Goal: Task Accomplishment & Management: Use online tool/utility

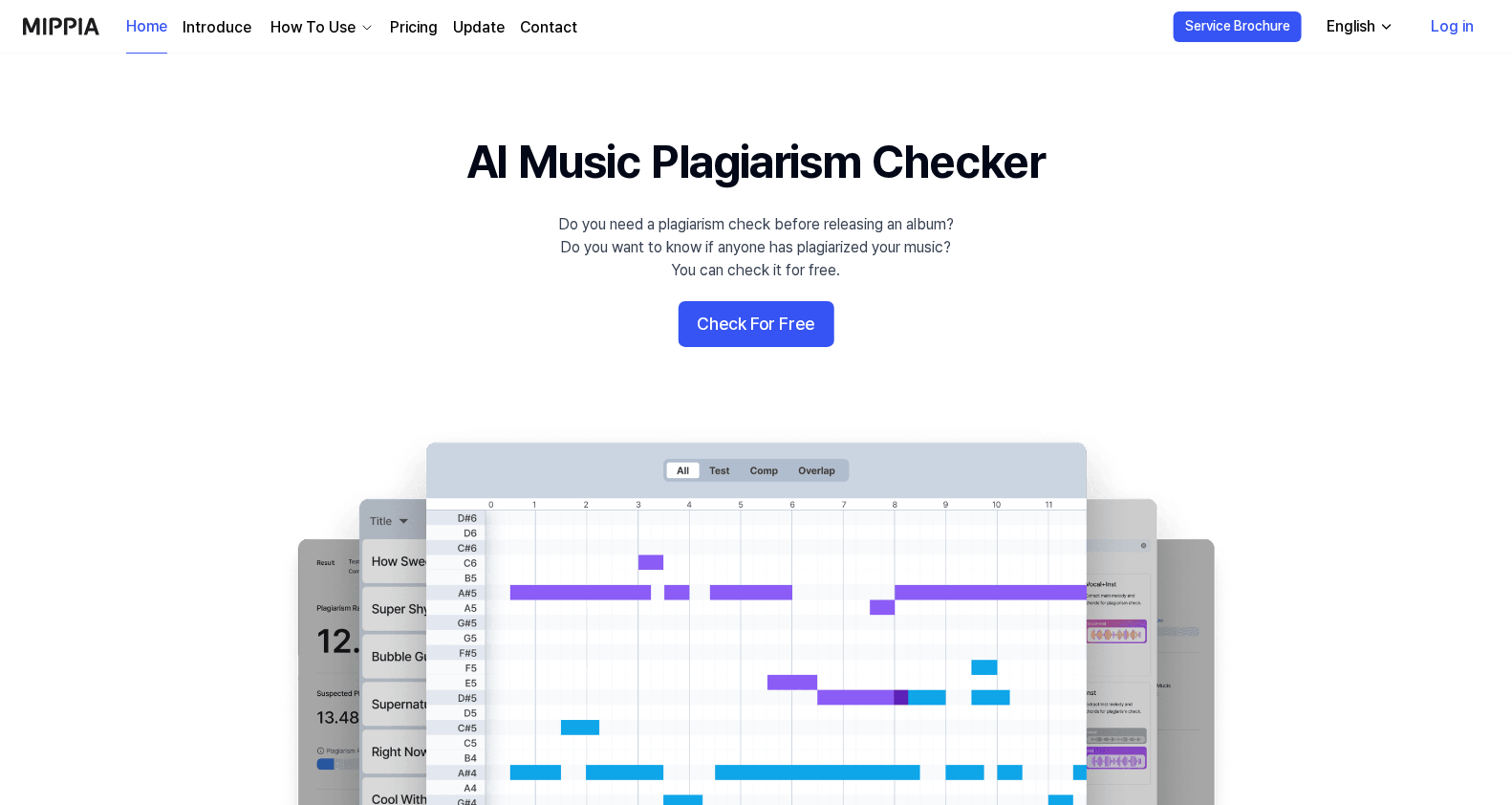
click at [1465, 15] on link "Log in" at bounding box center [1452, 26] width 74 height 53
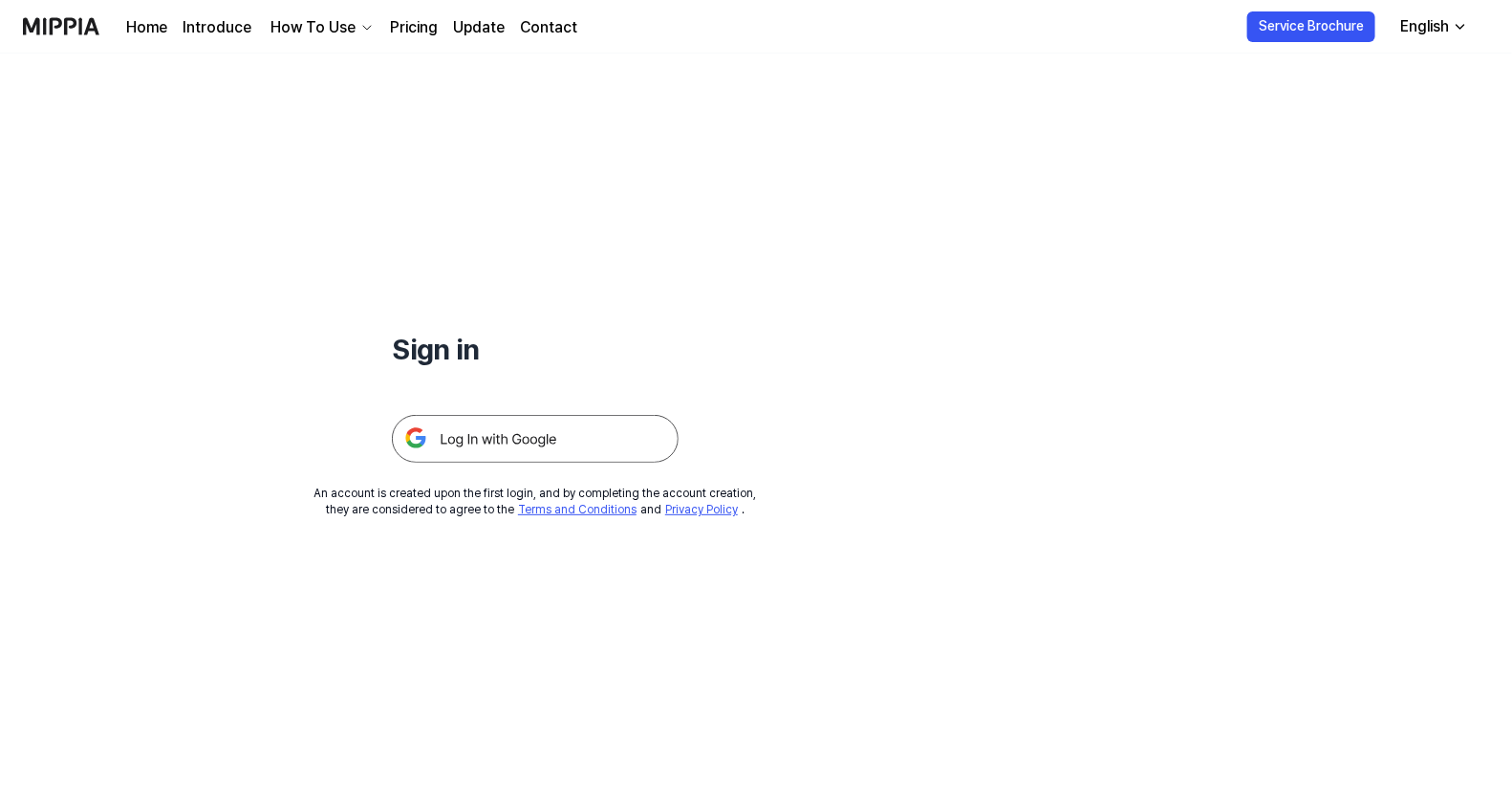
click at [488, 440] on img at bounding box center [536, 438] width 287 height 47
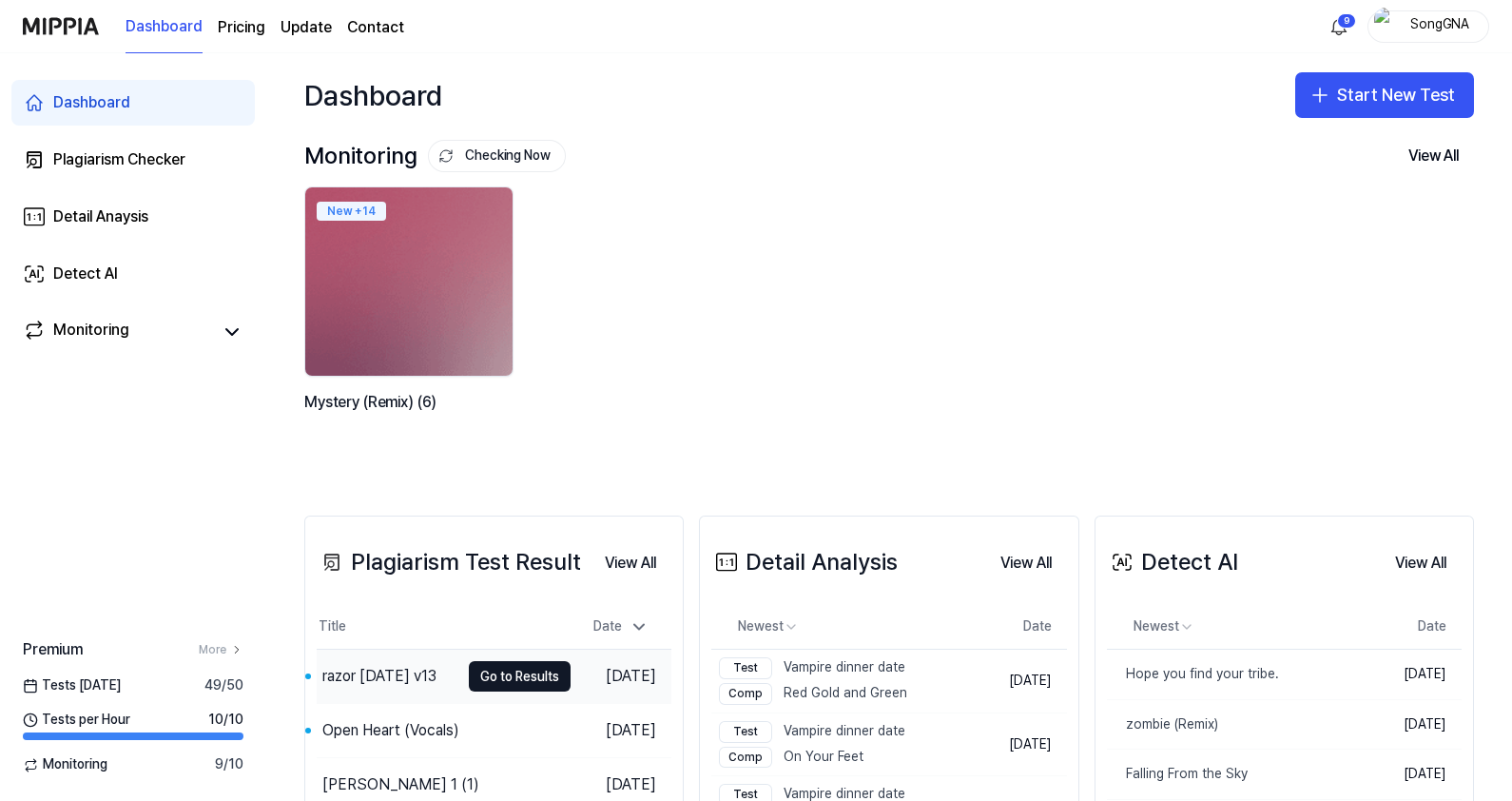
click at [430, 671] on div "razor [DATE] v13" at bounding box center [380, 677] width 114 height 23
click at [430, 670] on div "razor [DATE] v13" at bounding box center [380, 677] width 114 height 23
drag, startPoint x: 430, startPoint y: 670, endPoint x: 628, endPoint y: 338, distance: 386.6
click at [628, 338] on div "New + 14 Mystery (Remix) (6)" at bounding box center [874, 322] width 1170 height 272
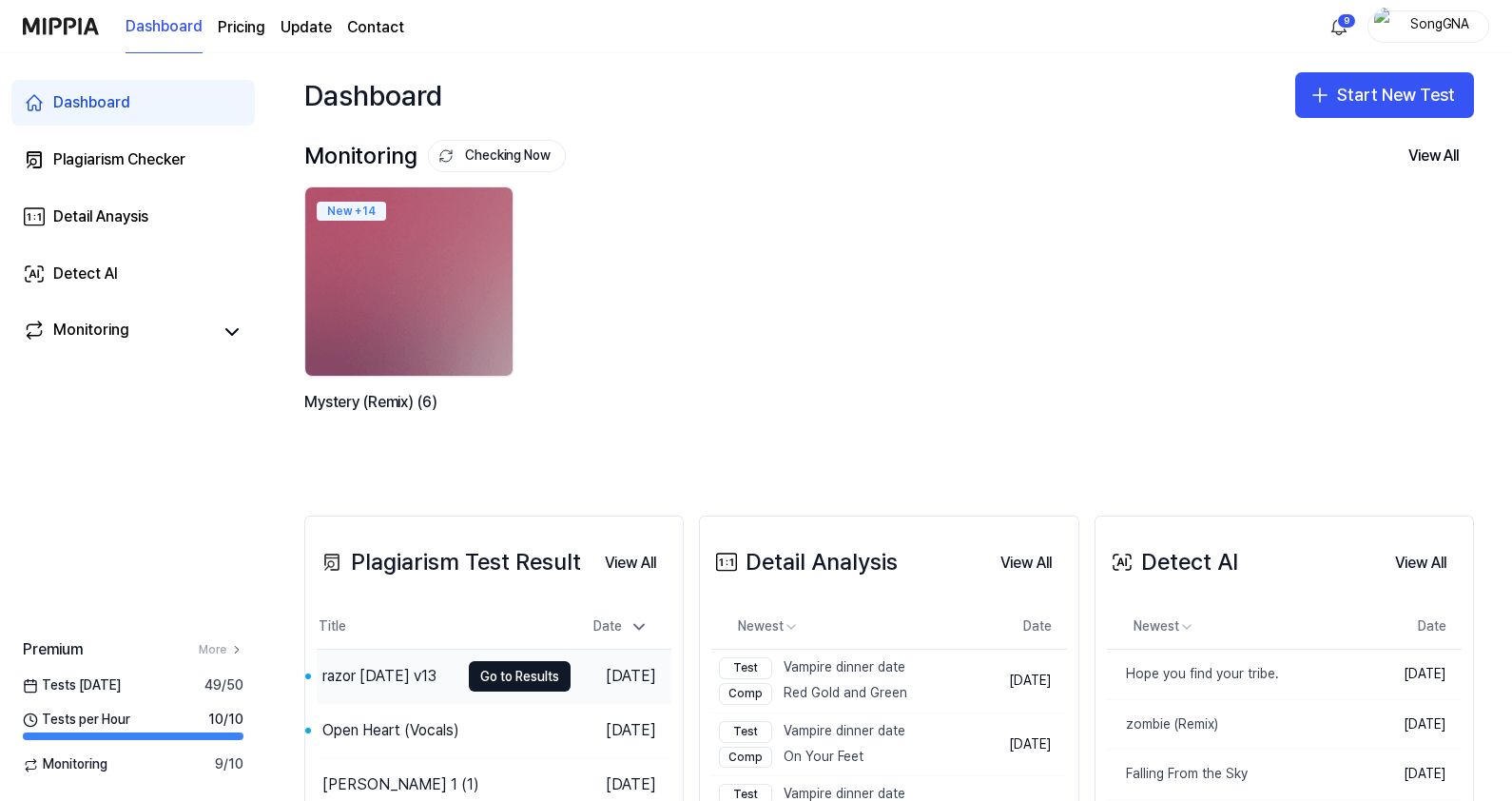
click at [335, 671] on div "razor [DATE] v13" at bounding box center [380, 677] width 114 height 23
click at [342, 666] on div "razor [DATE] v13" at bounding box center [380, 677] width 114 height 23
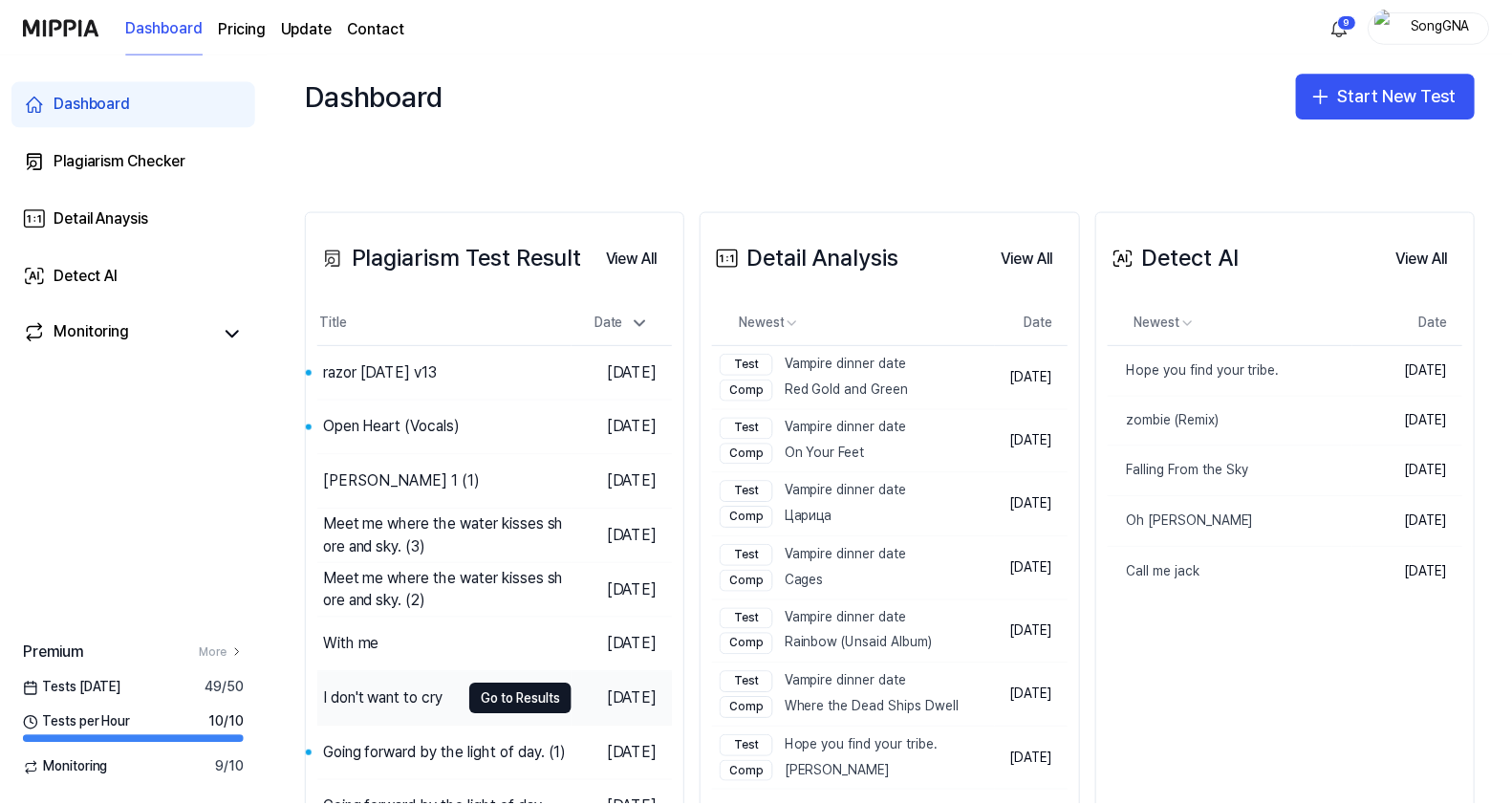
scroll to position [358, 0]
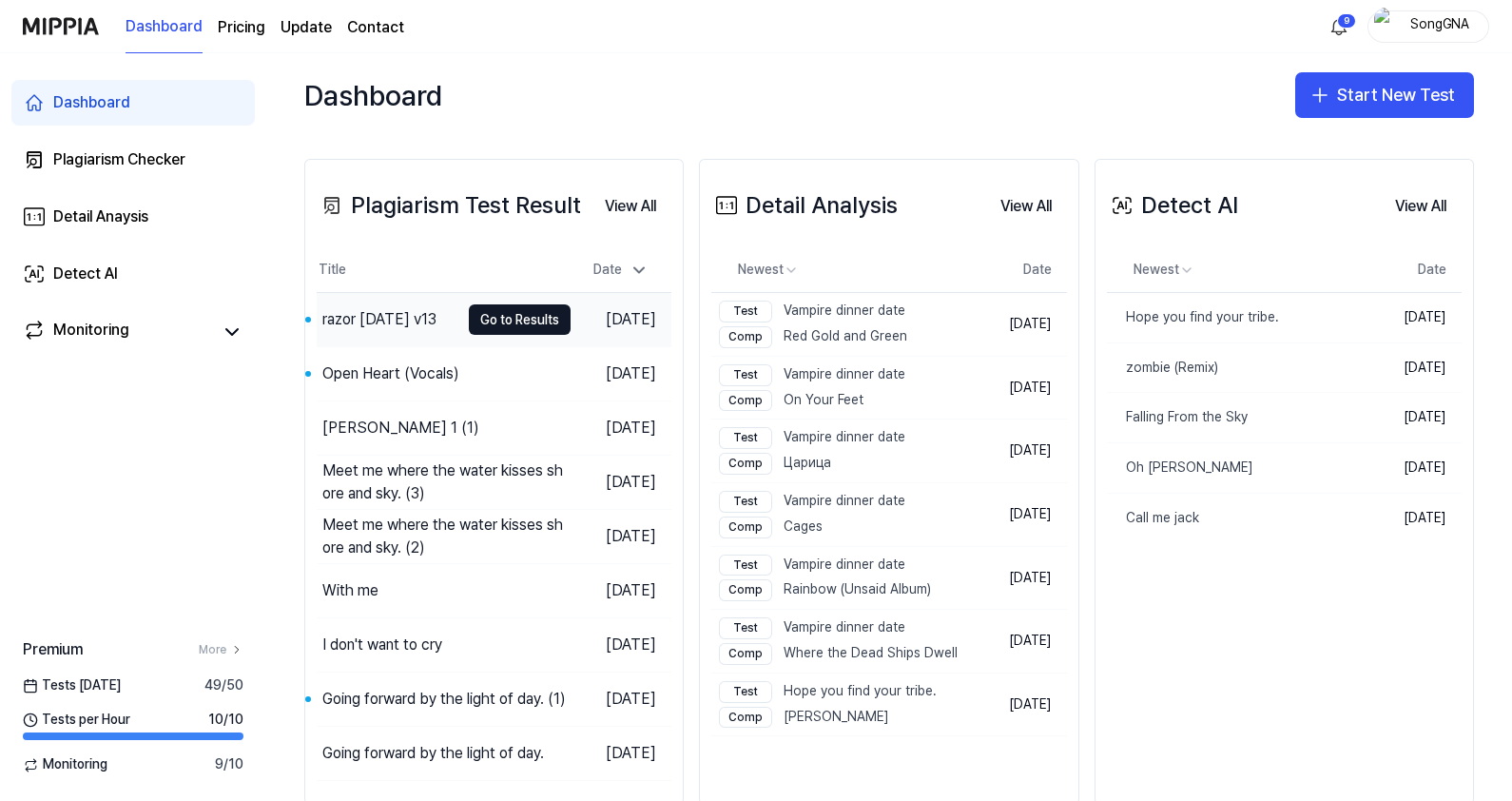
click at [399, 310] on div "razor [DATE] v13" at bounding box center [380, 320] width 114 height 23
click at [469, 316] on button "Go to Results" at bounding box center [520, 320] width 102 height 31
click at [475, 325] on button "Go to Results" at bounding box center [520, 320] width 102 height 31
click at [371, 308] on div "razor [DATE] v13" at bounding box center [380, 320] width 114 height 23
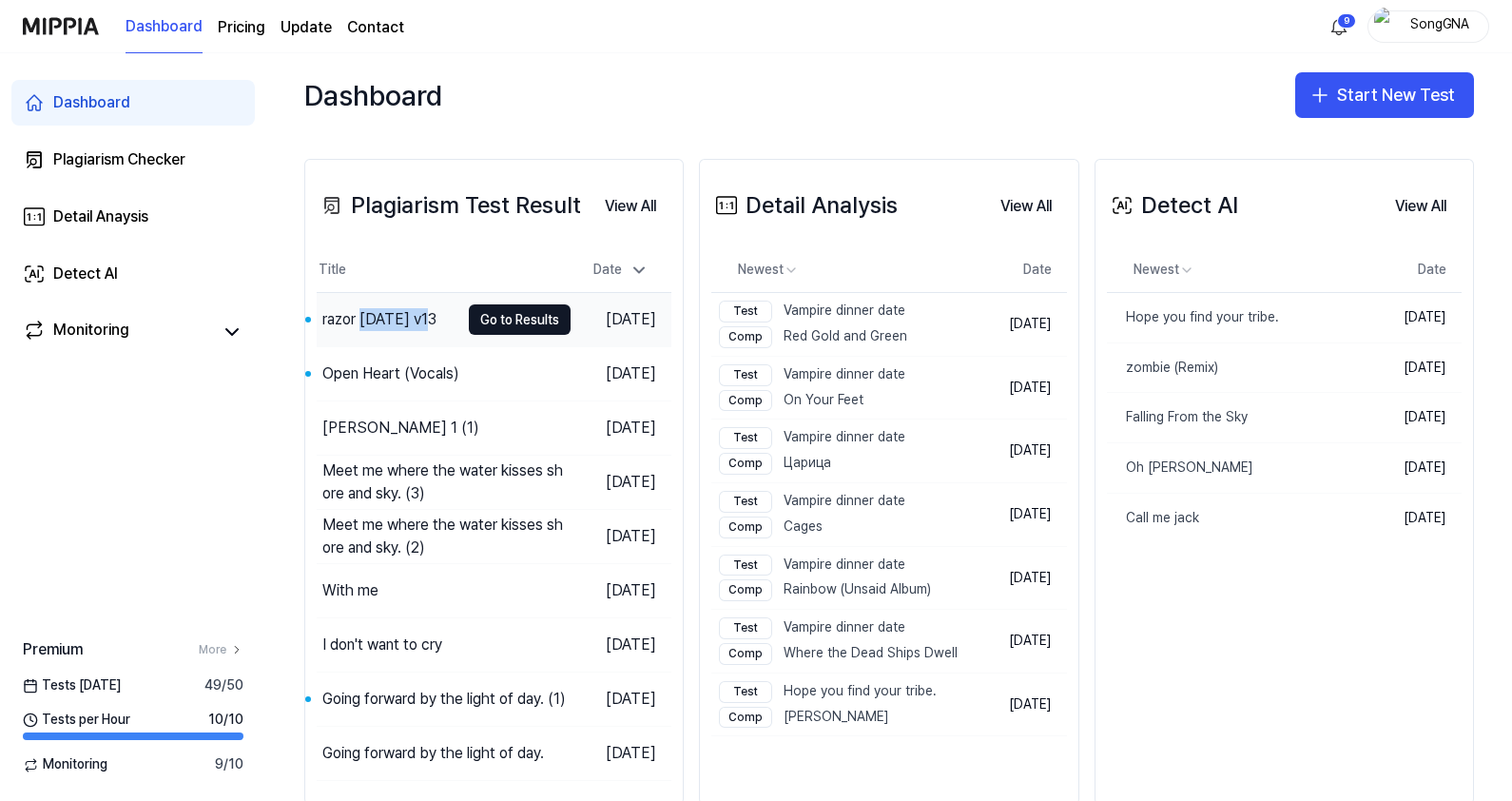
click at [371, 308] on div "razor [DATE] v13" at bounding box center [380, 320] width 114 height 23
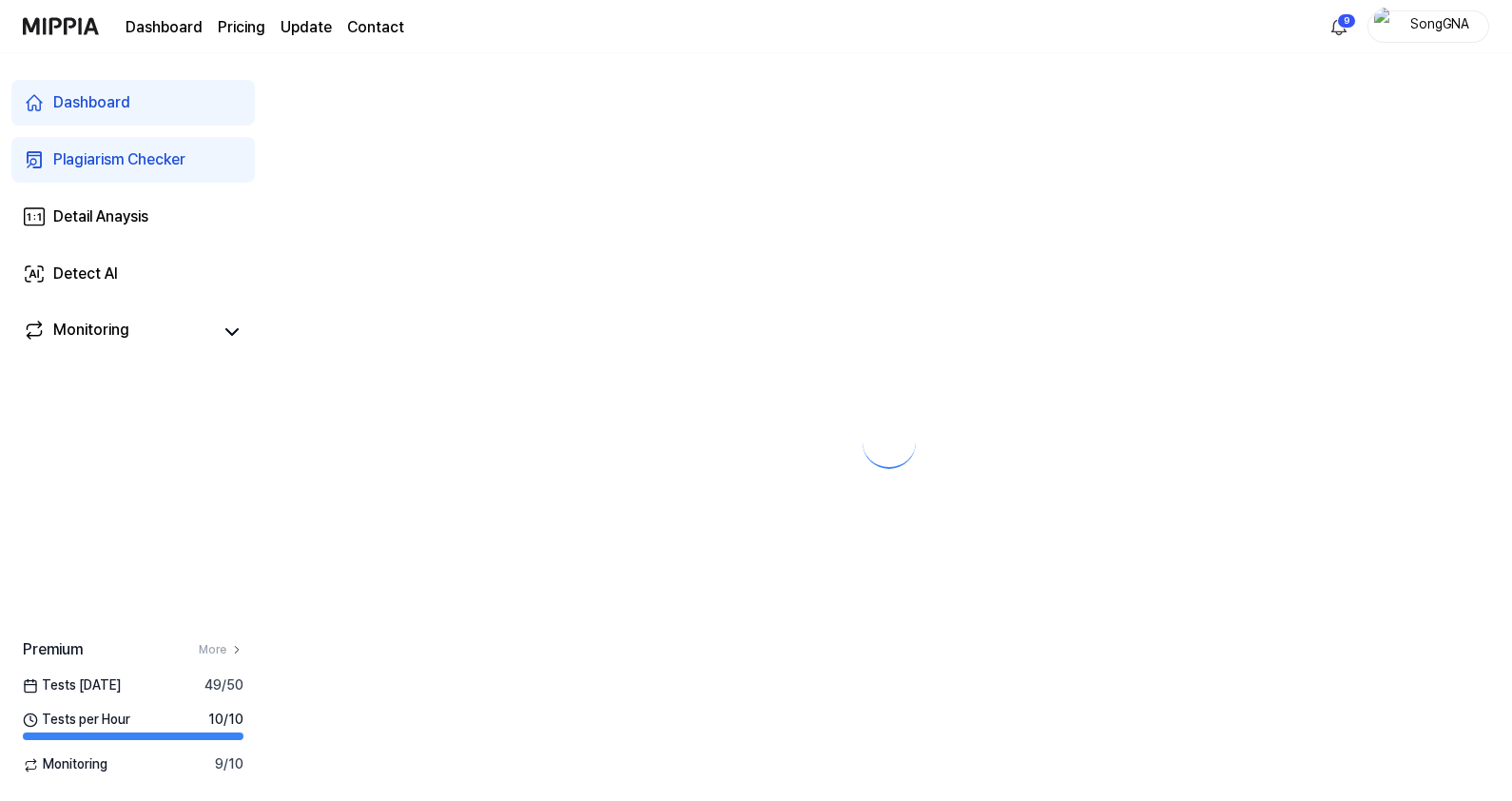
drag, startPoint x: 371, startPoint y: 307, endPoint x: 352, endPoint y: 328, distance: 28.3
click at [352, 328] on div at bounding box center [889, 427] width 1246 height 748
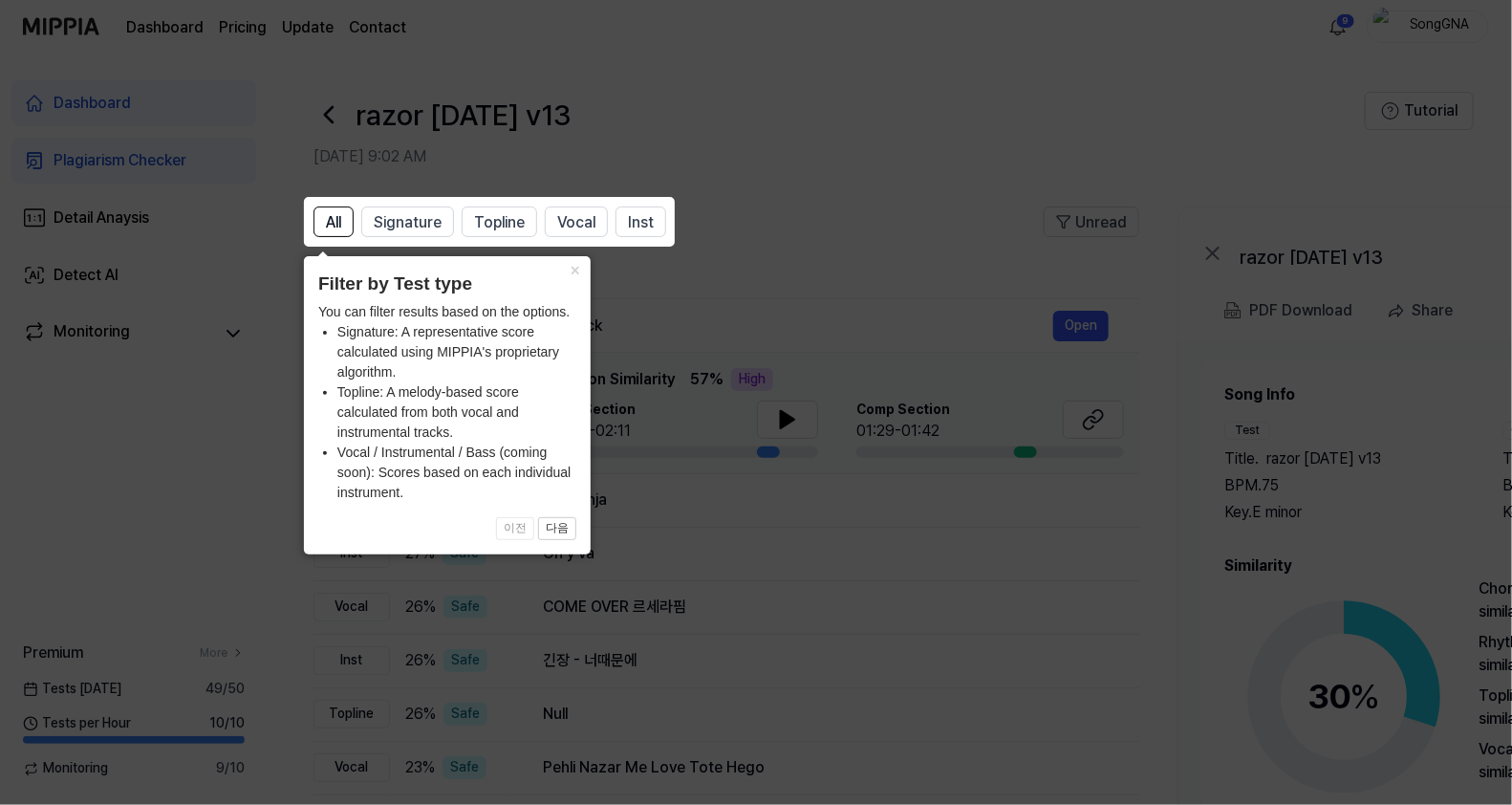
click at [779, 239] on icon at bounding box center [759, 402] width 1520 height 805
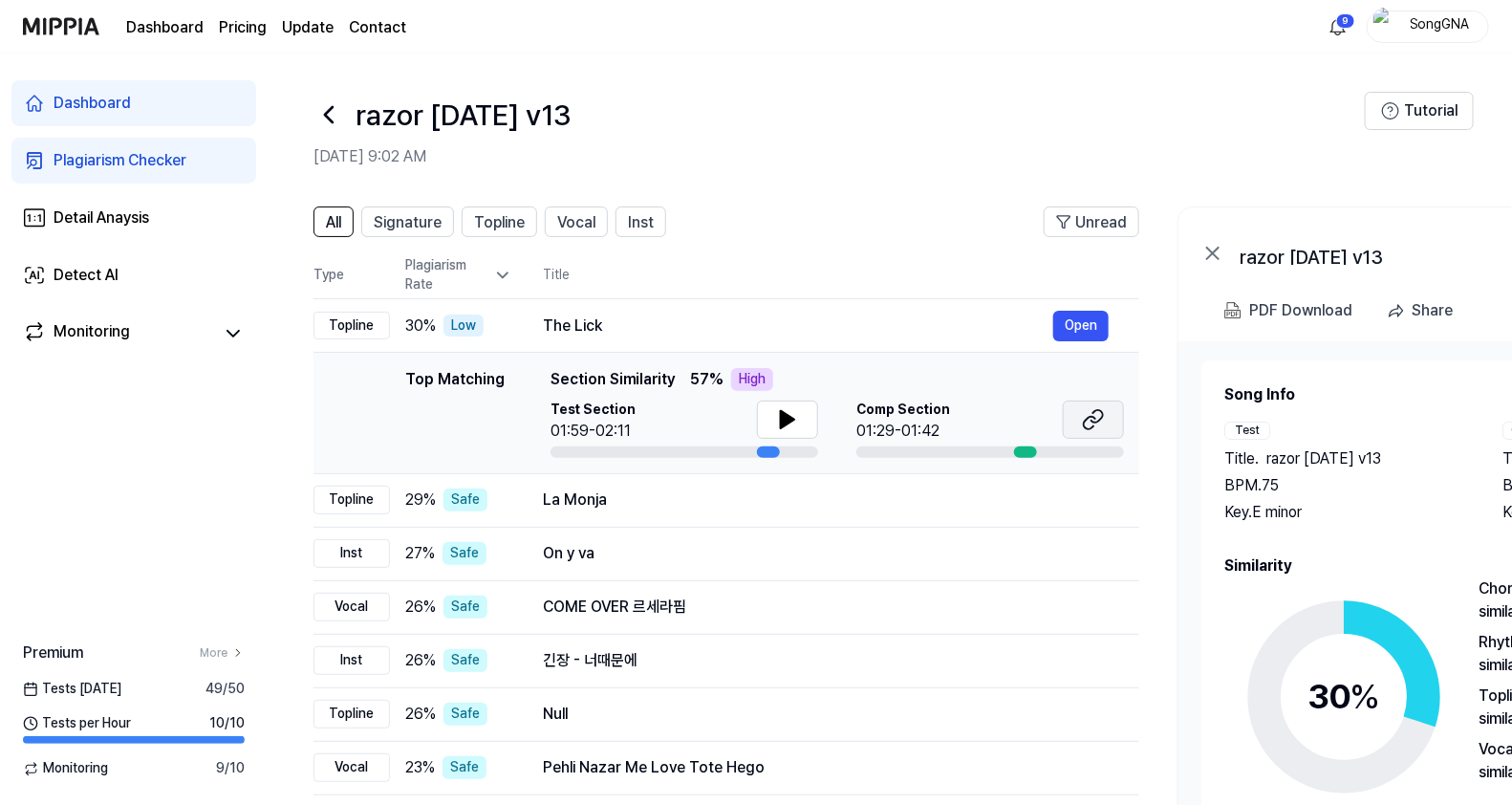
click at [1101, 406] on button at bounding box center [1093, 418] width 61 height 38
click at [1059, 324] on button "Open" at bounding box center [1080, 326] width 55 height 31
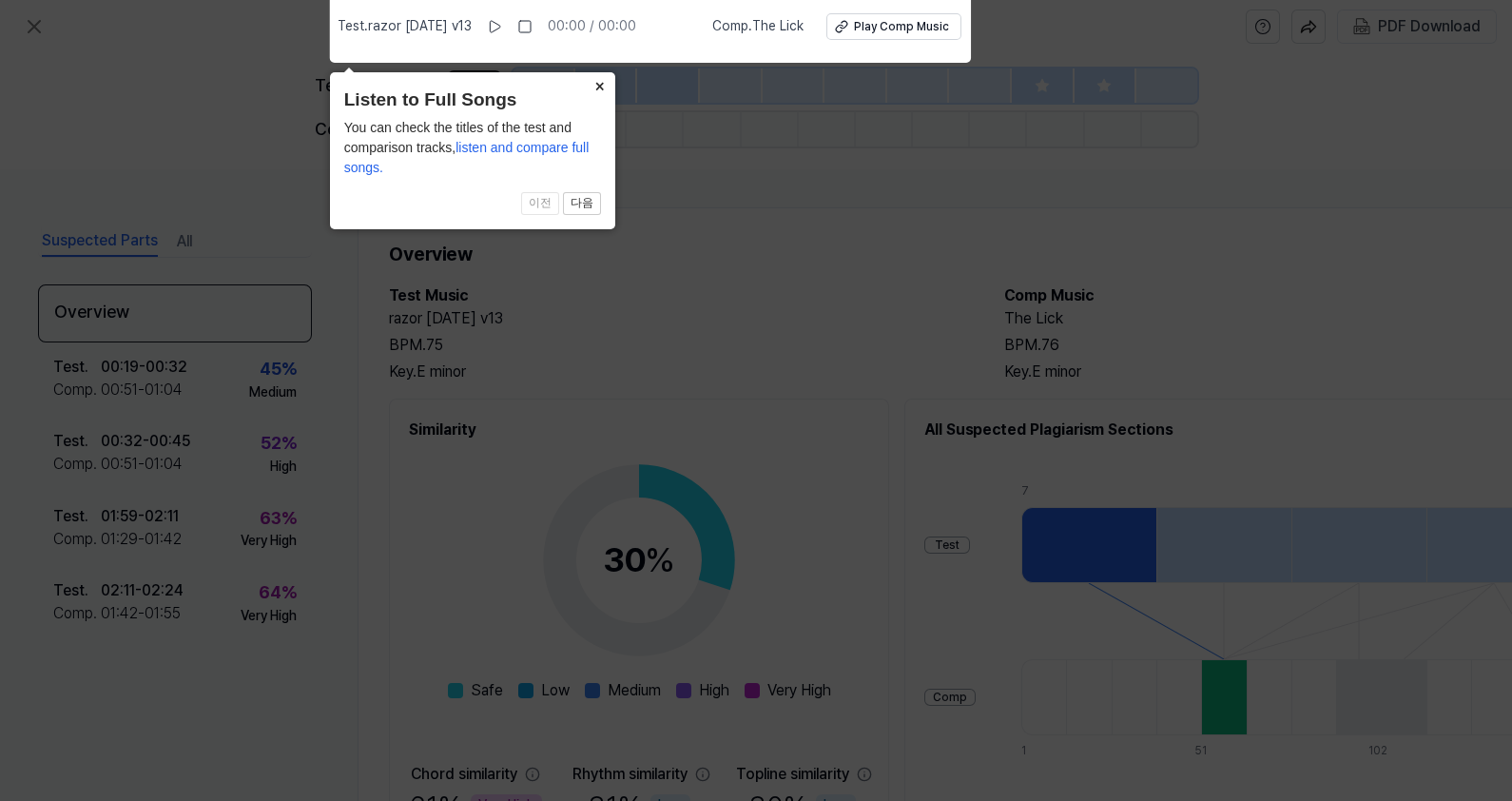
click at [601, 90] on button "×" at bounding box center [600, 86] width 31 height 27
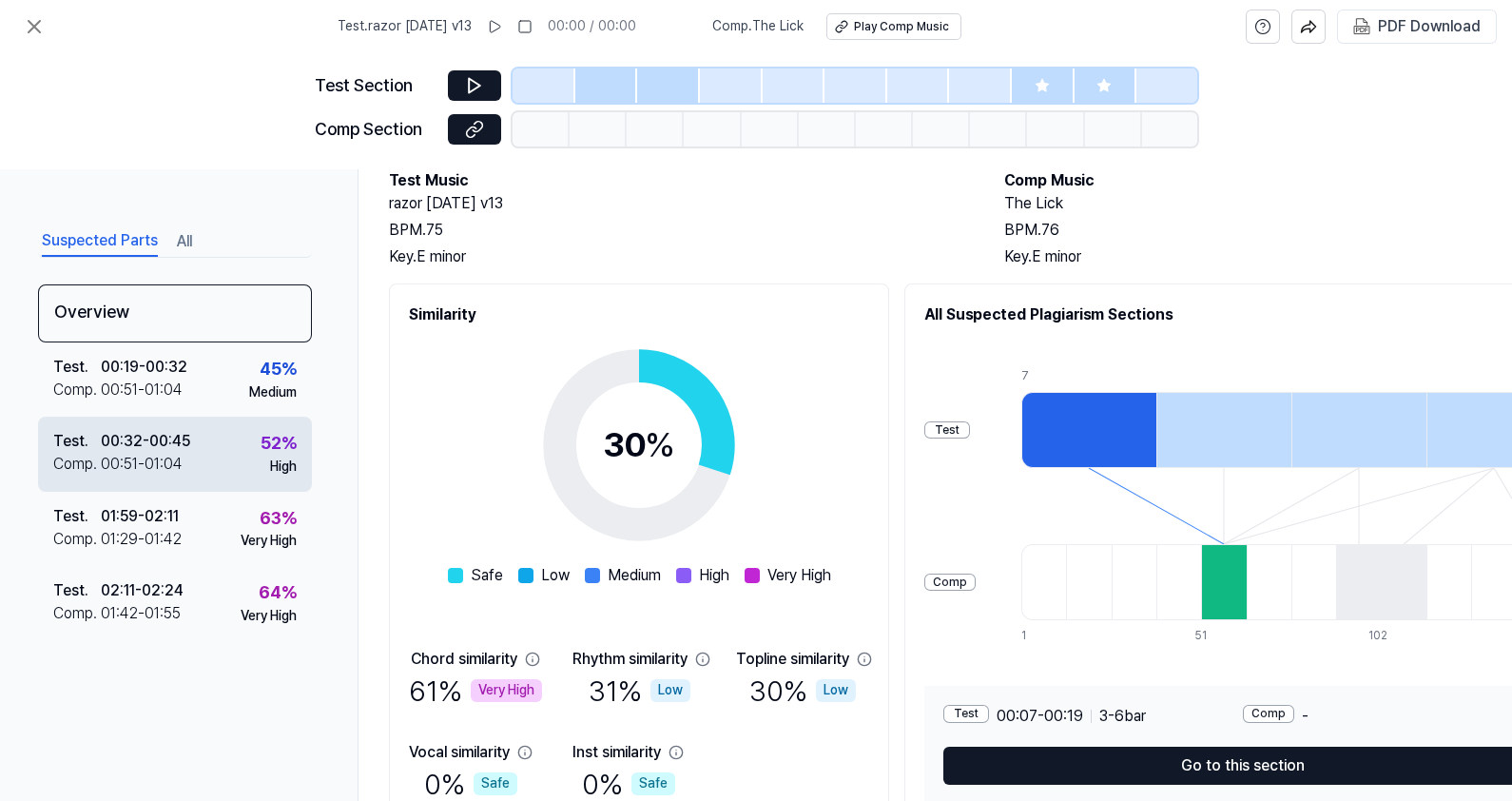
scroll to position [118, 0]
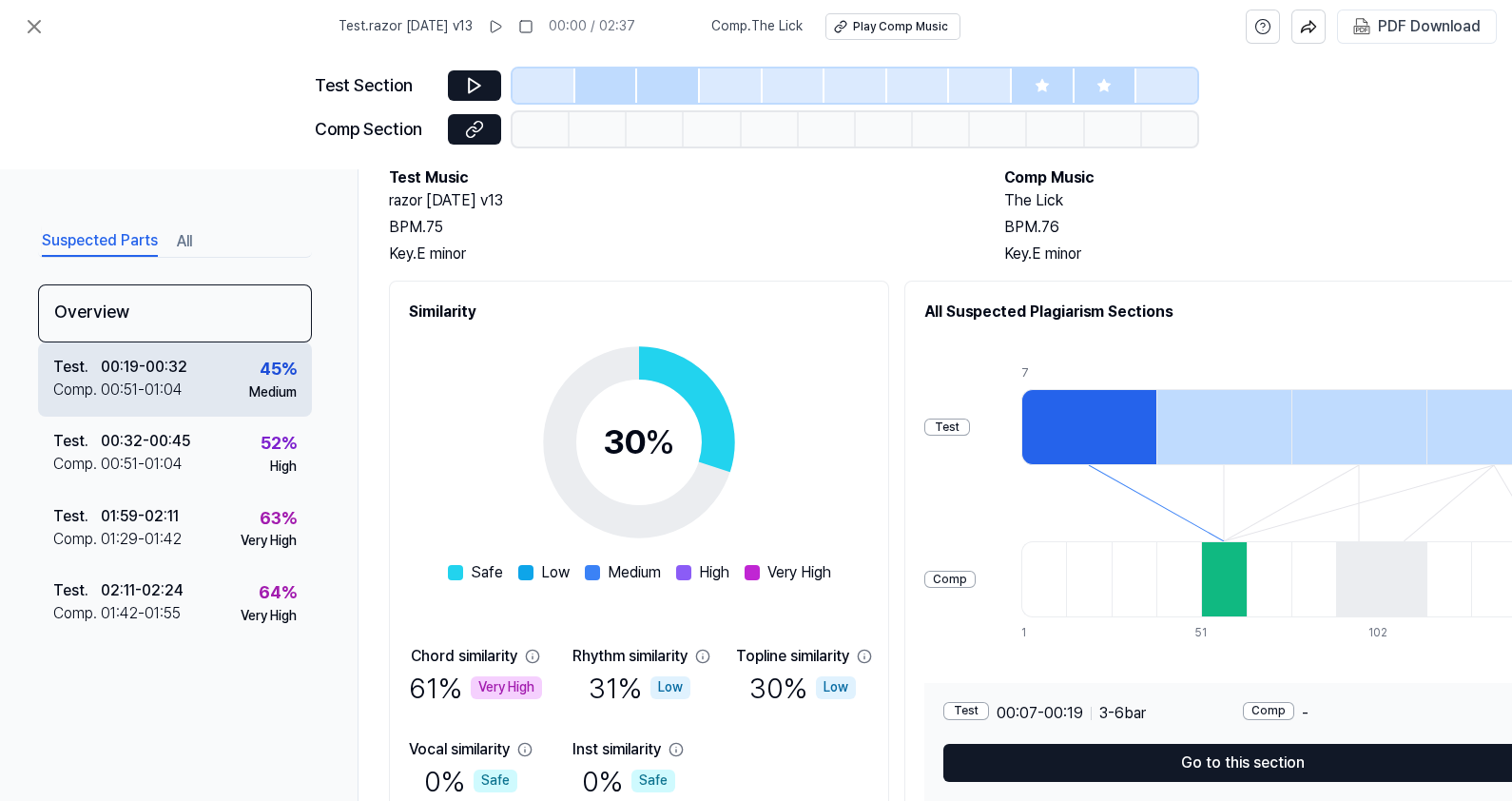
click at [60, 361] on div "Test ." at bounding box center [76, 367] width 47 height 23
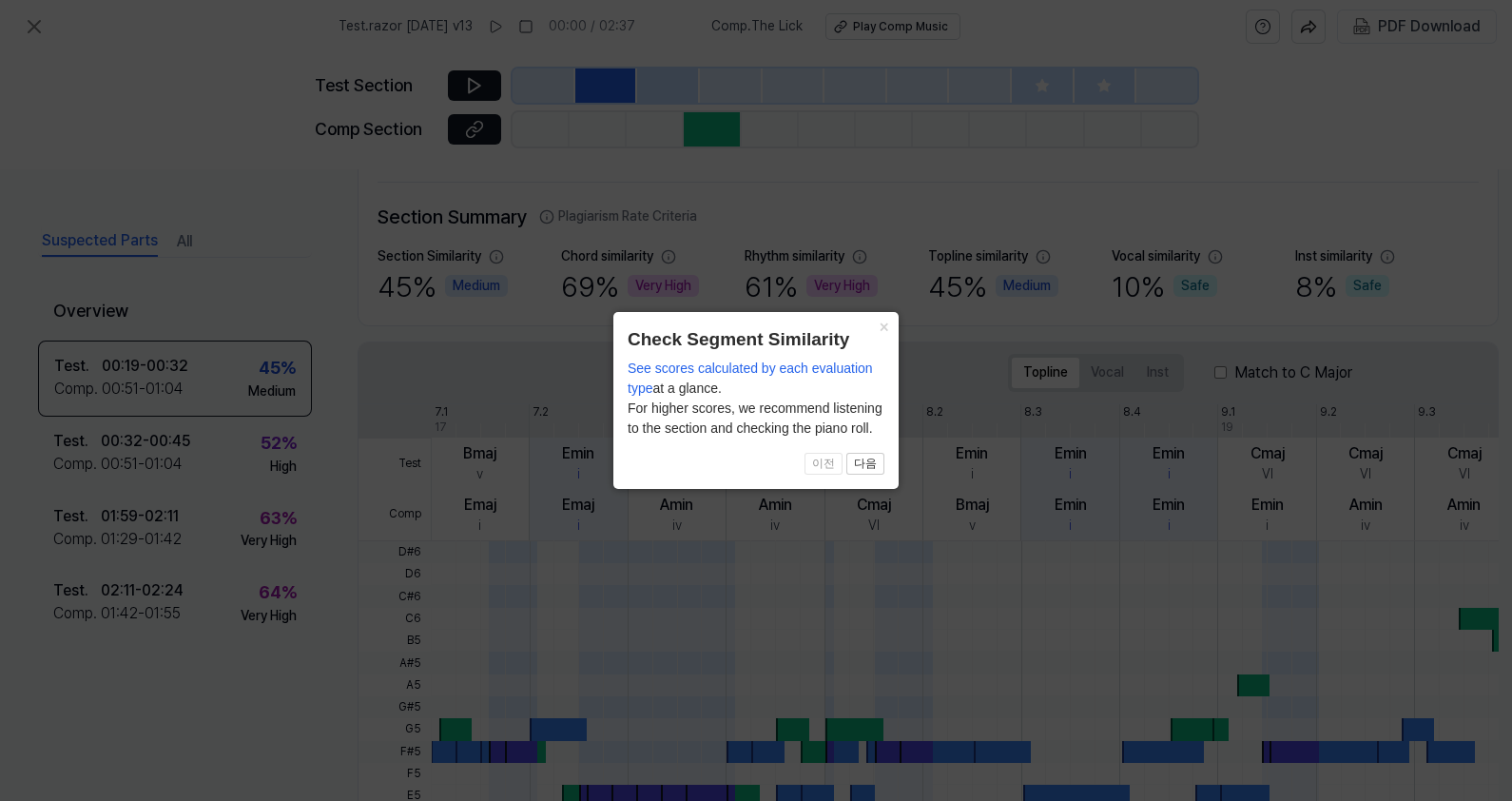
scroll to position [370, 0]
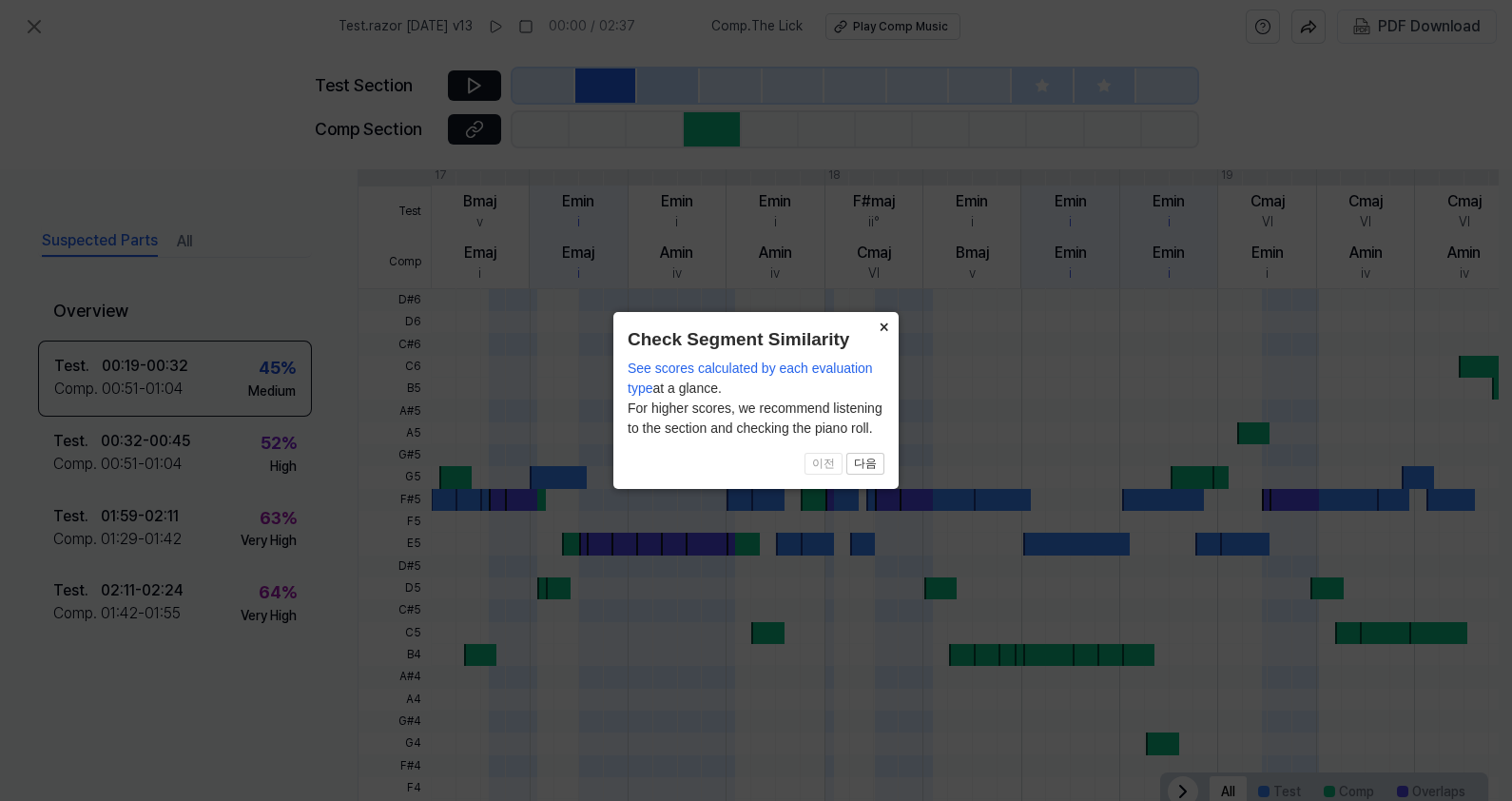
click at [888, 326] on button "×" at bounding box center [884, 326] width 31 height 27
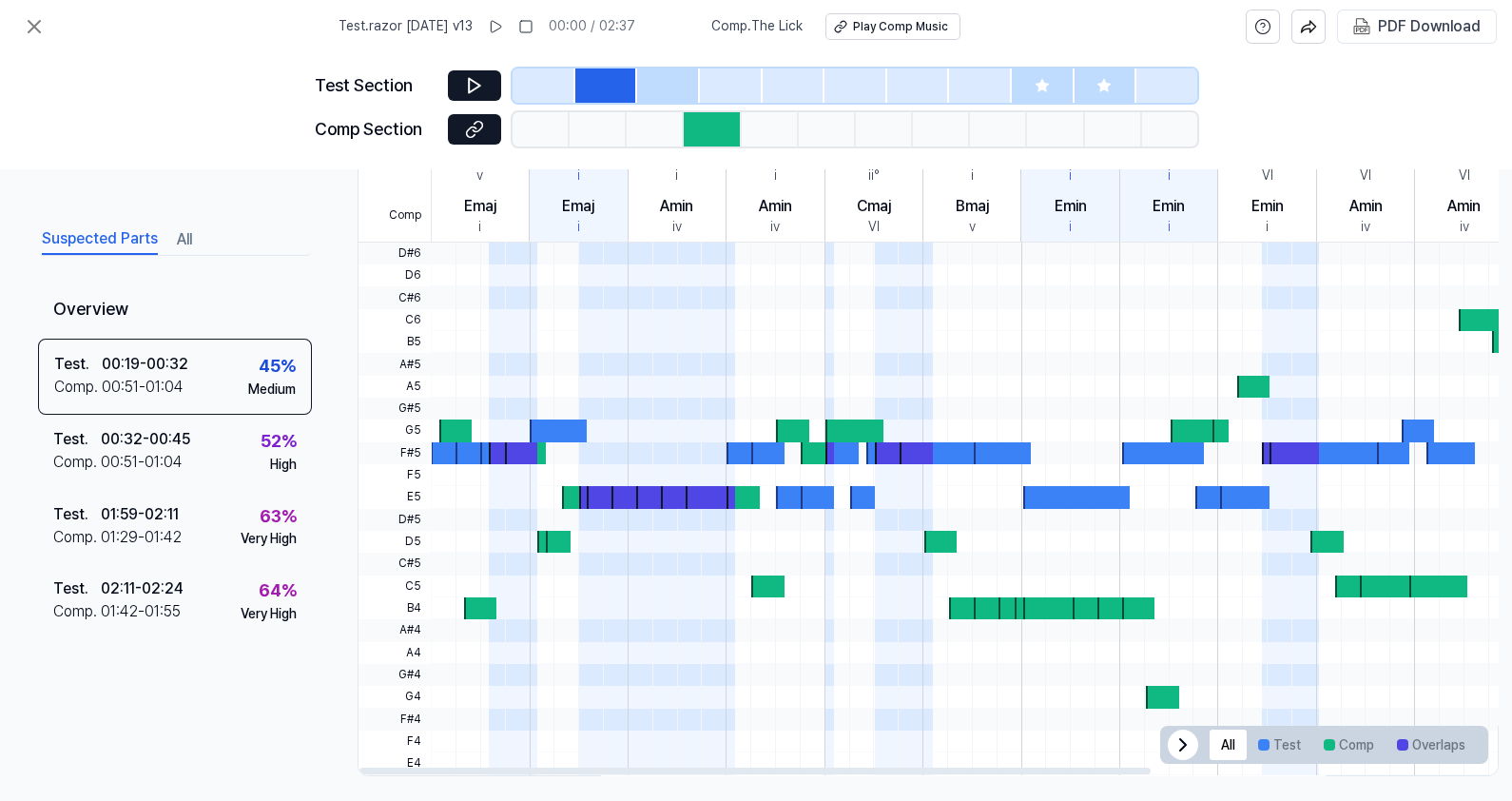
scroll to position [435, 0]
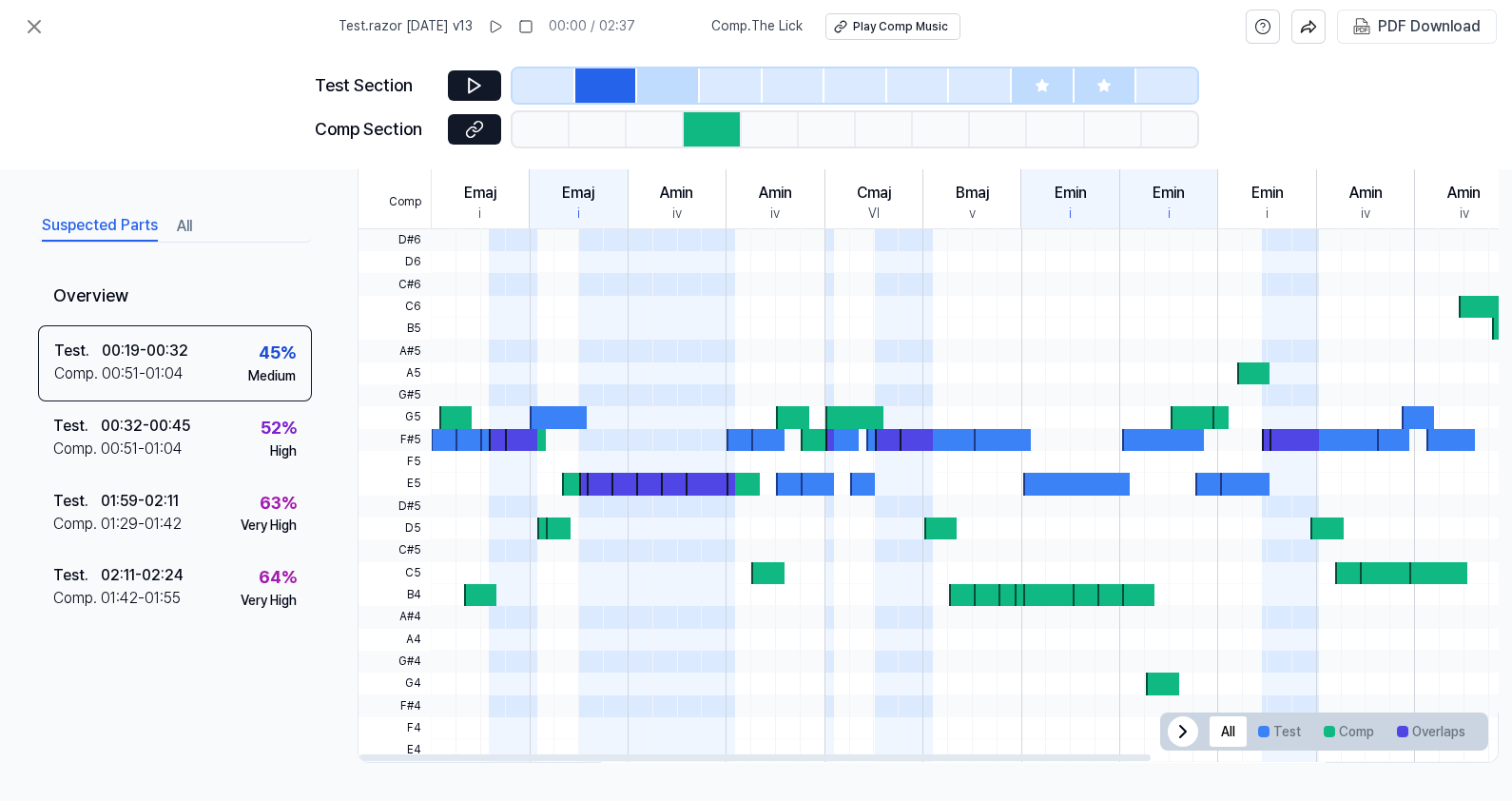
click at [1186, 720] on icon at bounding box center [1183, 732] width 23 height 23
click at [1476, 720] on icon at bounding box center [1466, 732] width 23 height 23
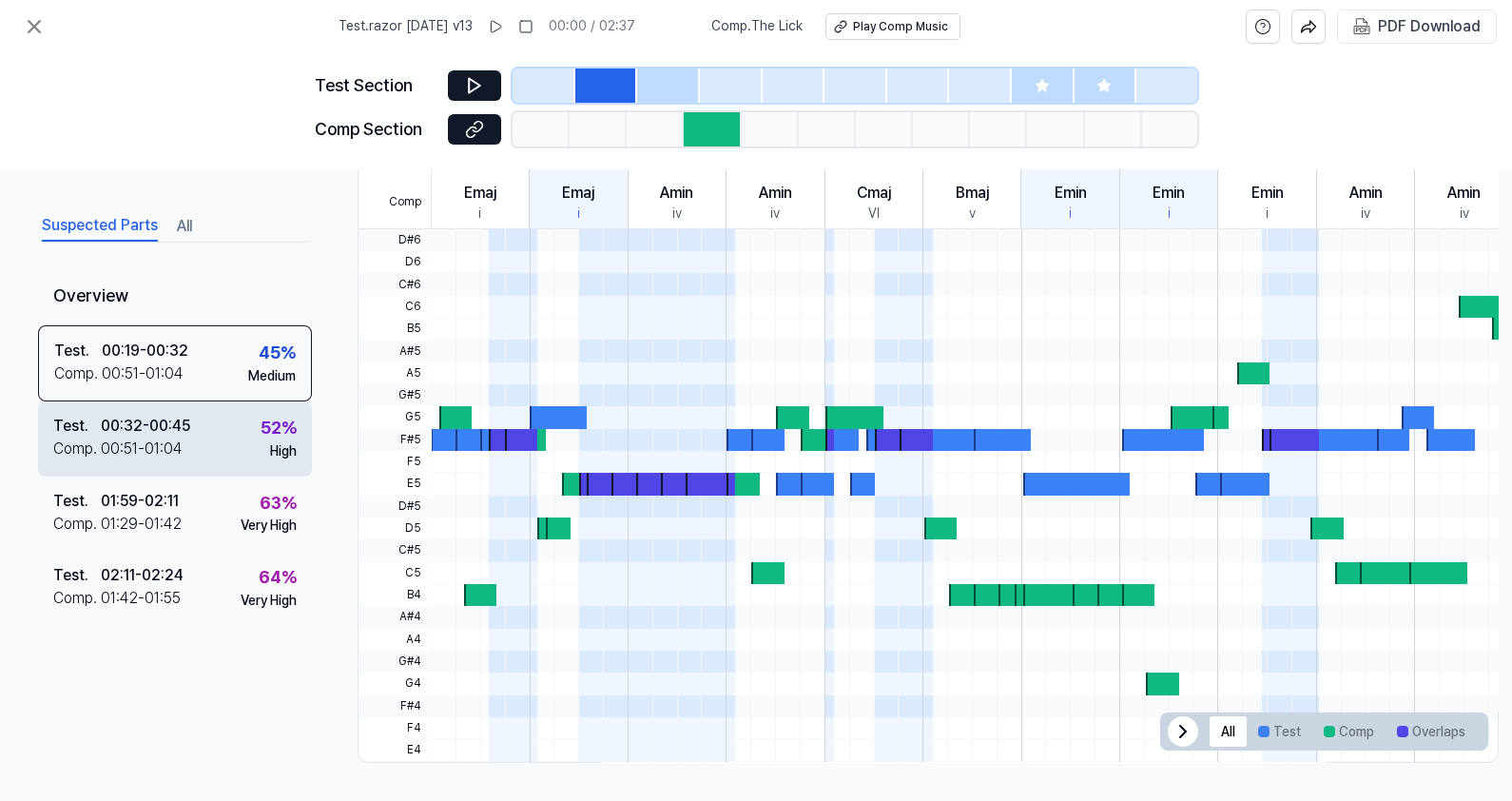
click at [109, 448] on div "00:51 - 01:04" at bounding box center [142, 449] width 82 height 23
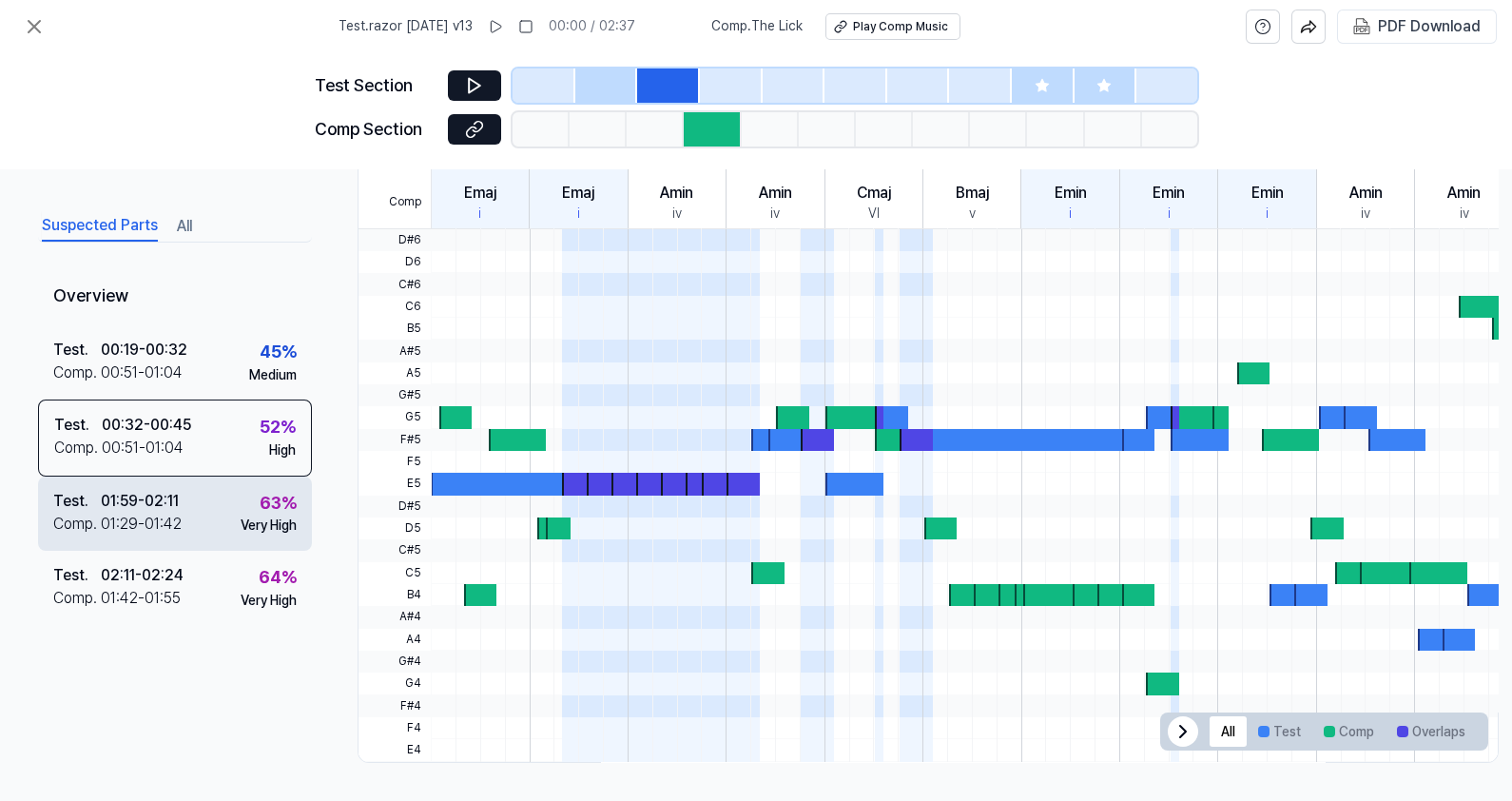
click at [99, 498] on div "Test ." at bounding box center [76, 500] width 47 height 23
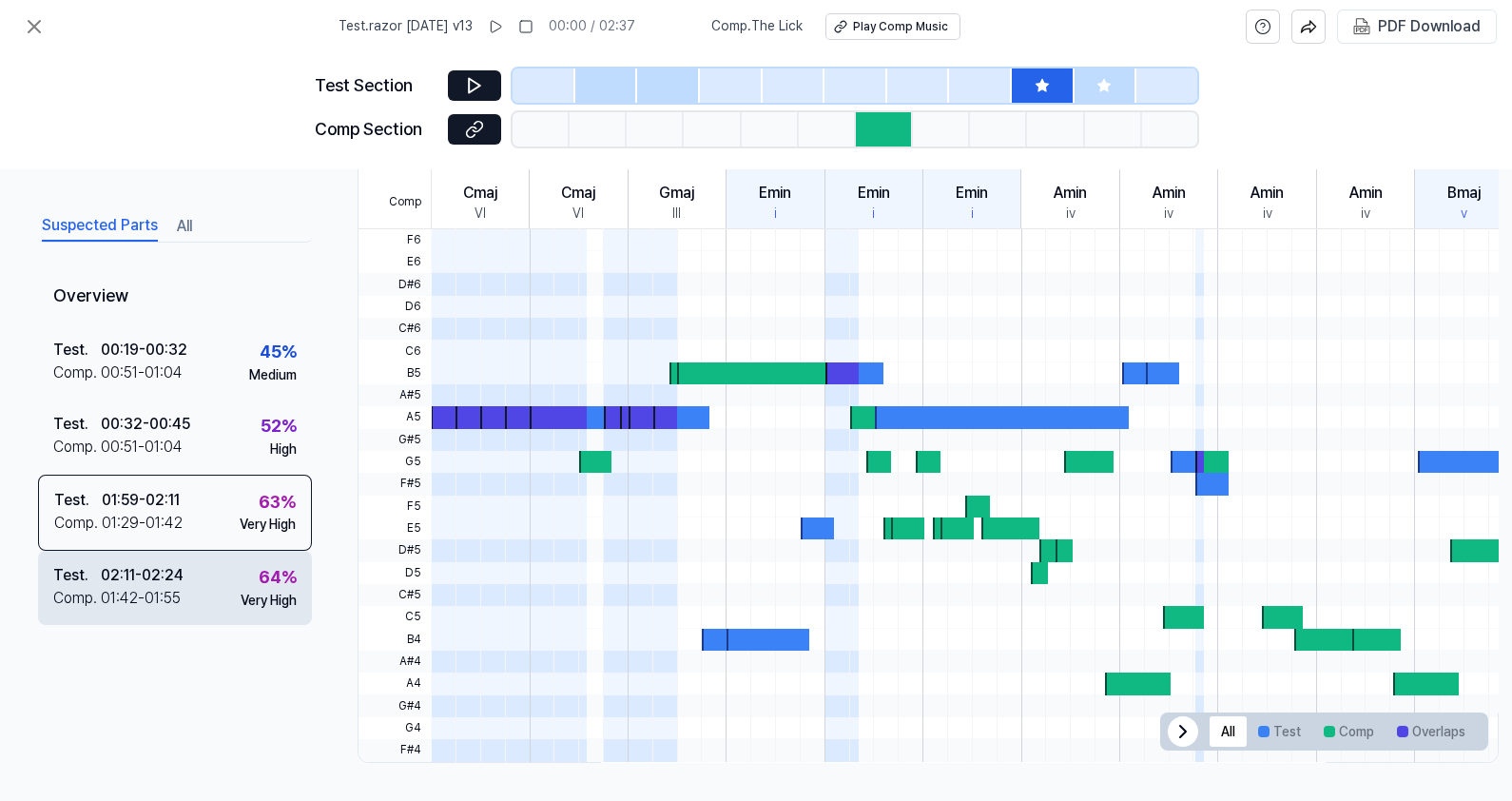
click at [106, 578] on div "02:11 - 02:24" at bounding box center [143, 575] width 83 height 23
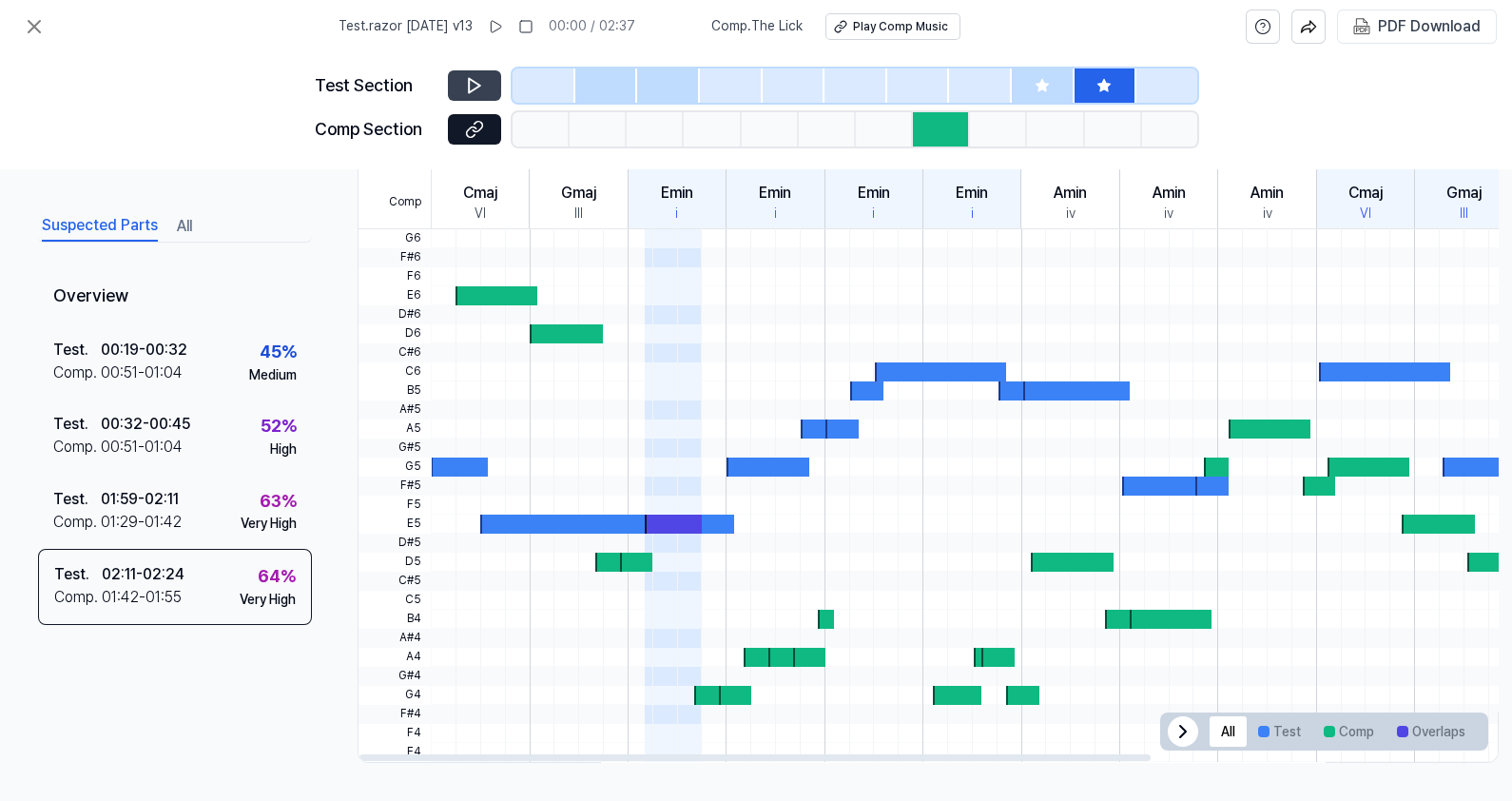
click at [460, 85] on button at bounding box center [474, 86] width 53 height 31
click at [479, 86] on icon at bounding box center [477, 85] width 3 height 13
click at [475, 120] on icon at bounding box center [475, 129] width 19 height 19
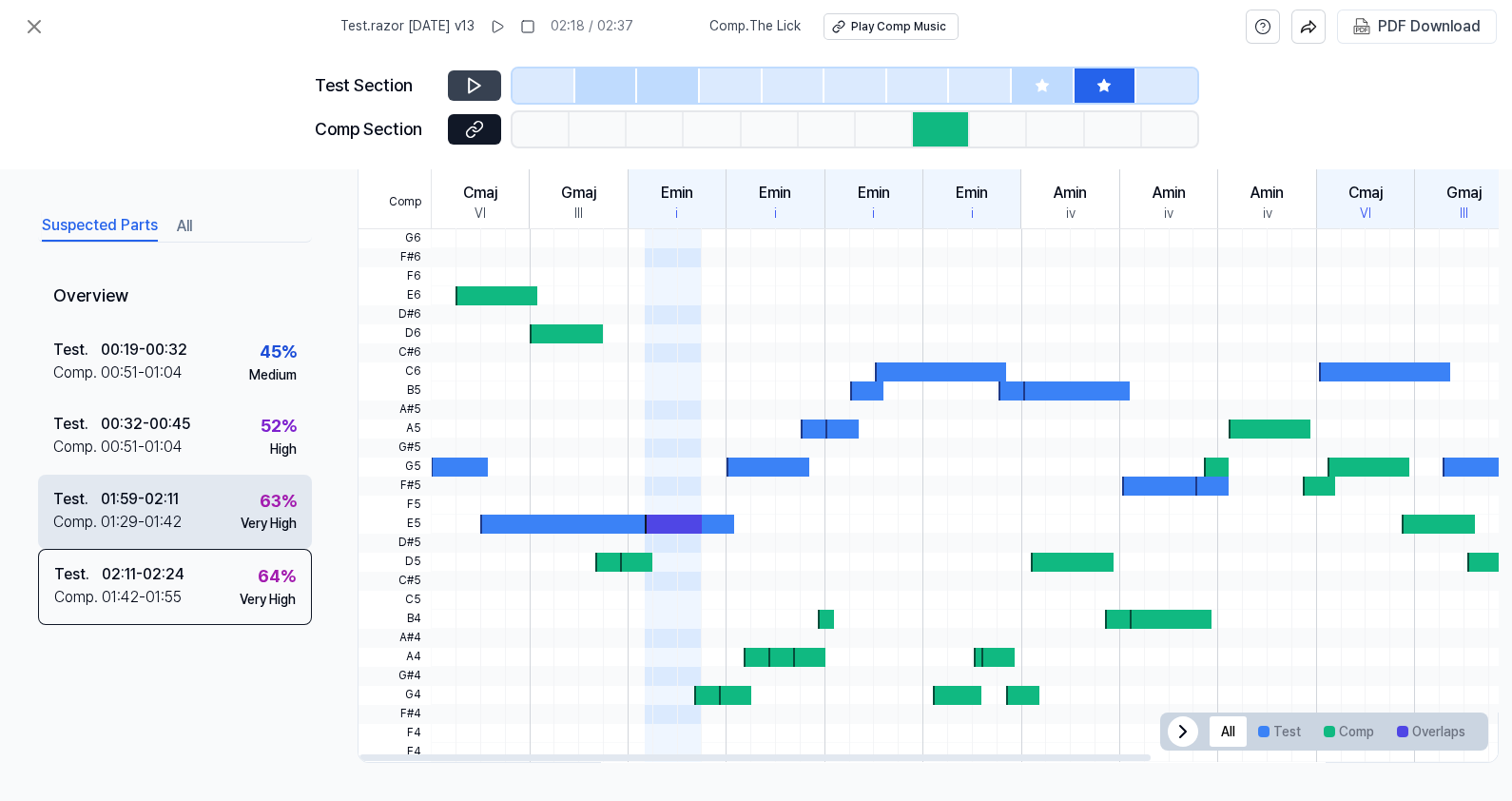
click at [180, 510] on div "01:29 - 01:42" at bounding box center [142, 521] width 81 height 23
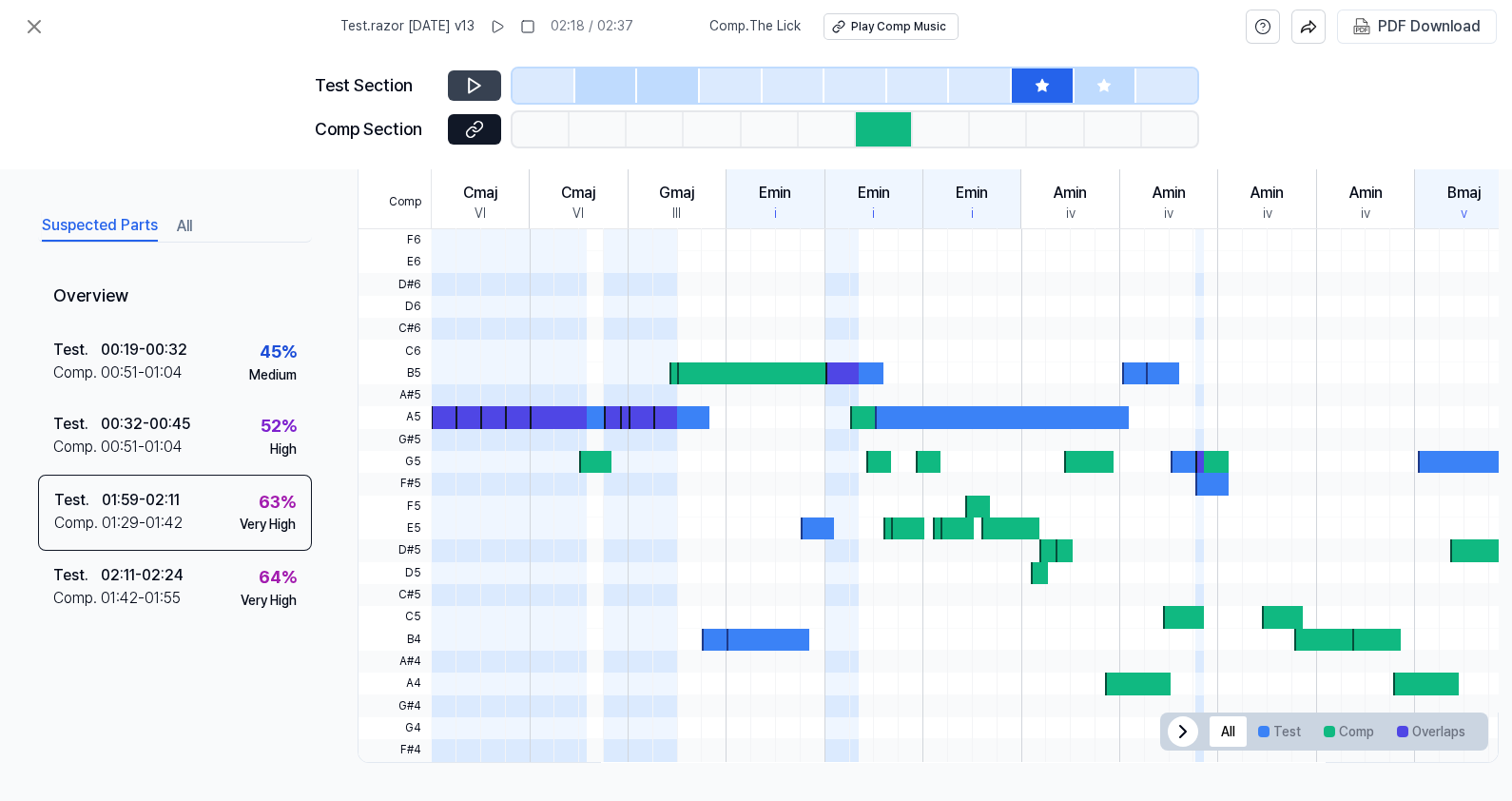
click at [485, 76] on button at bounding box center [474, 86] width 53 height 31
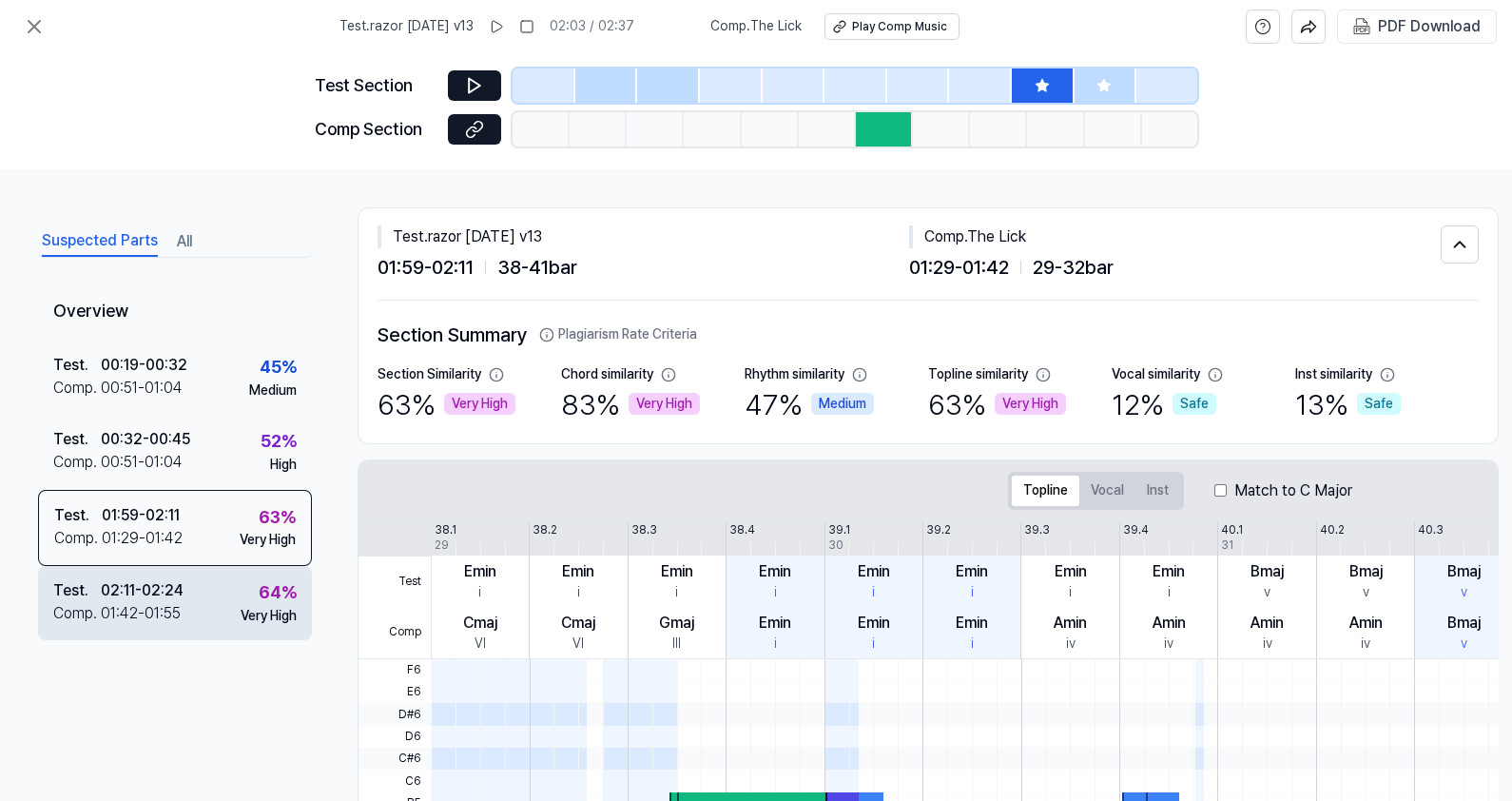
click at [241, 585] on div "64 % Very High" at bounding box center [269, 601] width 56 height 45
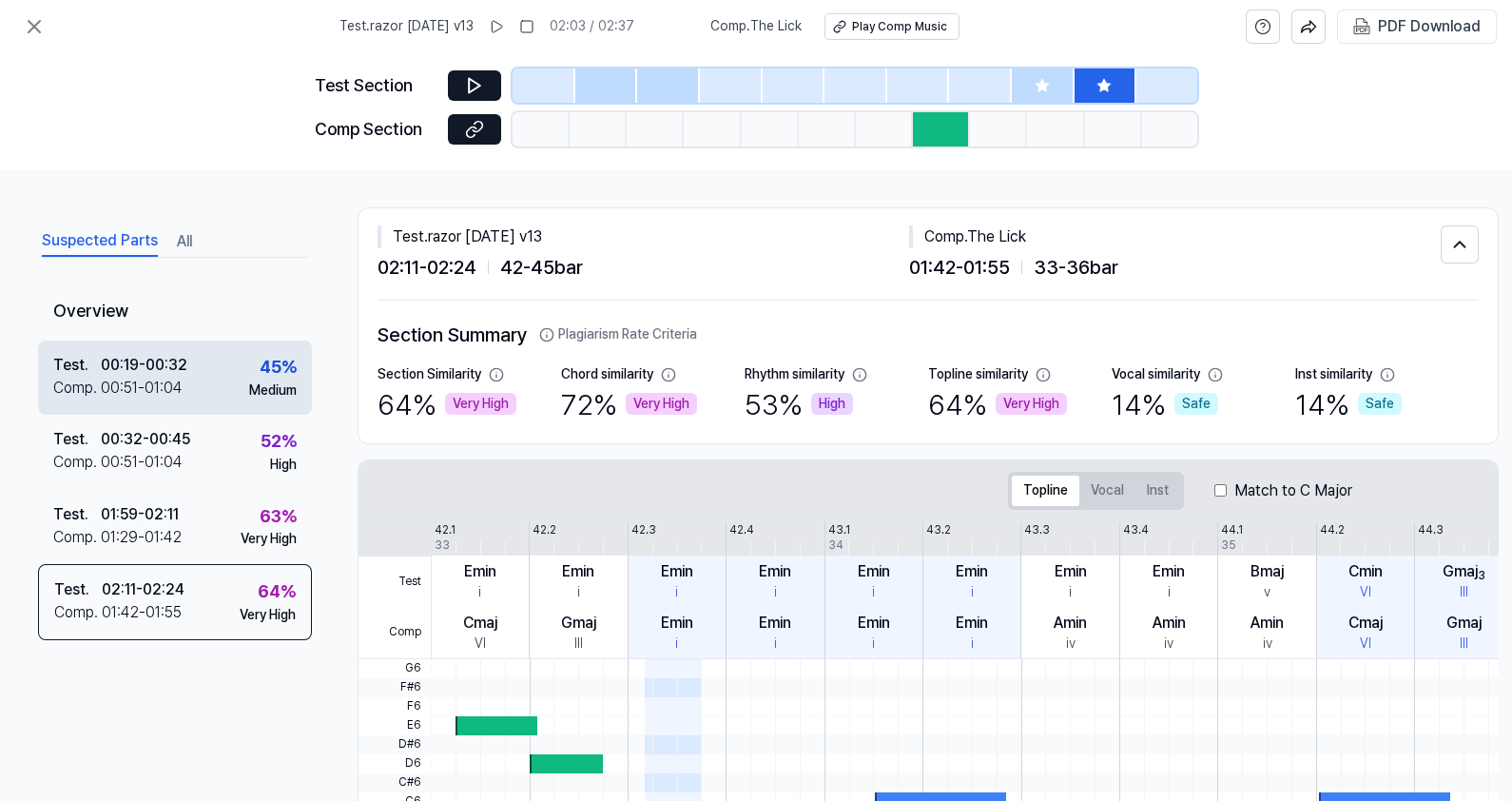
click at [239, 377] on div "Test . 00:19 - 00:32 Comp . 00:51 - 01:04 45 % Medium" at bounding box center [174, 377] width 274 height 74
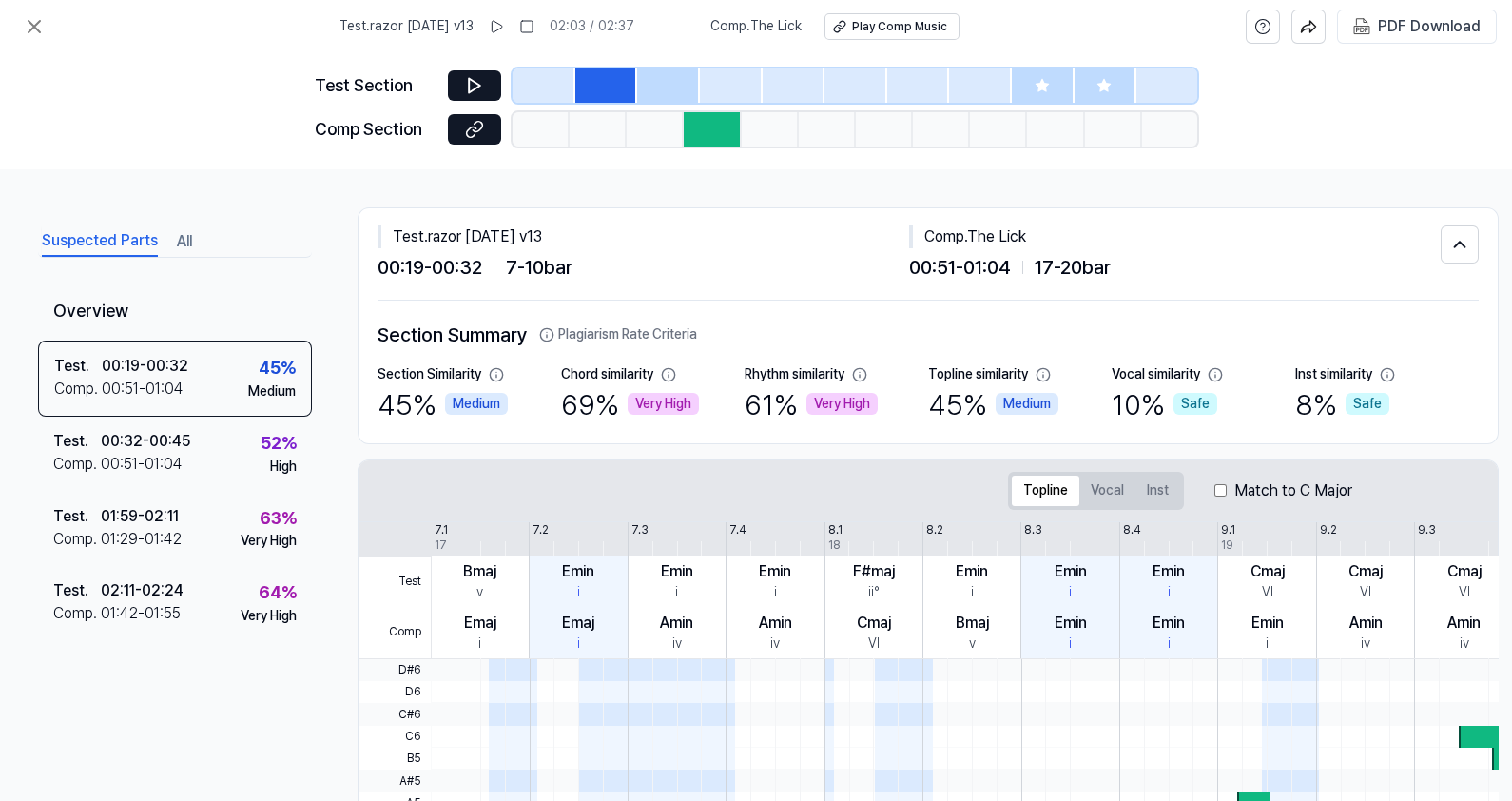
click at [51, 233] on button "Suspected Parts" at bounding box center [99, 242] width 116 height 31
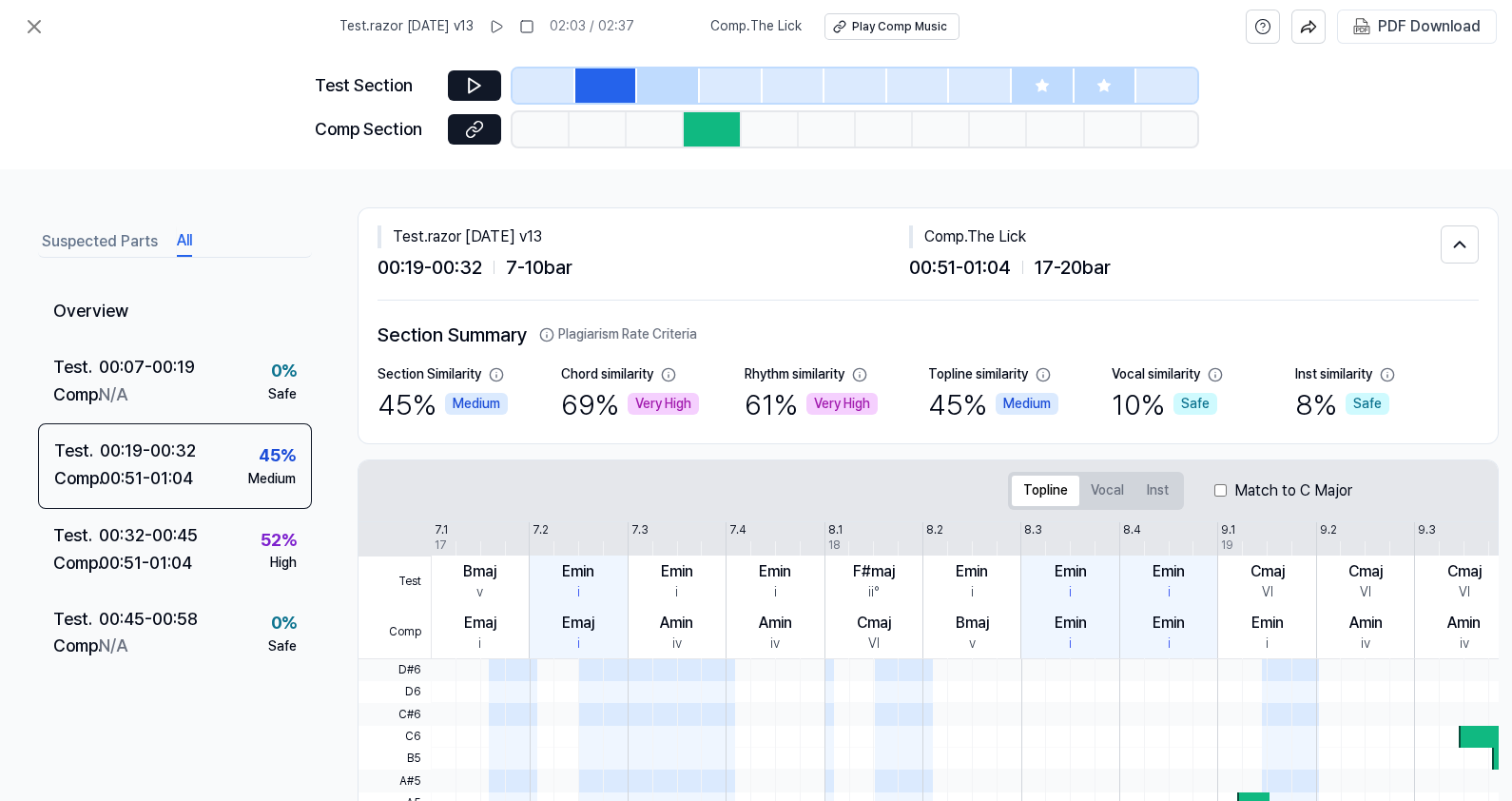
click at [178, 241] on button "All" at bounding box center [185, 242] width 15 height 31
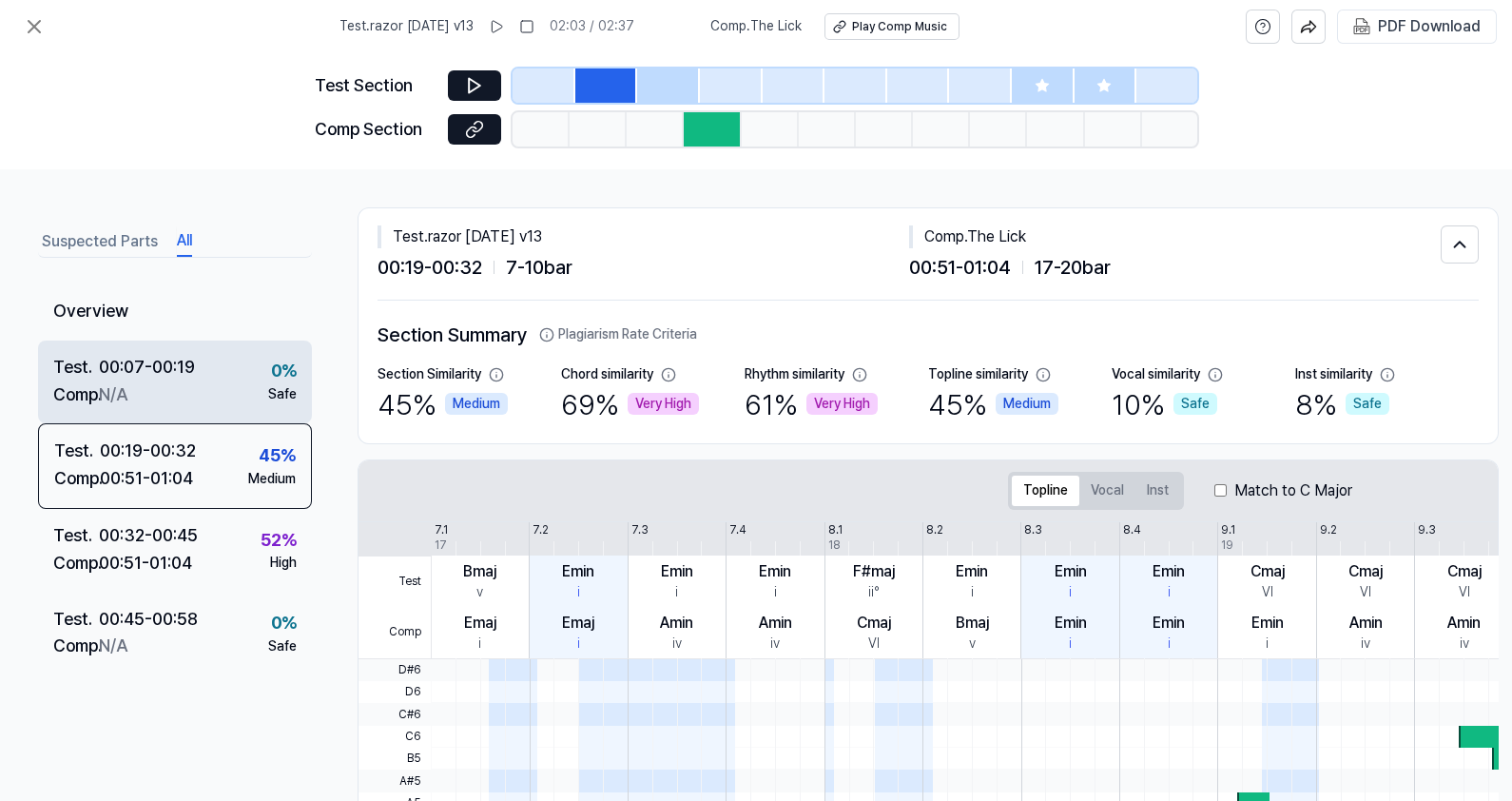
click at [152, 385] on div "Comp . N/A" at bounding box center [123, 395] width 142 height 28
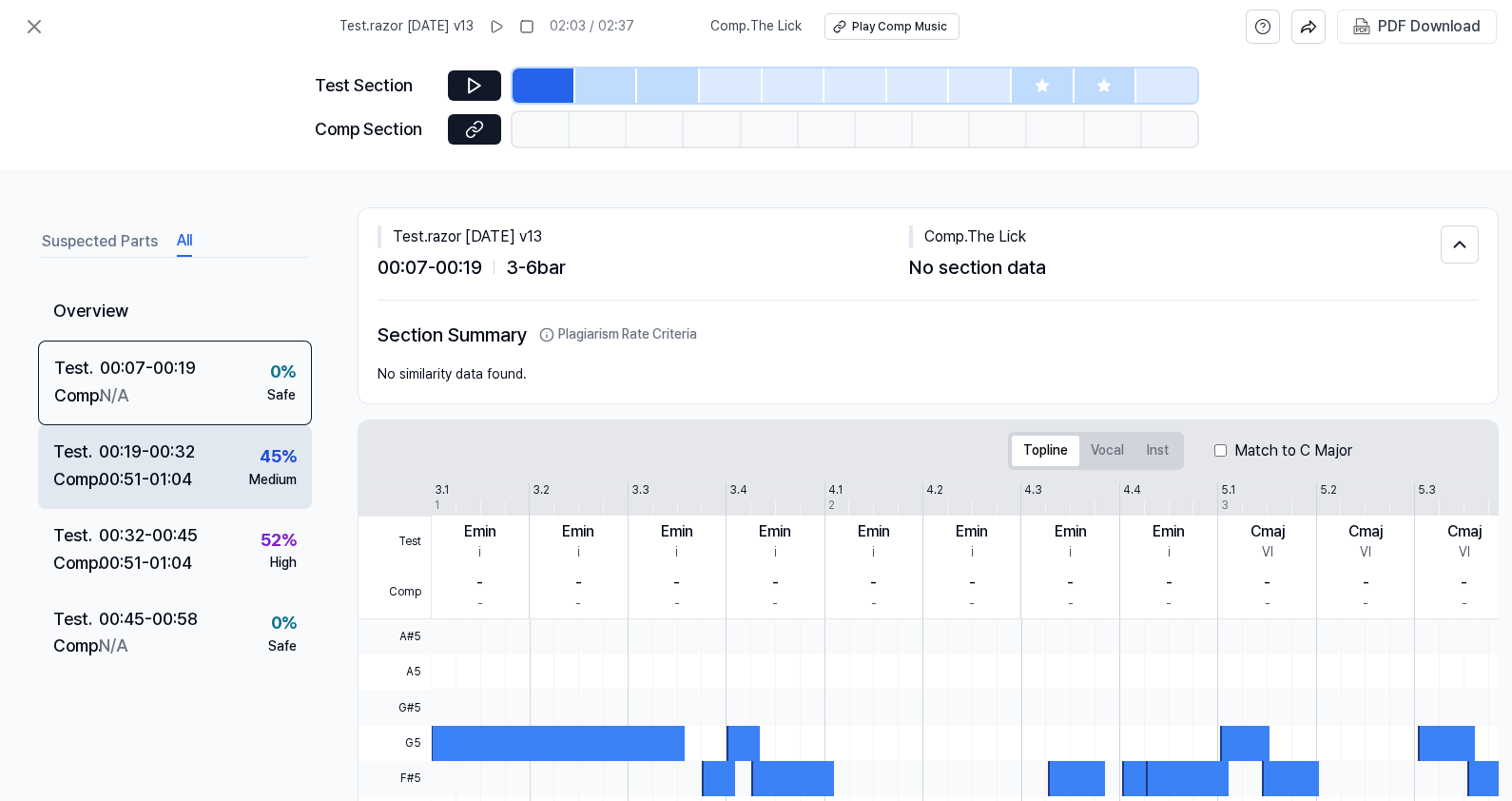
click at [132, 487] on div "00:51 - 01:04" at bounding box center [146, 480] width 93 height 28
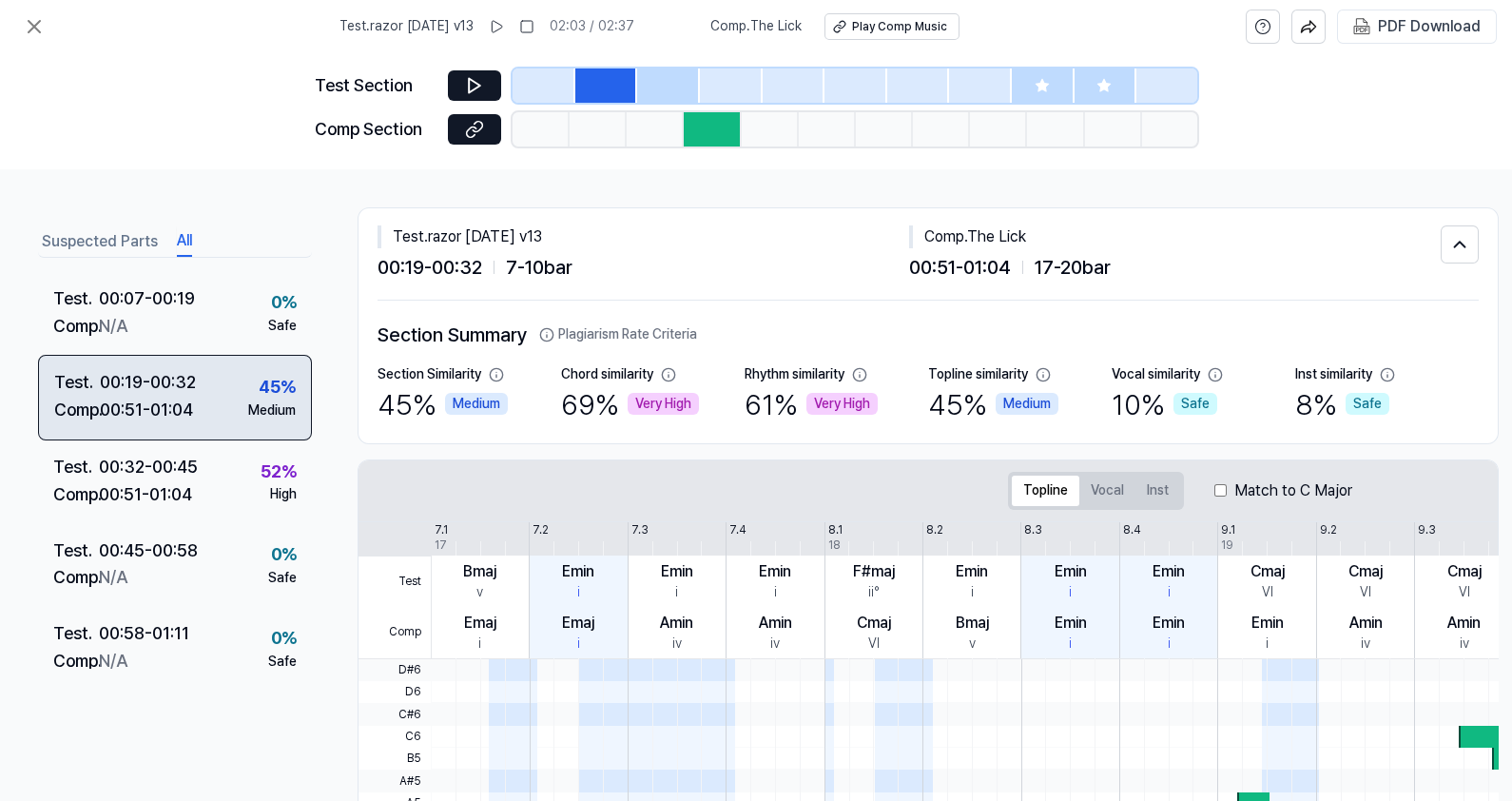
scroll to position [118, 0]
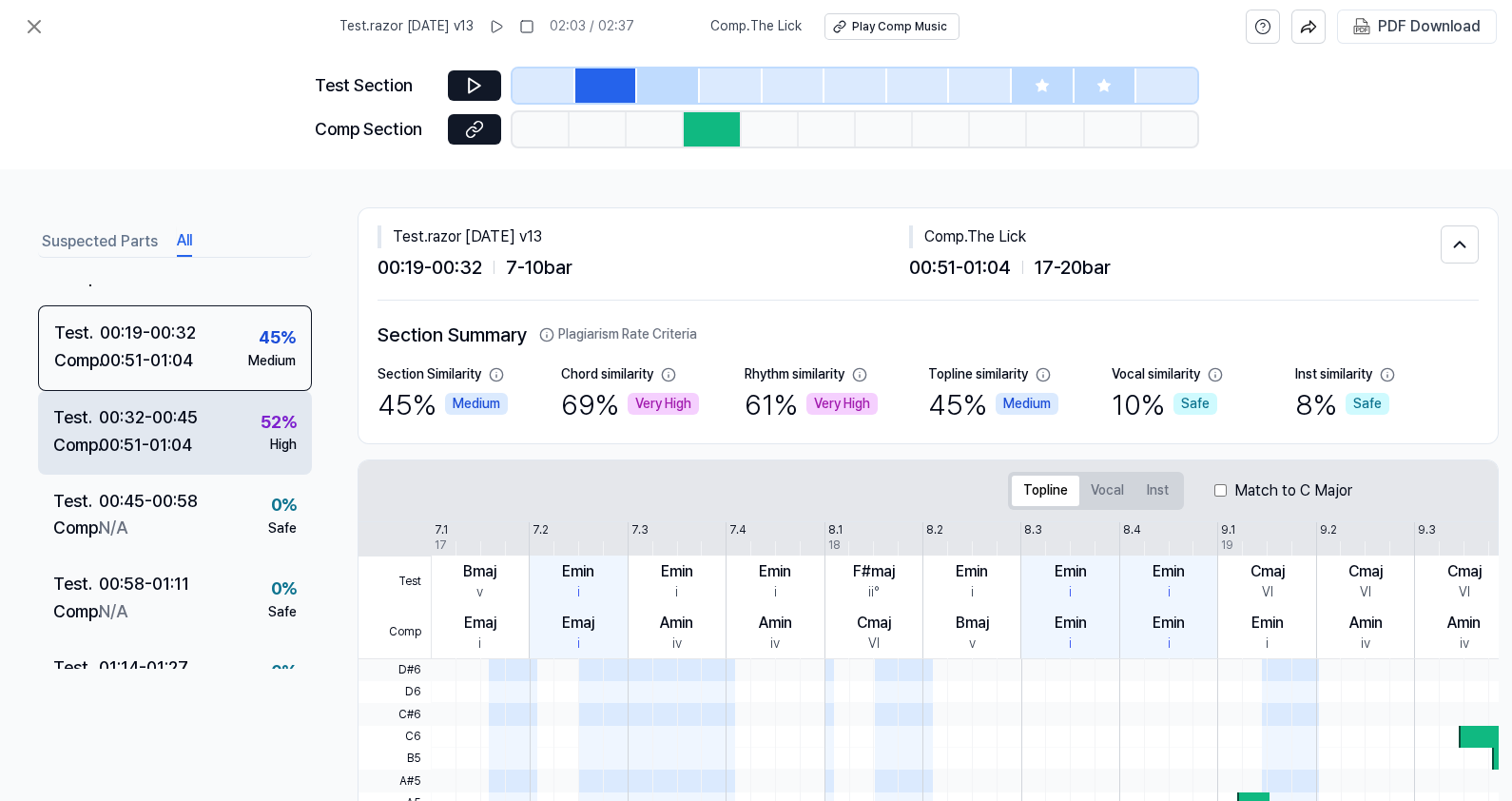
click at [123, 428] on div "00:32 - 00:45" at bounding box center [148, 417] width 99 height 28
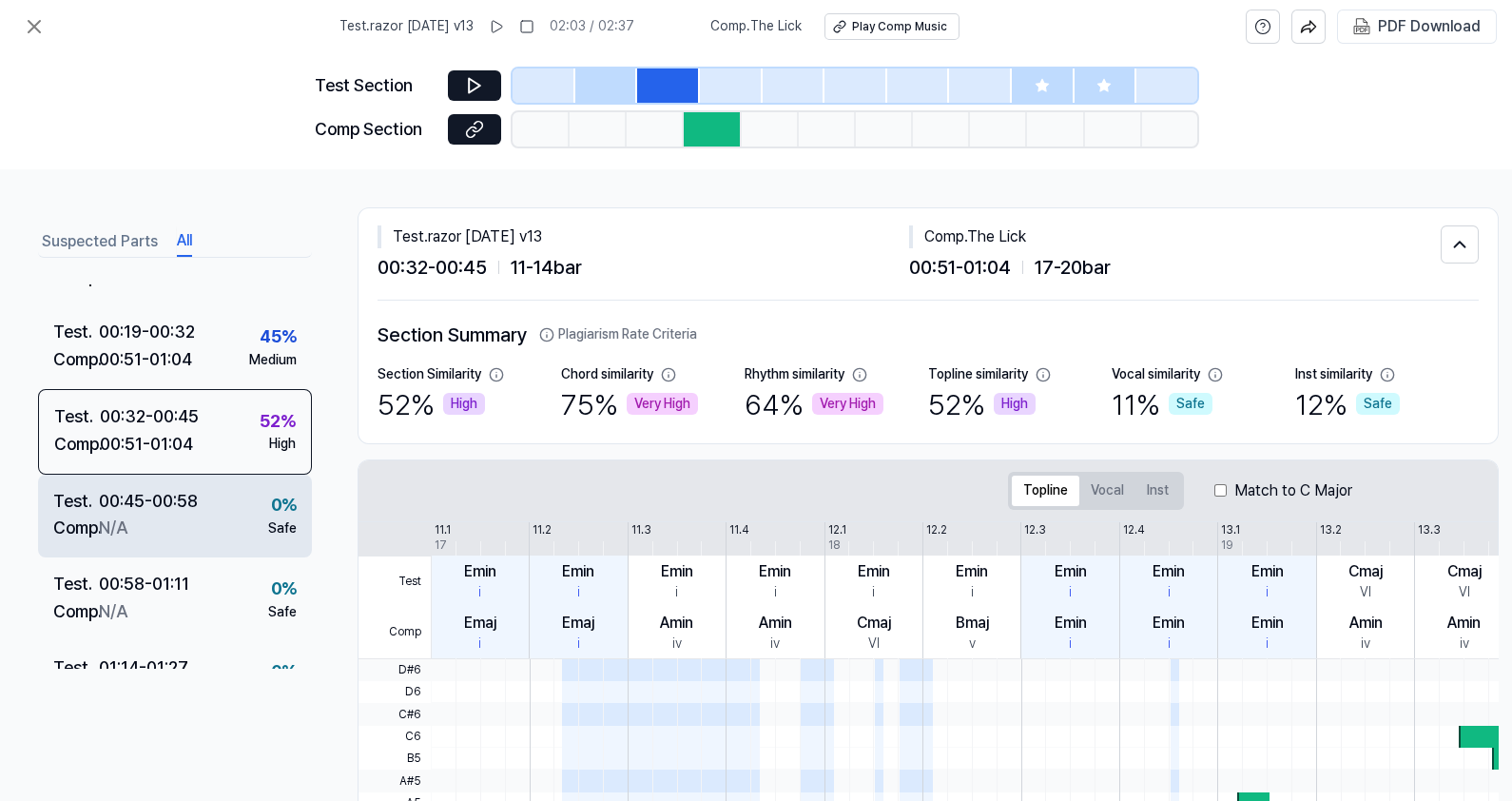
click at [111, 518] on div "N/A" at bounding box center [114, 528] width 29 height 28
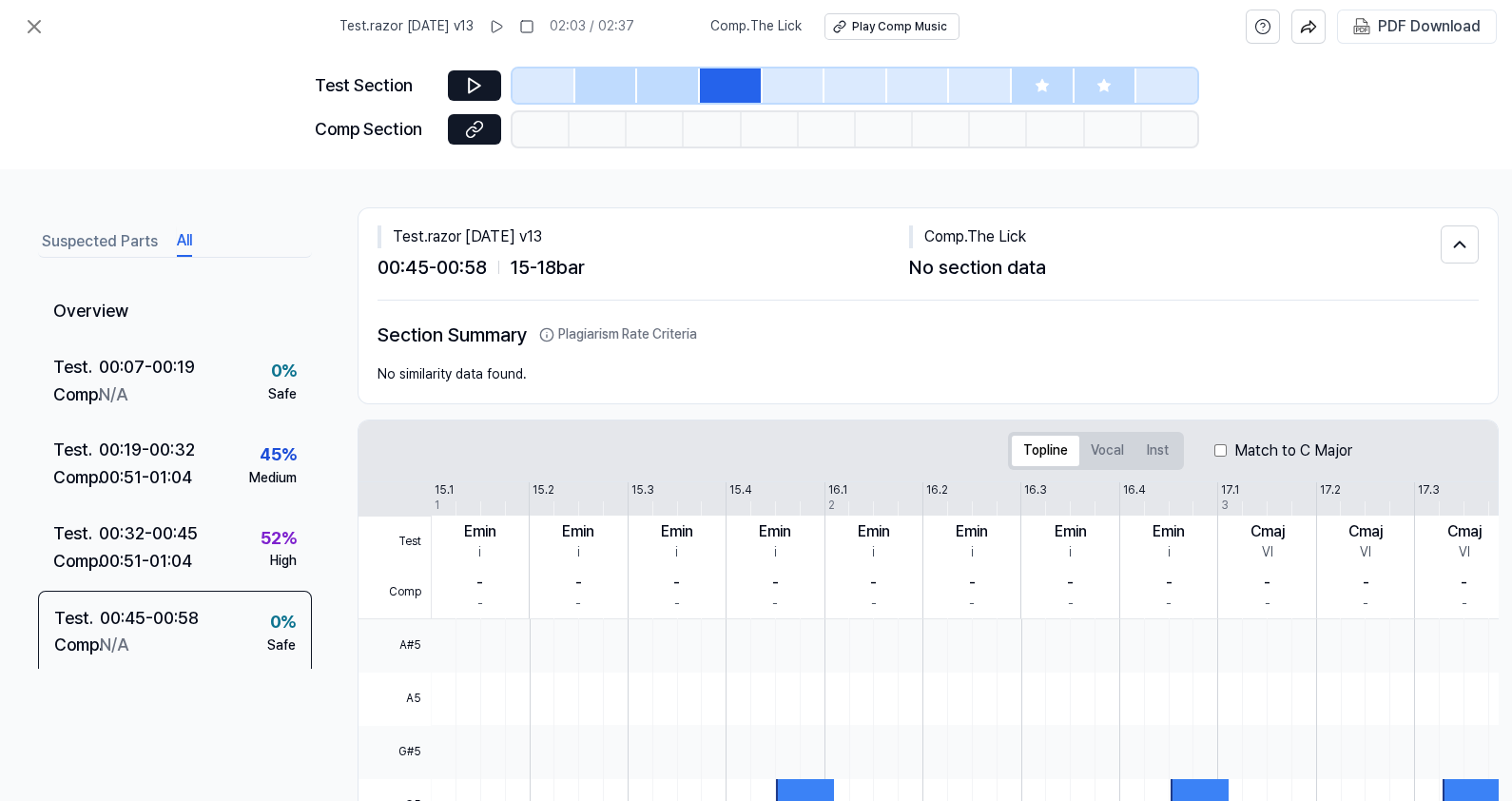
scroll to position [0, 0]
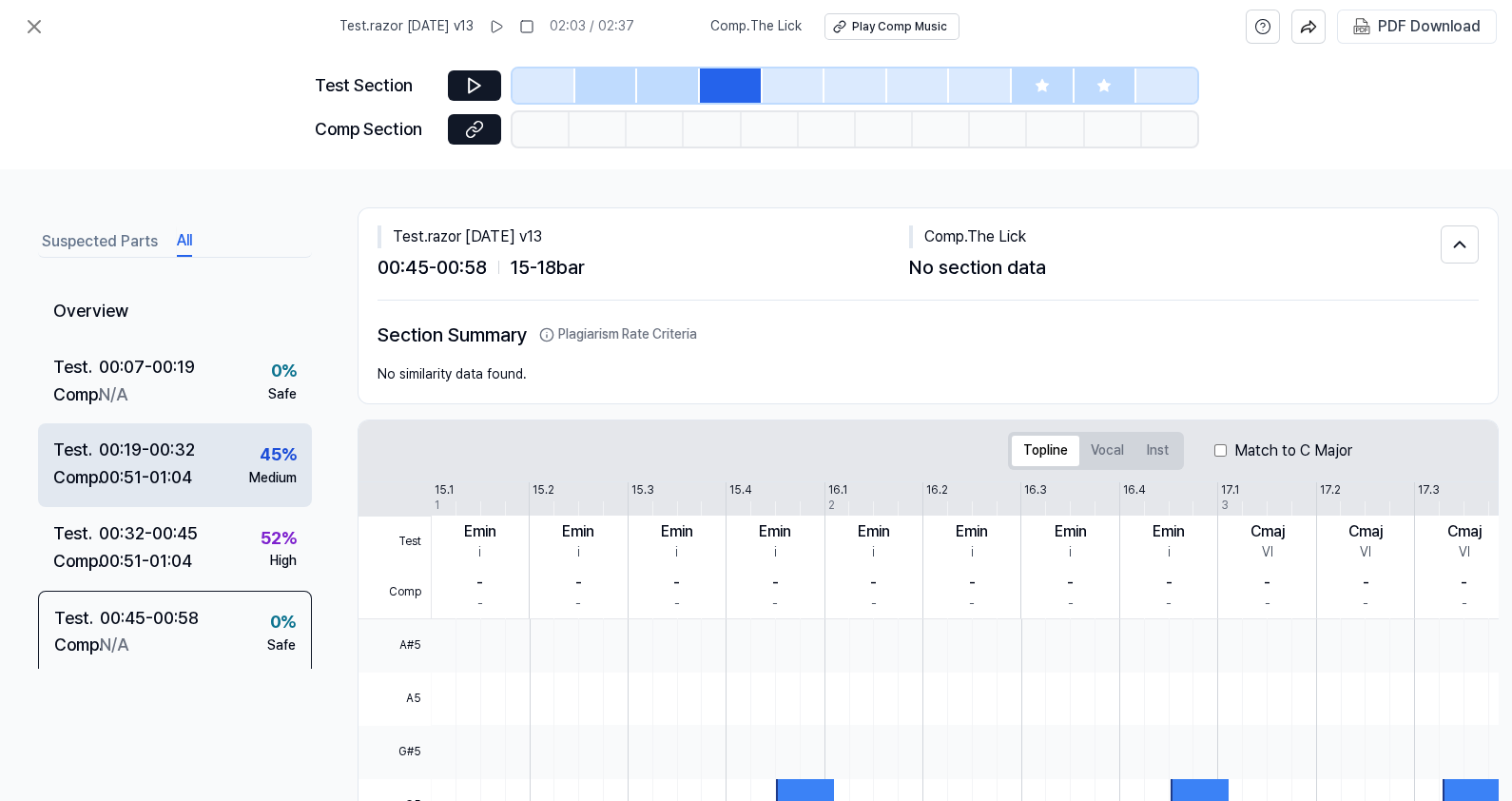
click at [149, 489] on div "00:51 - 01:04" at bounding box center [146, 478] width 93 height 28
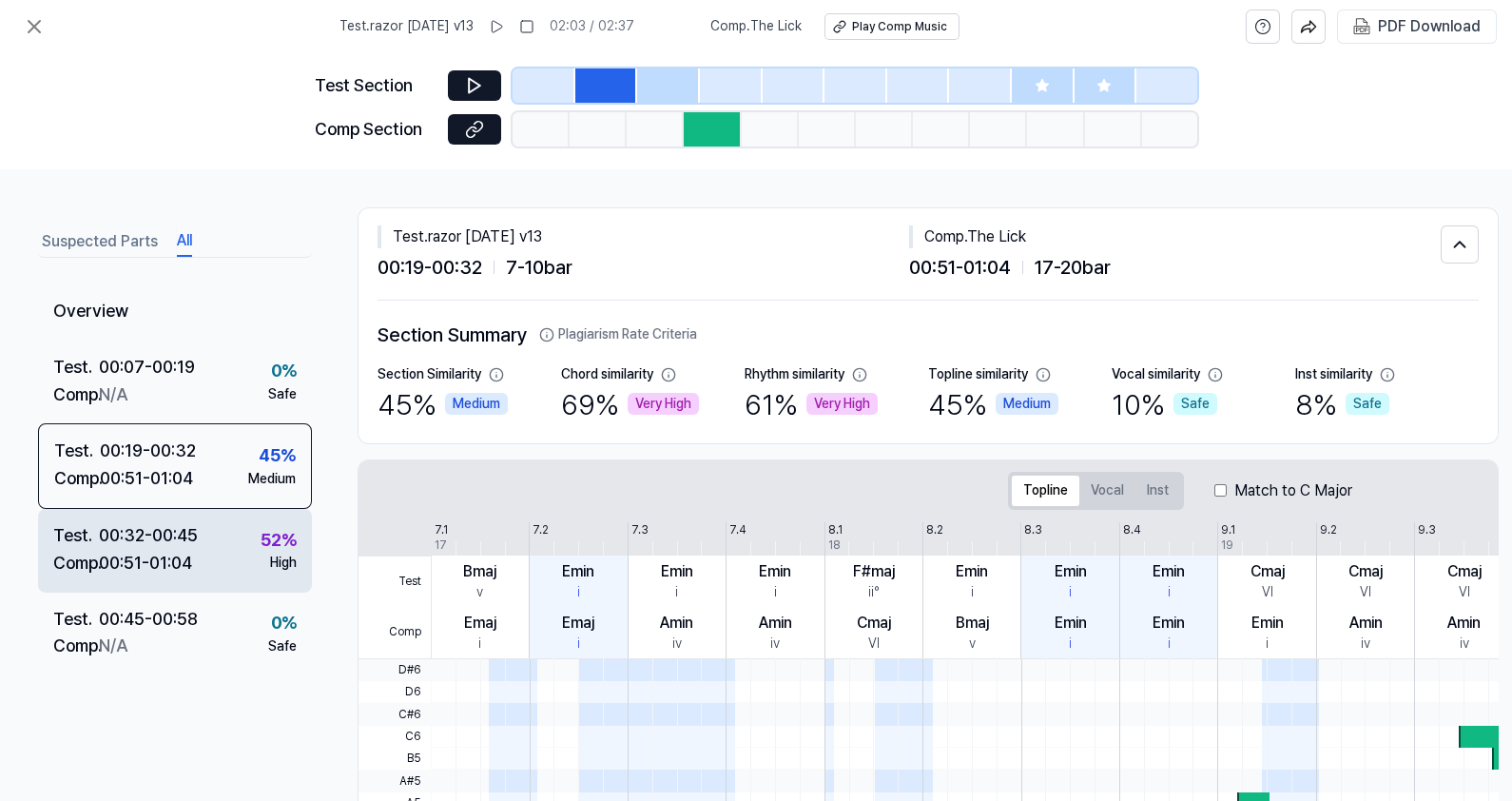
click at [178, 552] on div "00:51 - 01:04" at bounding box center [146, 563] width 93 height 28
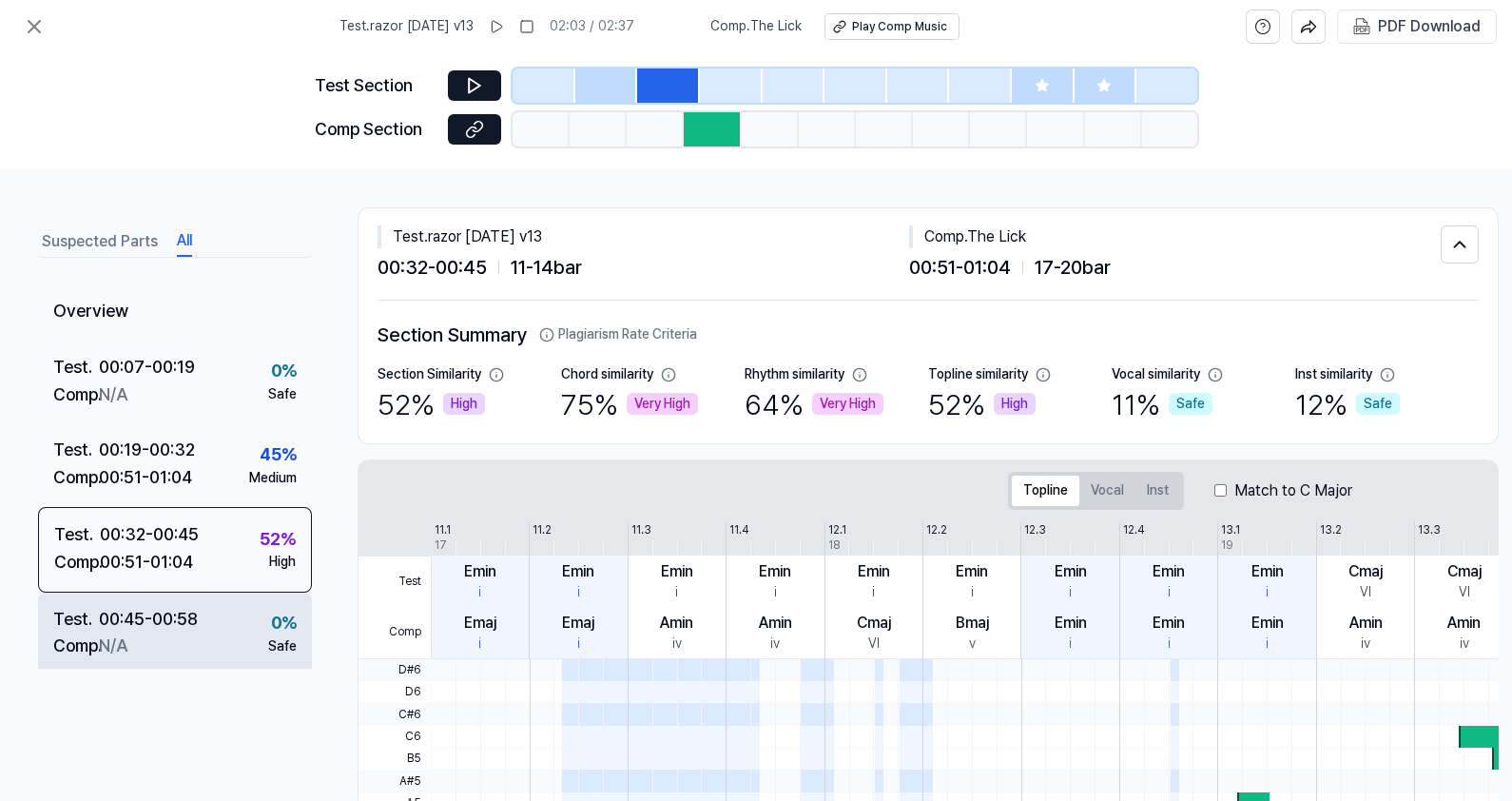
scroll to position [474, 0]
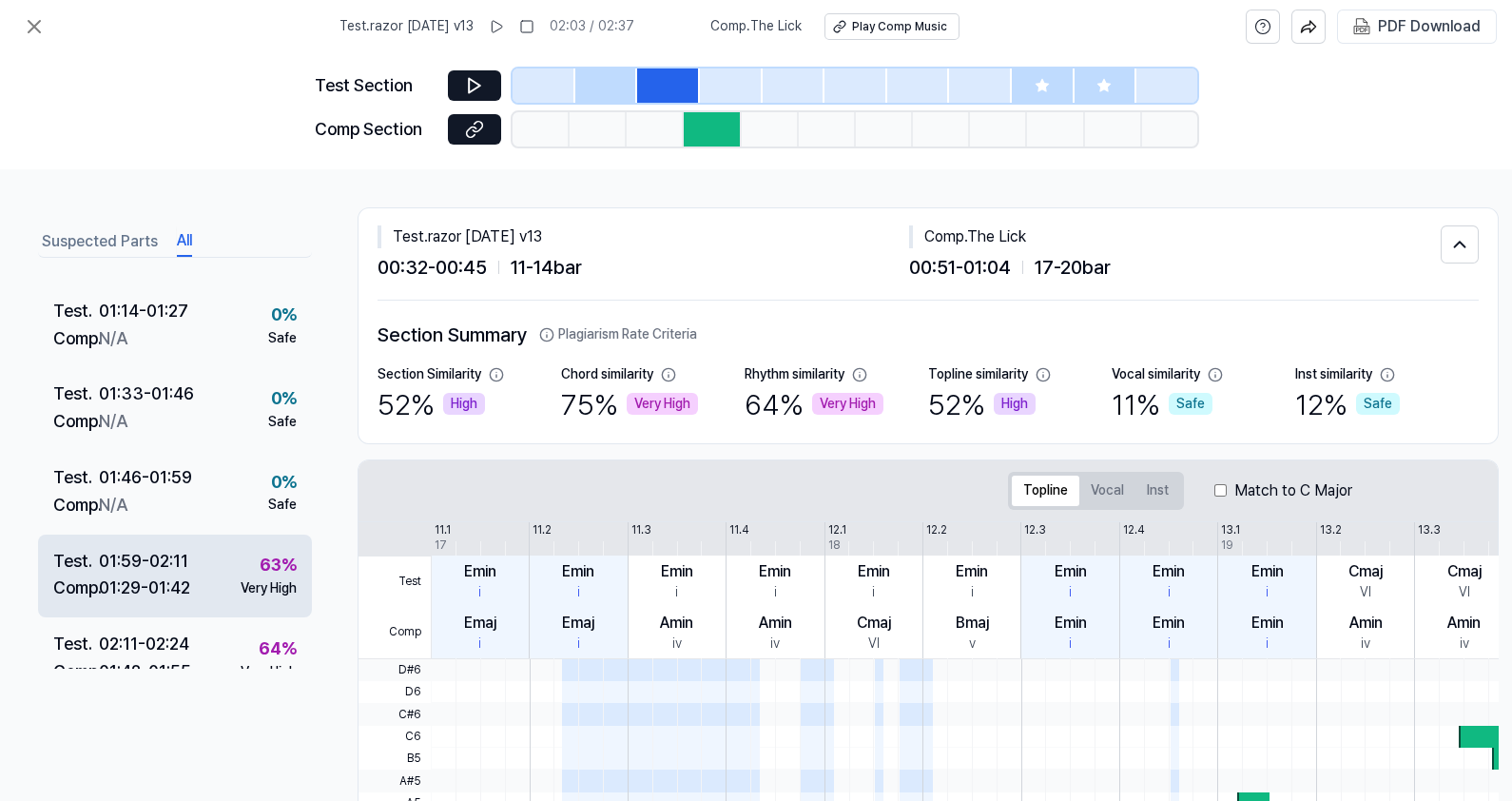
click at [206, 574] on div "Test . 01:59 - 02:11 Comp . 01:29 - 01:42 63 % Very High" at bounding box center [174, 576] width 274 height 84
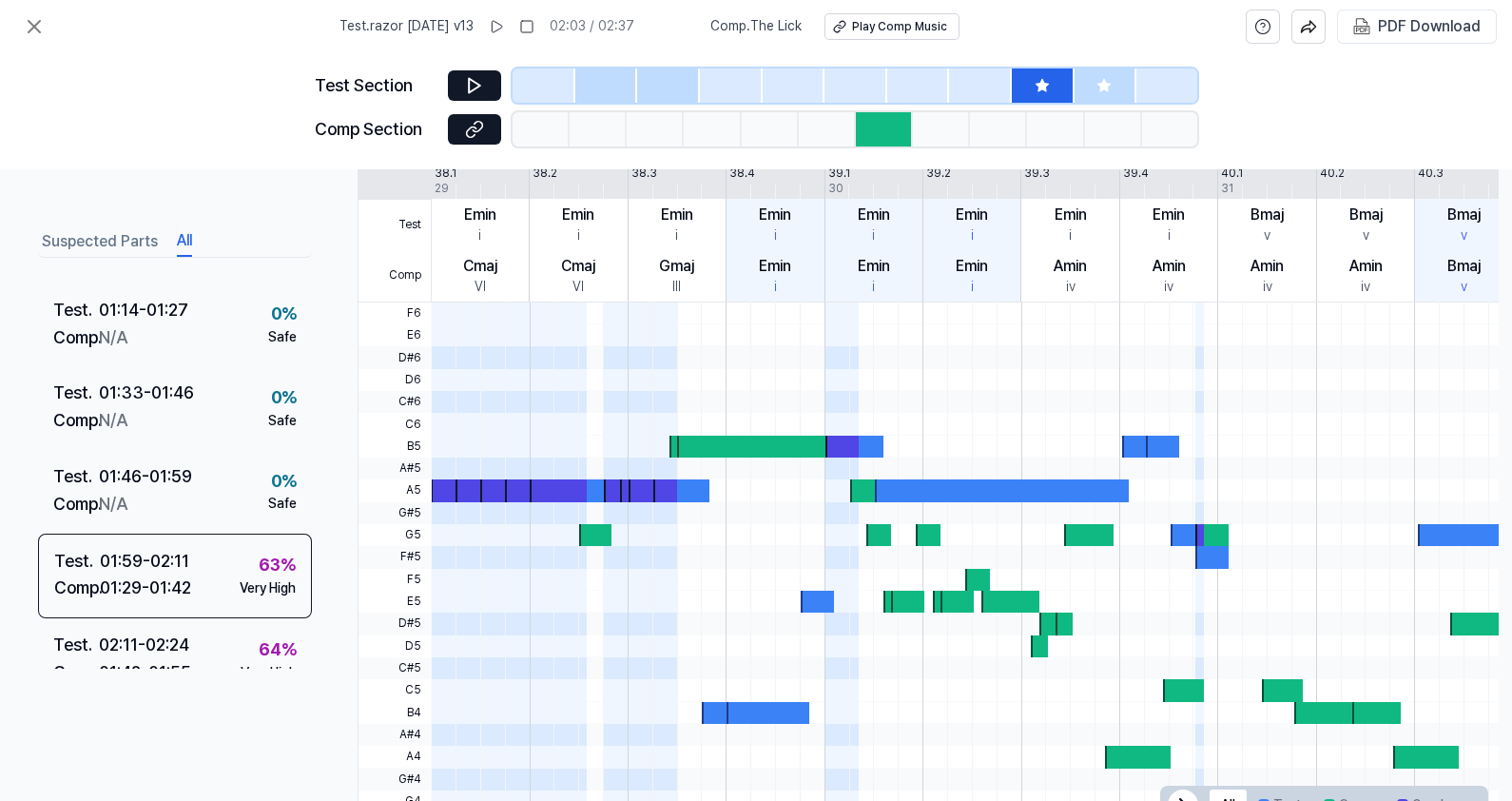
scroll to position [237, 0]
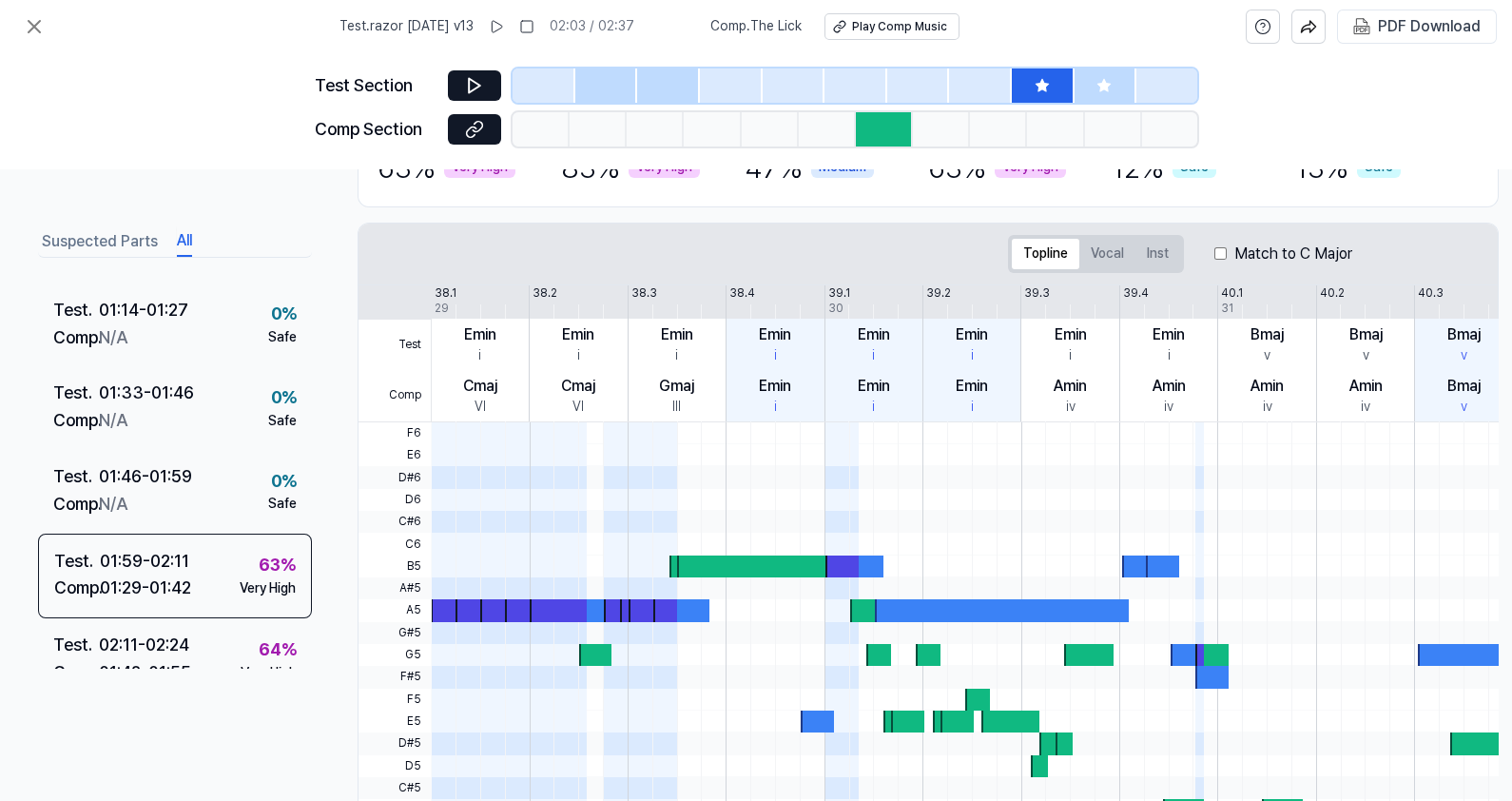
click at [836, 564] on div at bounding box center [842, 566] width 34 height 22
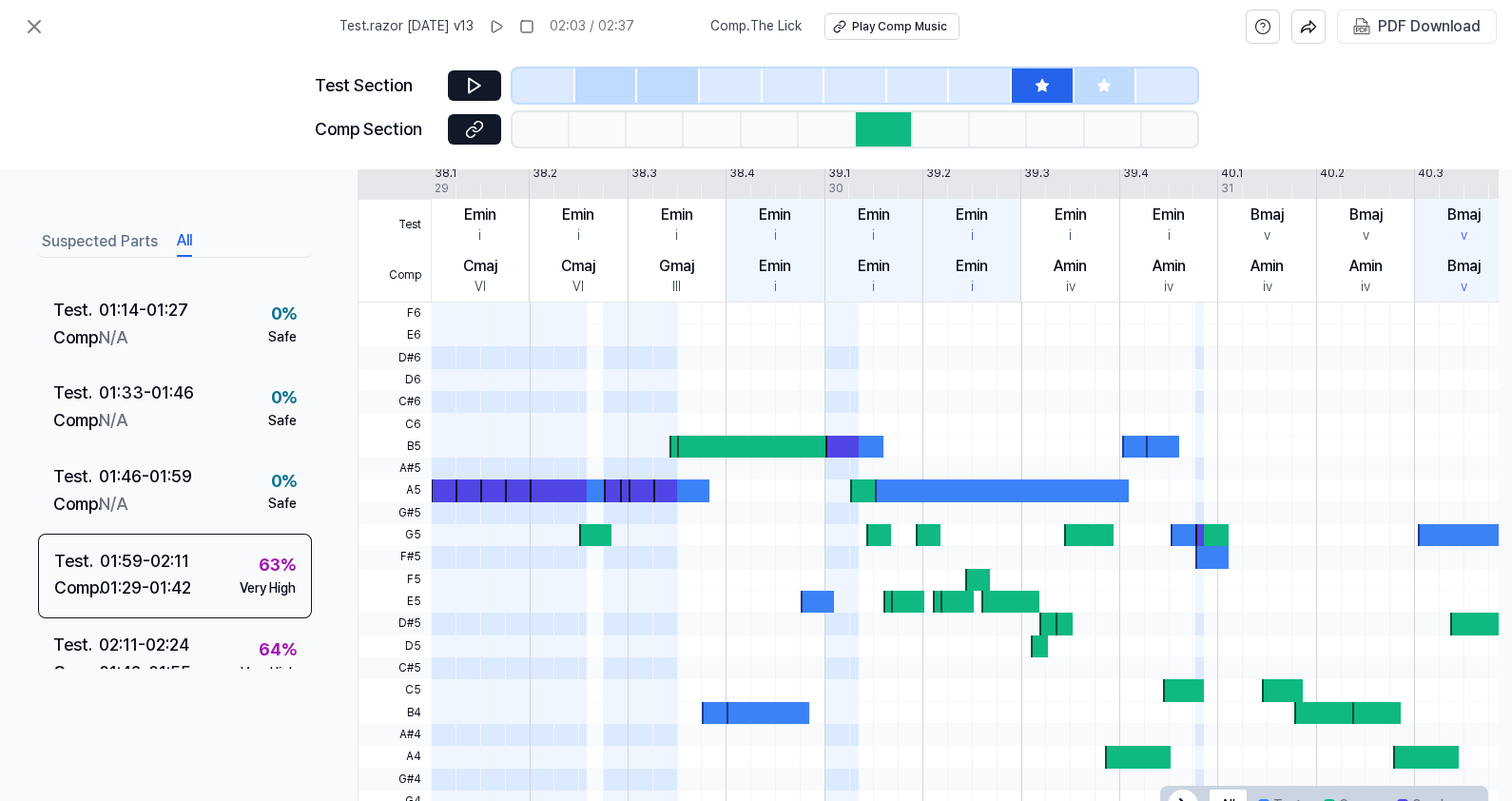
scroll to position [435, 0]
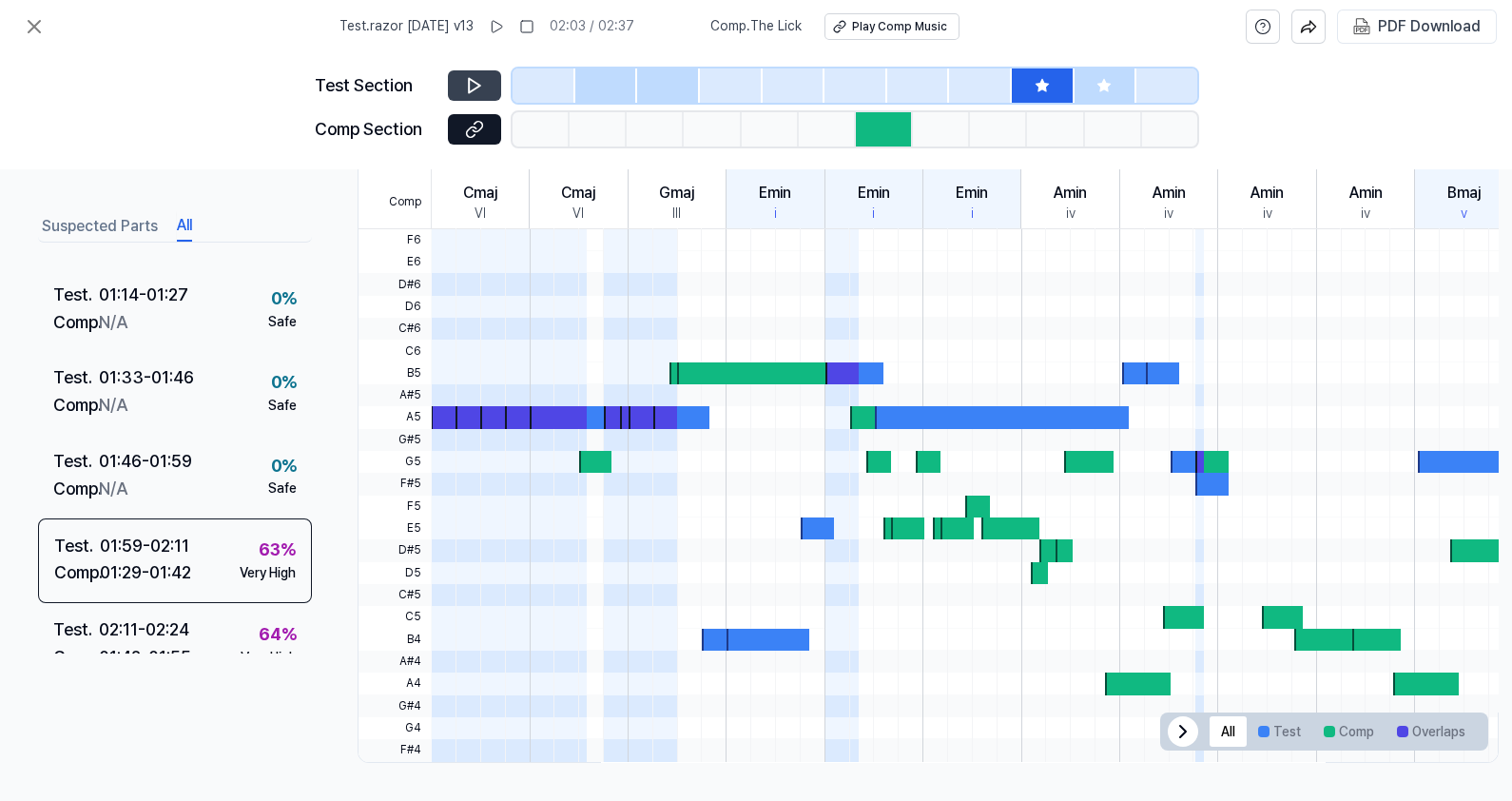
click at [467, 76] on icon at bounding box center [475, 86] width 19 height 19
click at [467, 80] on icon at bounding box center [475, 86] width 19 height 19
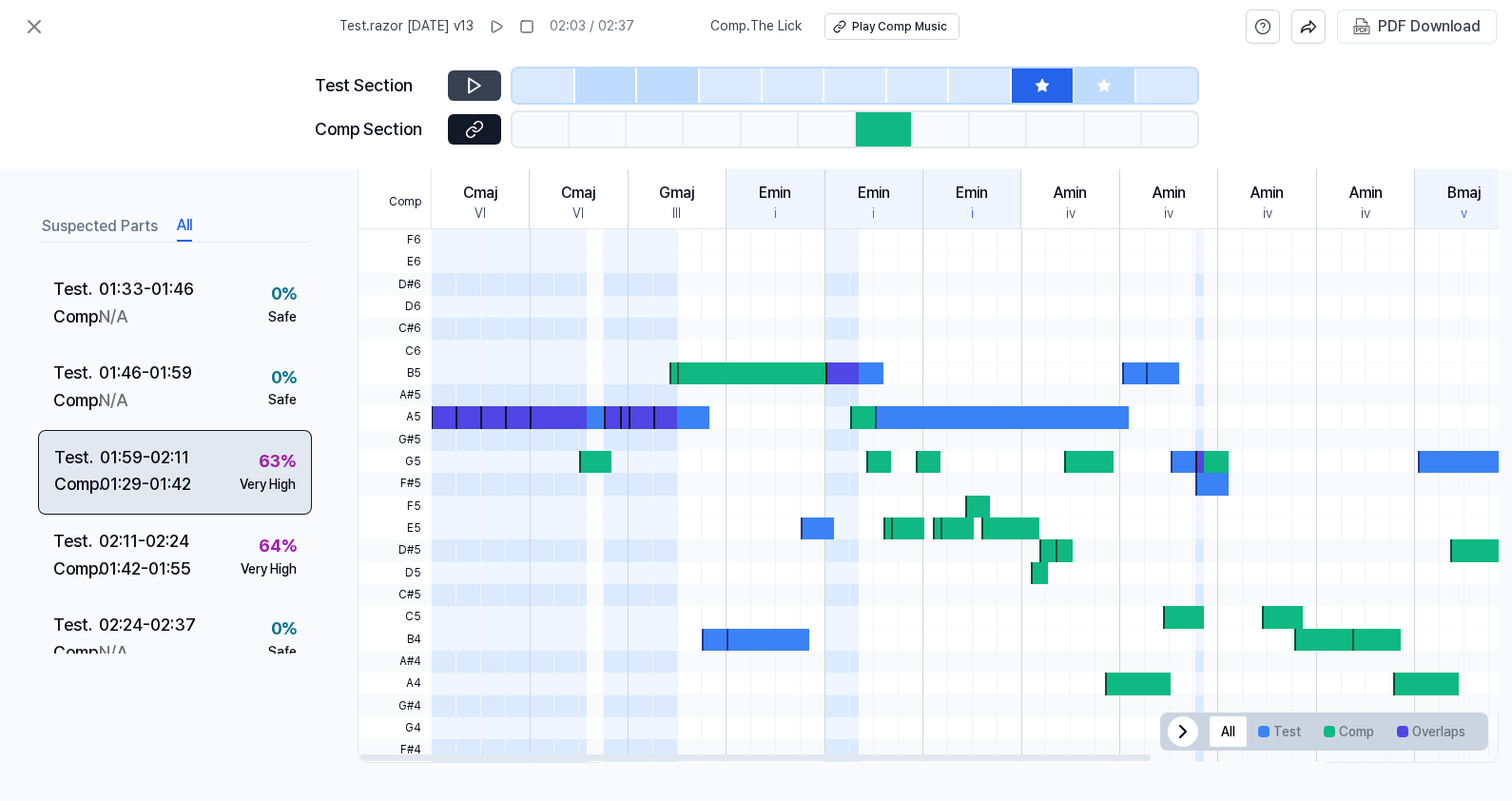
scroll to position [596, 0]
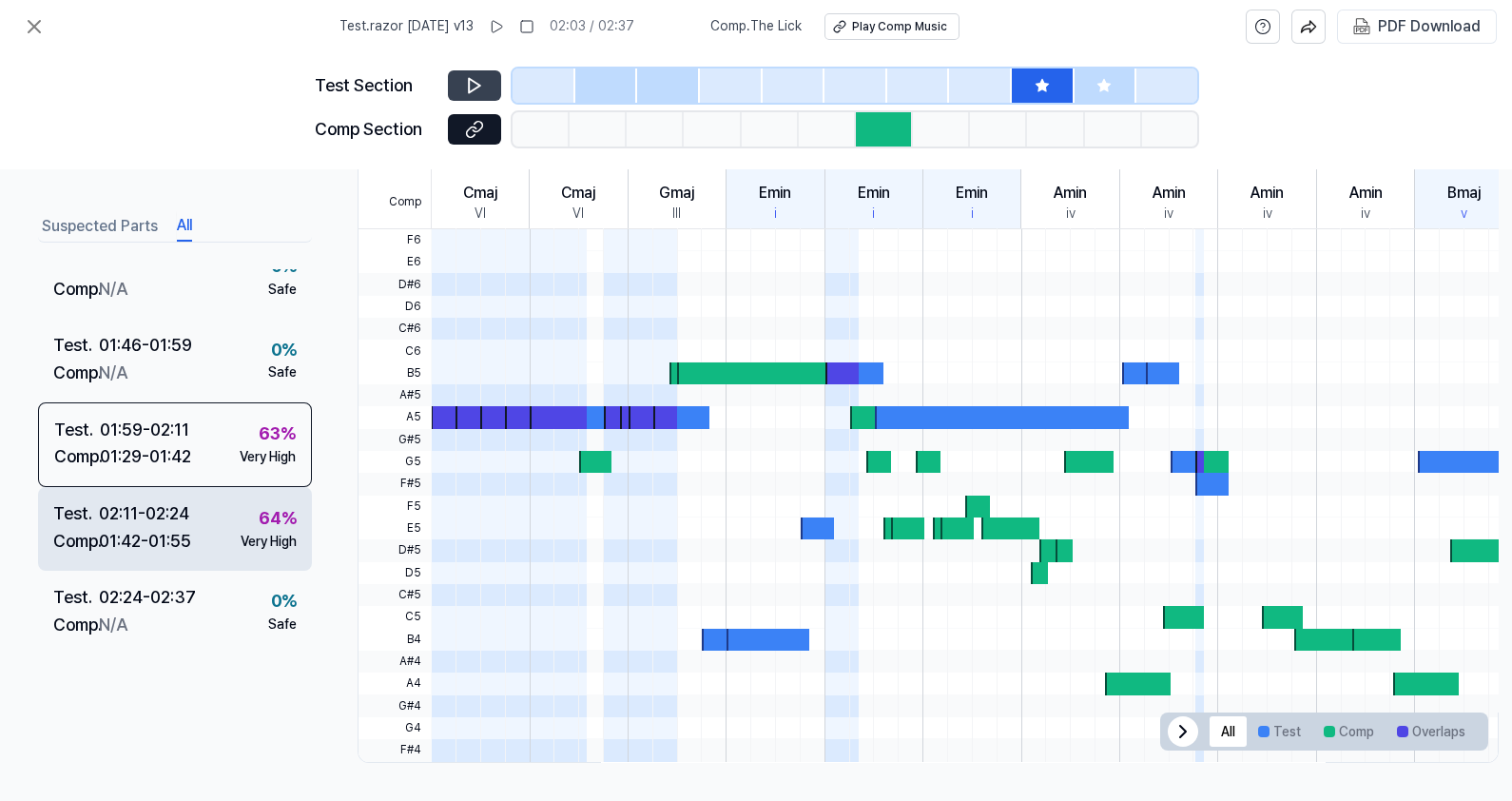
click at [207, 530] on div "Test . 02:11 - 02:24 Comp . 01:42 - 01:55 64 % Very High" at bounding box center [174, 528] width 274 height 84
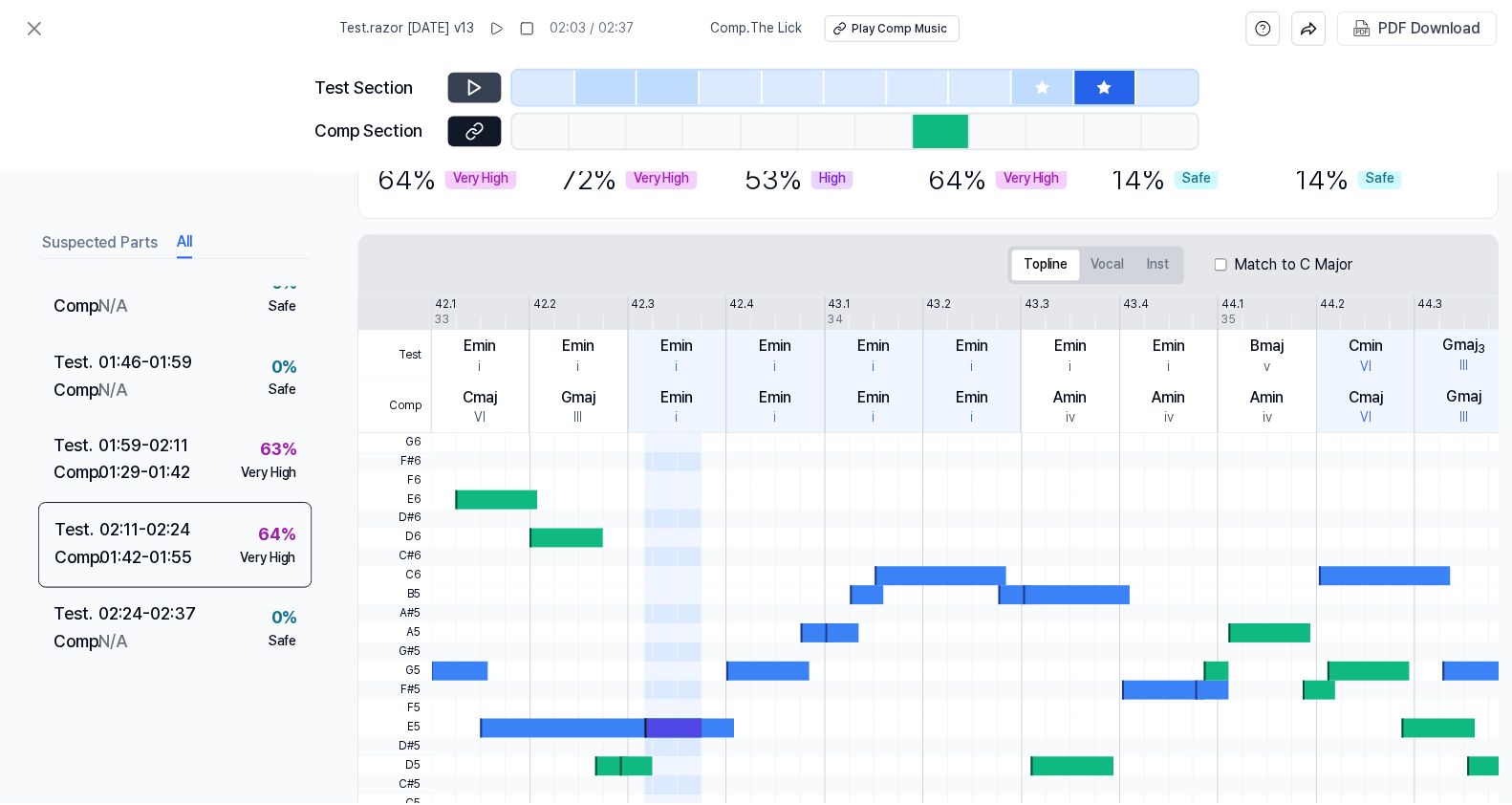
scroll to position [0, 0]
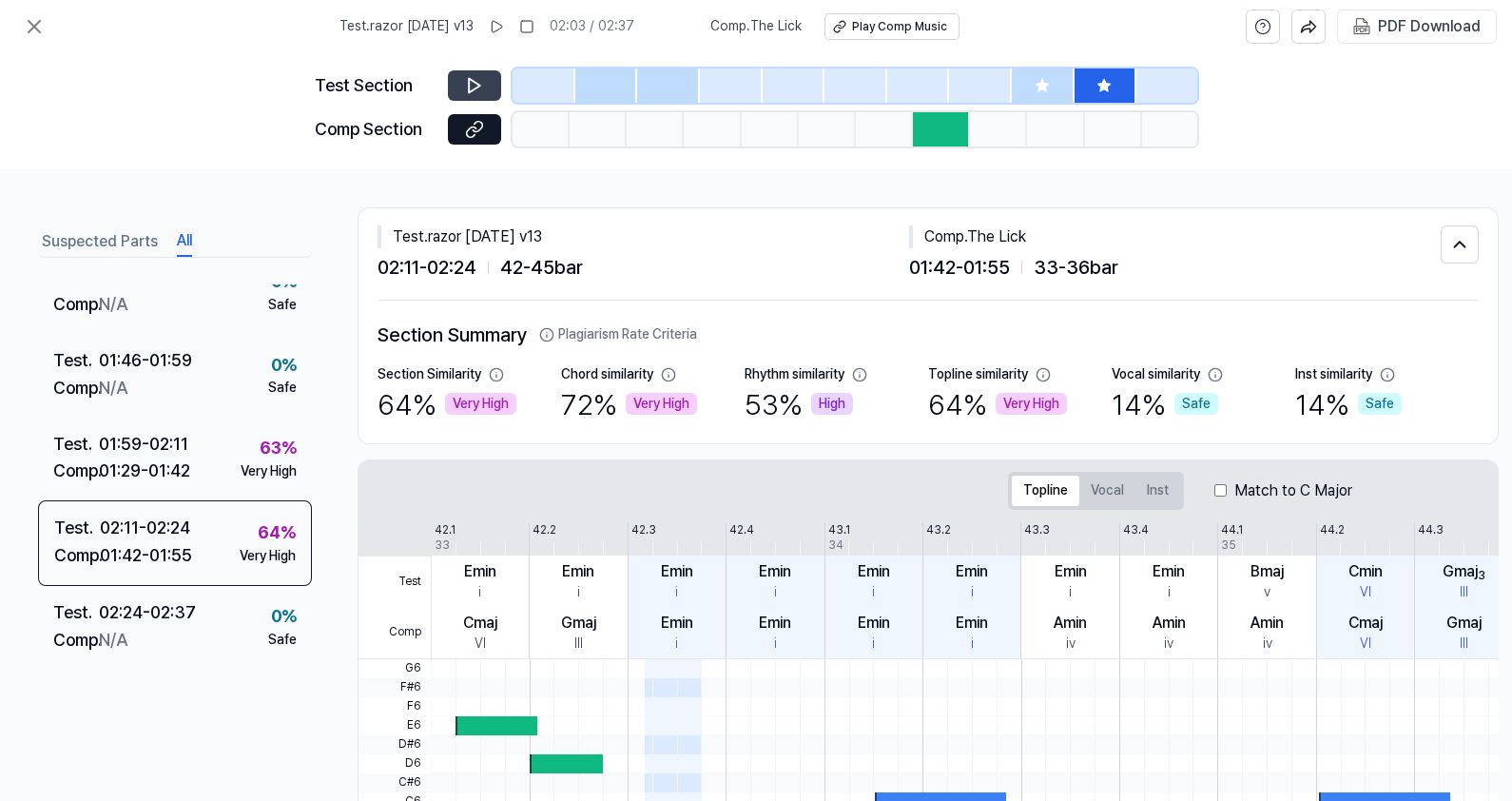
click at [475, 81] on icon at bounding box center [475, 86] width 19 height 19
click at [469, 86] on icon at bounding box center [475, 86] width 12 height 14
click at [468, 86] on icon at bounding box center [475, 86] width 19 height 19
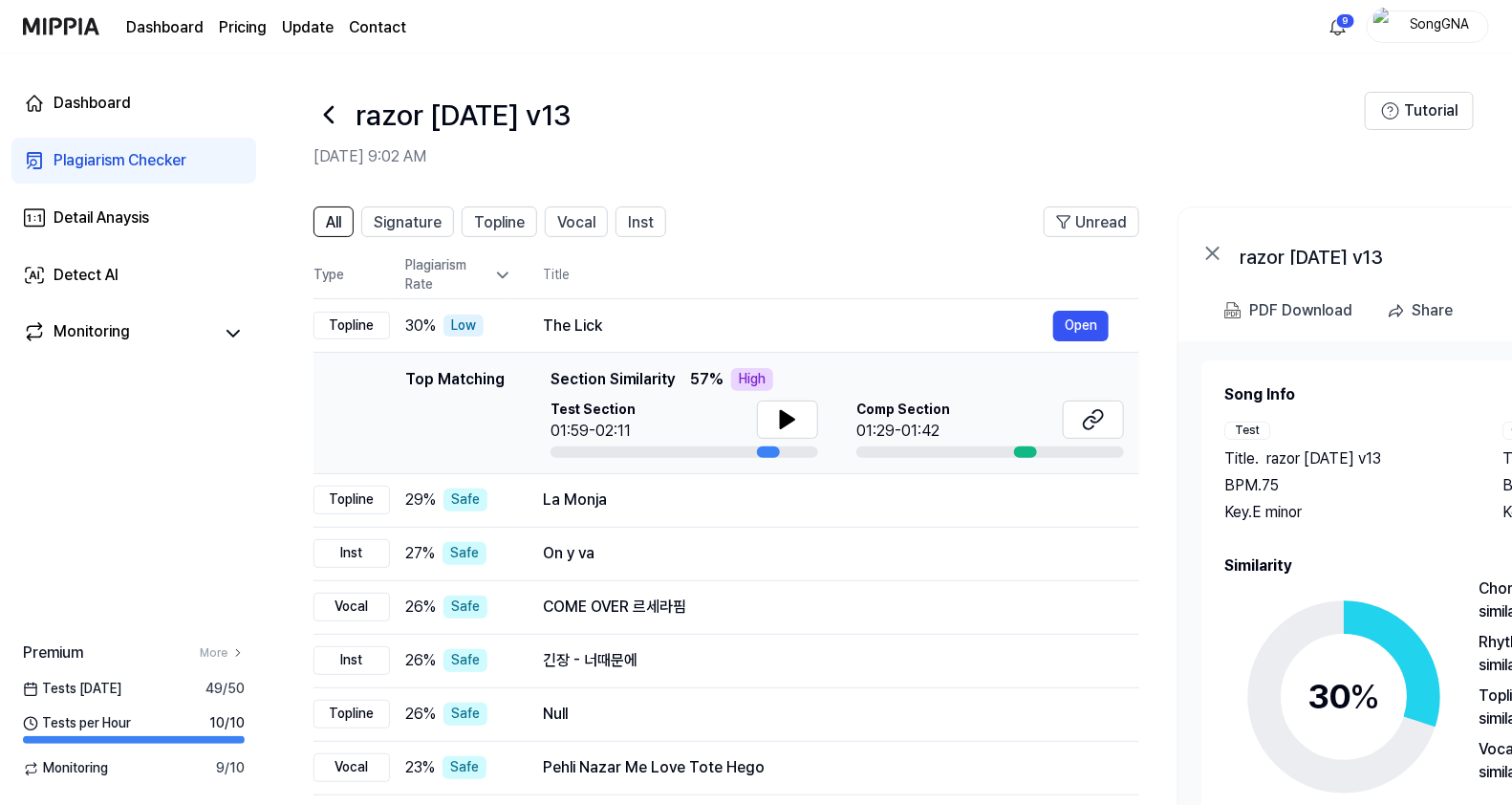
click at [108, 161] on div "Plagiarism Checker" at bounding box center [119, 161] width 133 height 23
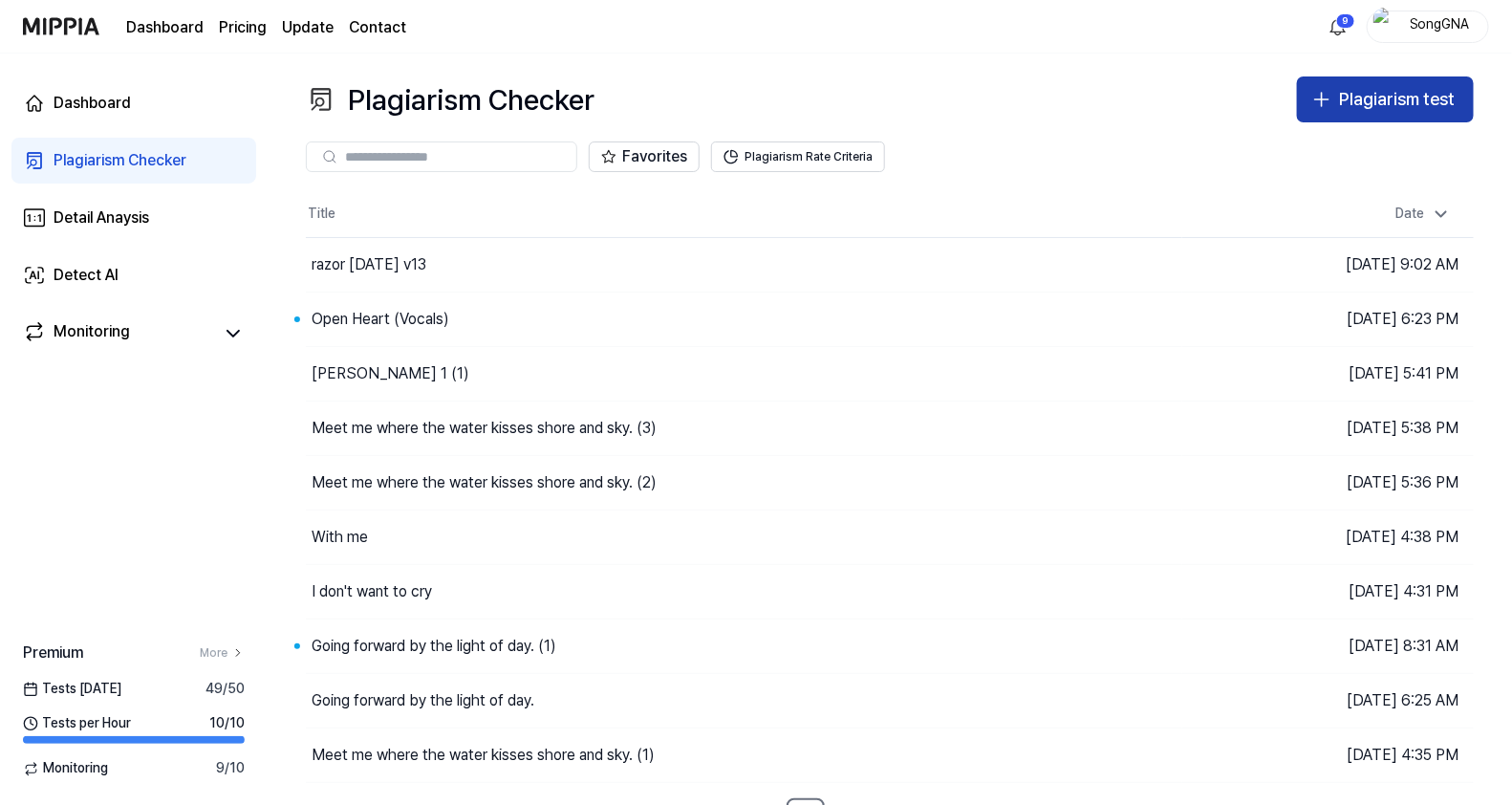
click at [1401, 108] on div "Plagiarism test" at bounding box center [1397, 100] width 115 height 28
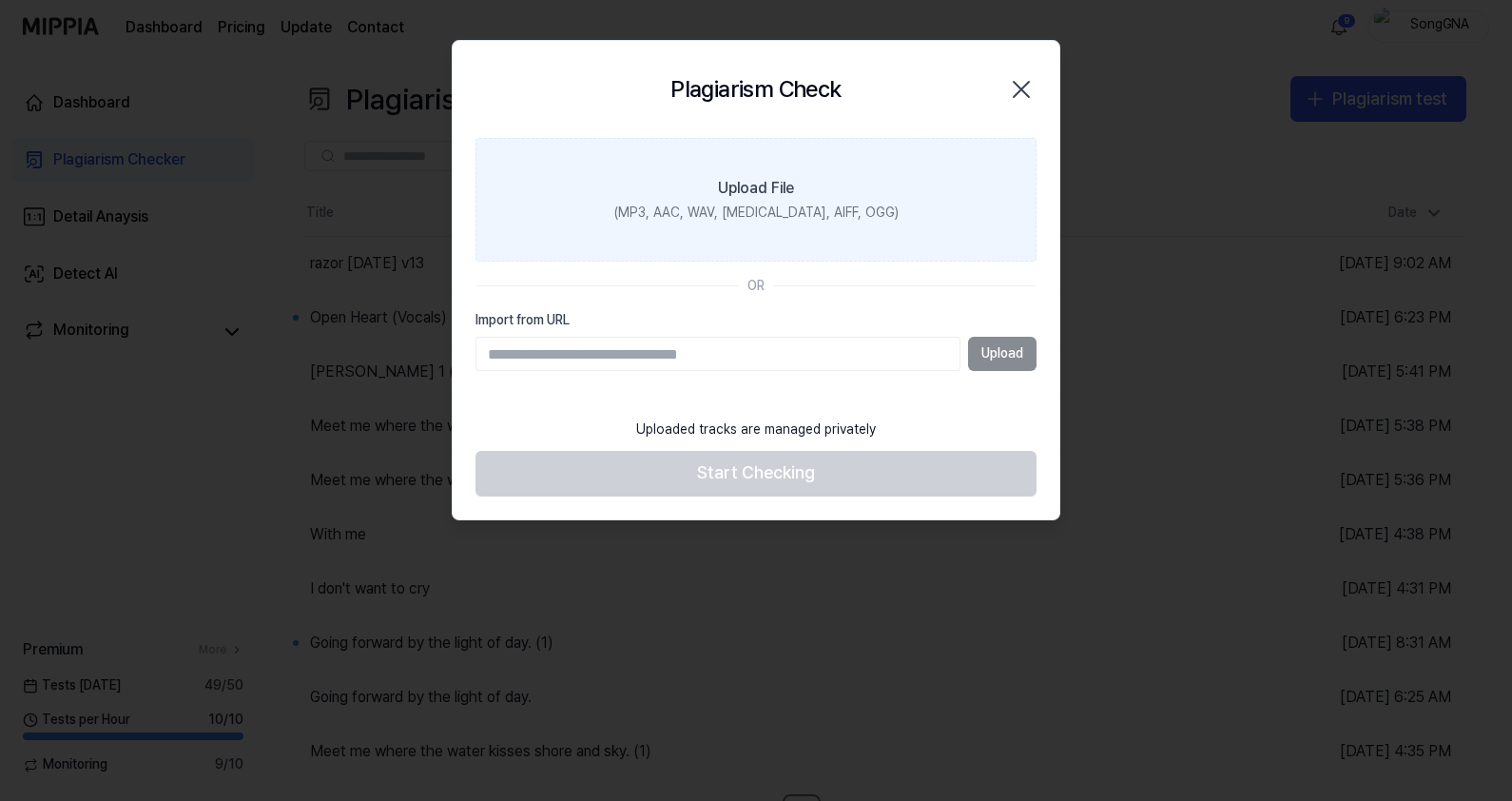
click at [755, 214] on div "(MP3, AAC, WAV, [MEDICAL_DATA], AIFF, OGG)" at bounding box center [756, 213] width 284 height 19
click at [0, 0] on input "Upload File (MP3, AAC, WAV, [MEDICAL_DATA], AIFF, OGG)" at bounding box center [0, 0] width 0 height 0
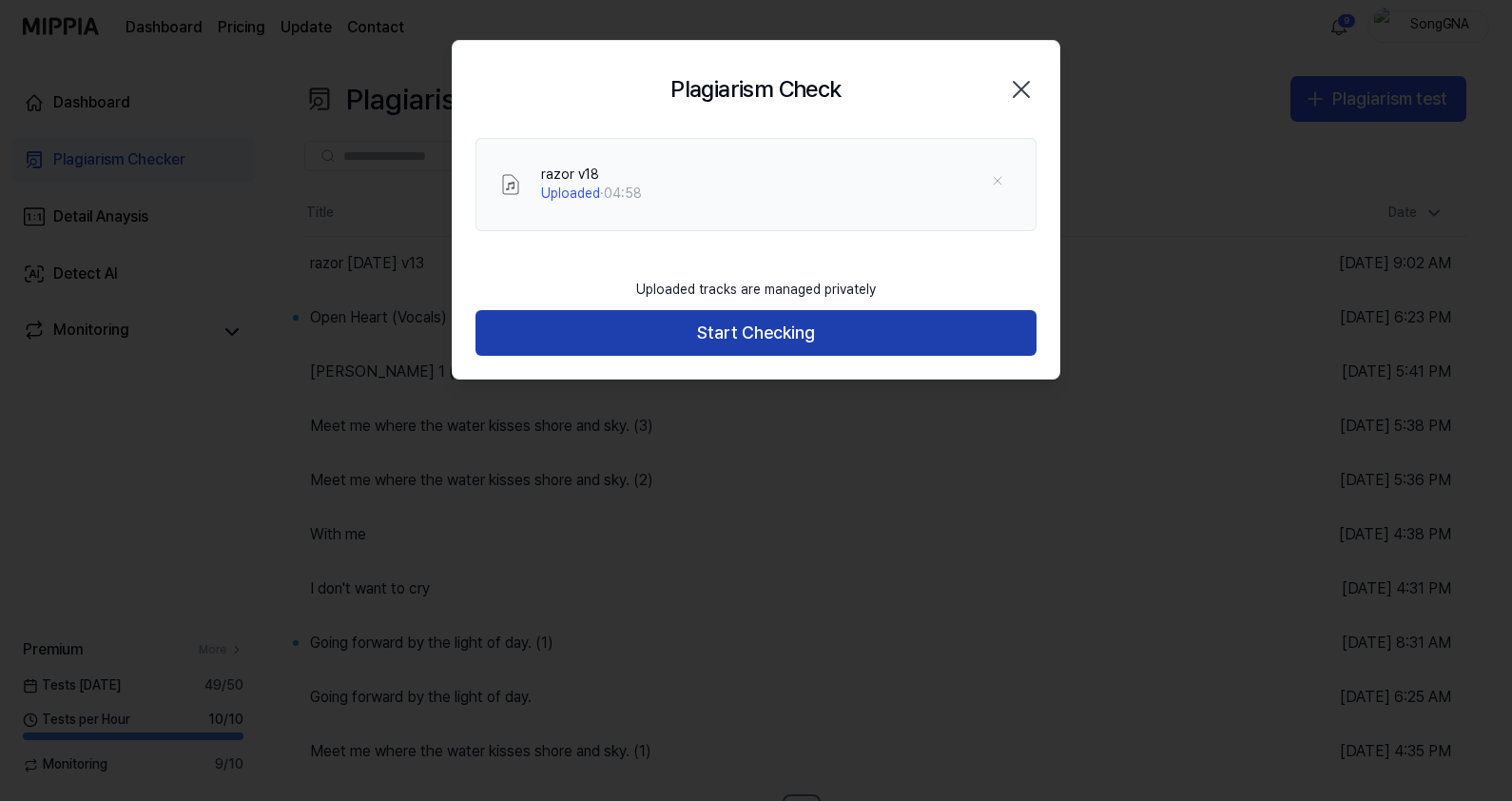
click at [651, 321] on button "Start Checking" at bounding box center [756, 333] width 561 height 45
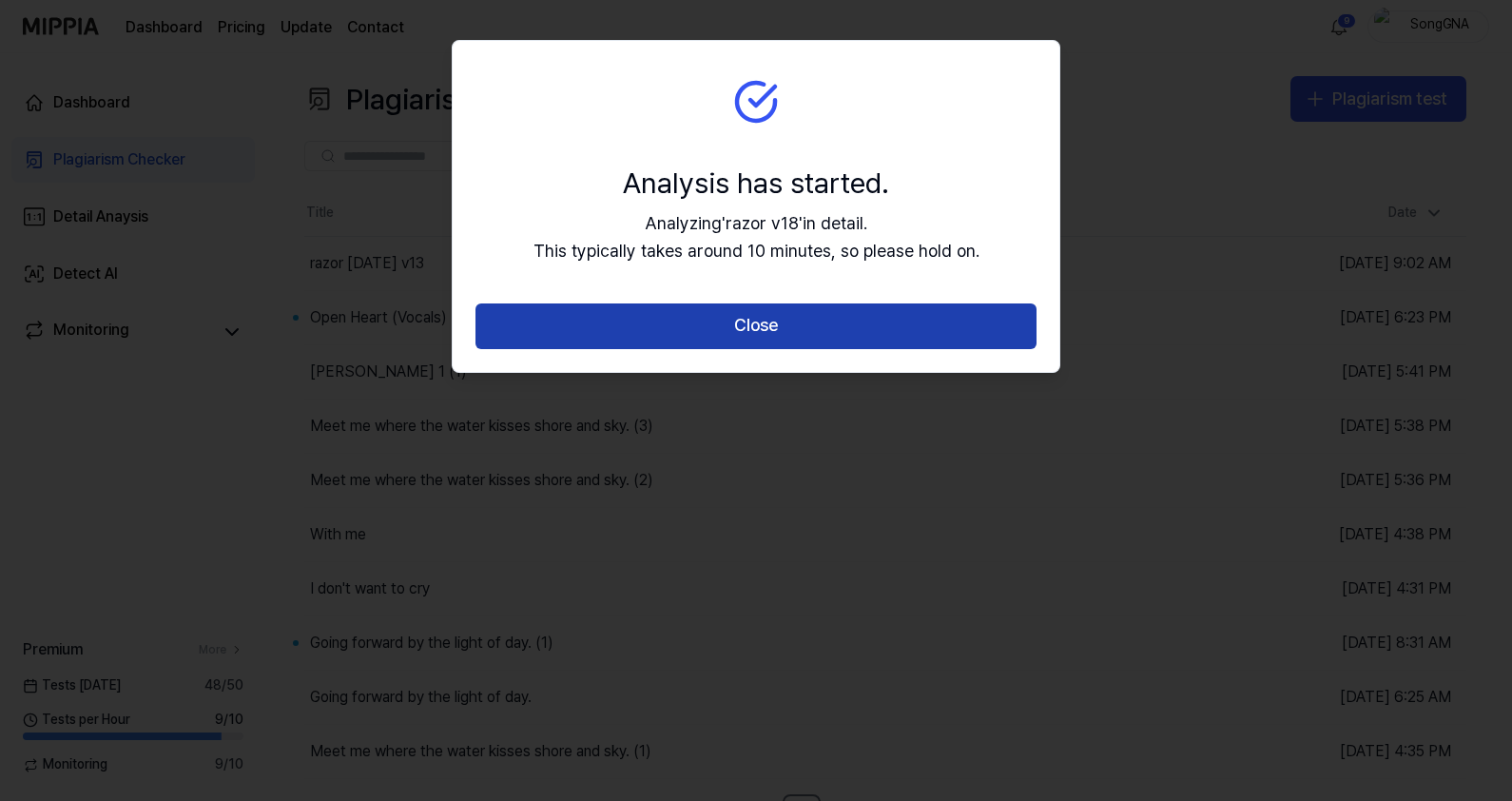
click at [636, 320] on button "Close" at bounding box center [756, 326] width 561 height 45
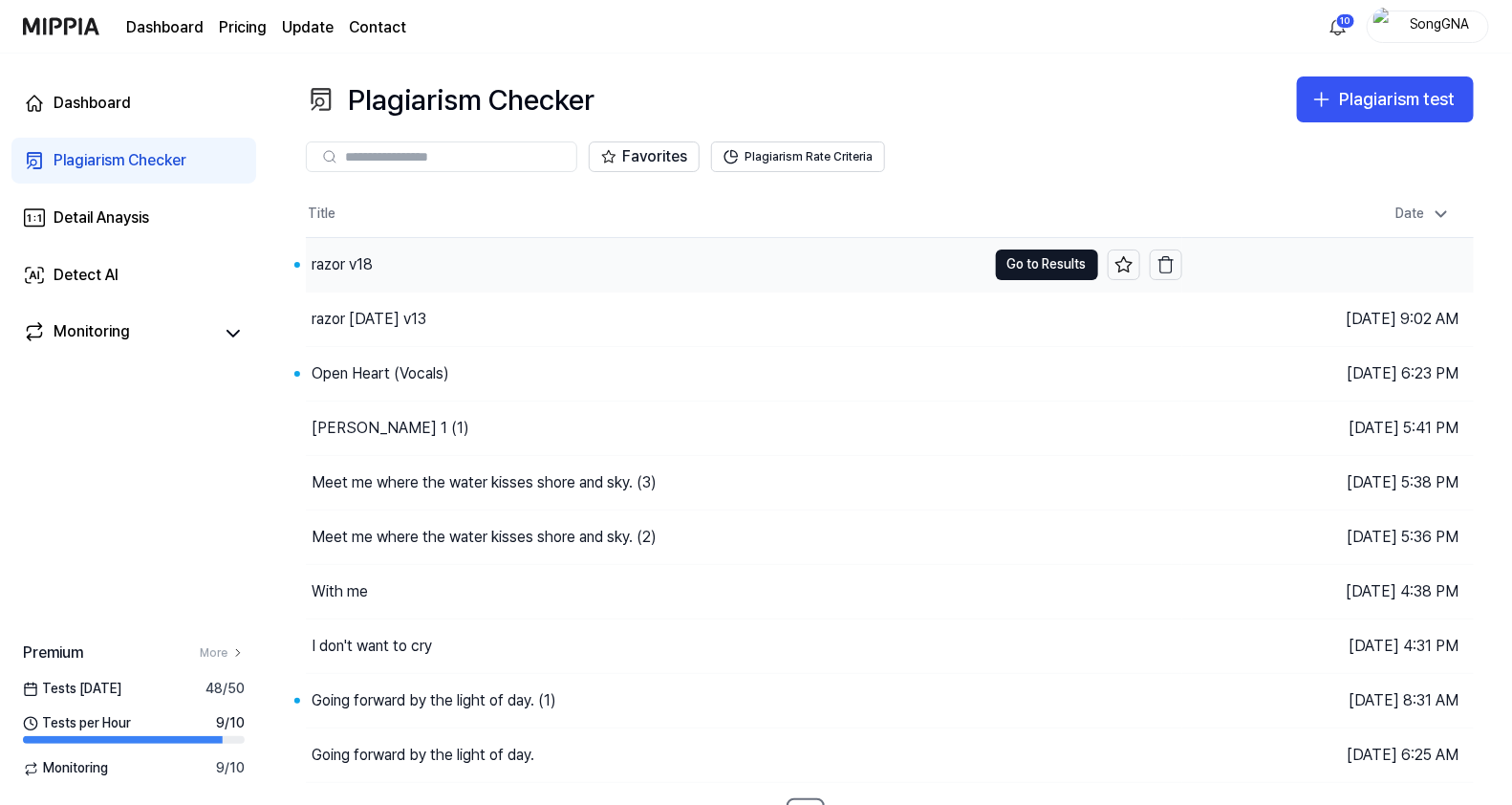
click at [461, 266] on div "razor v18" at bounding box center [646, 264] width 681 height 53
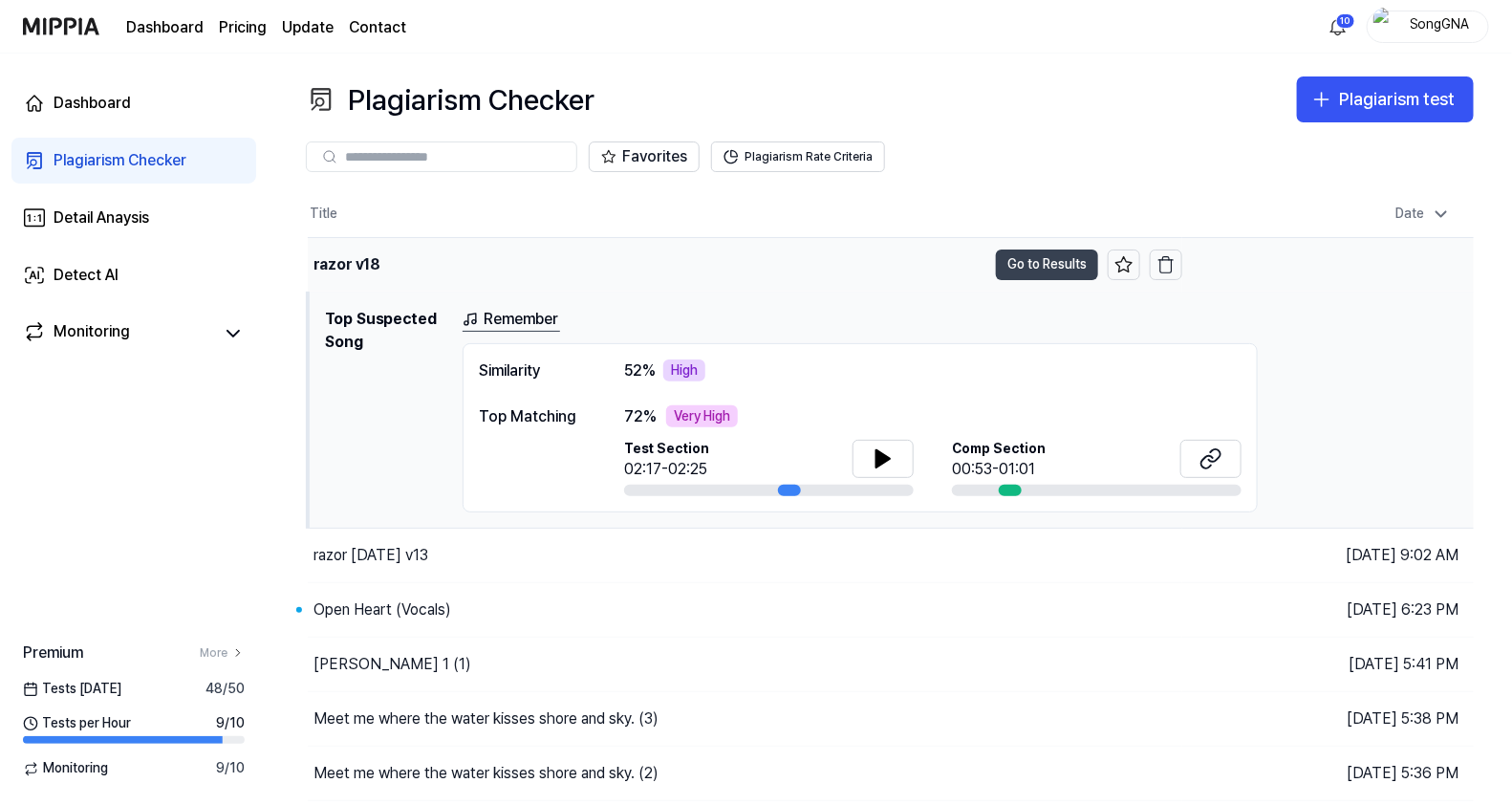
click at [1027, 267] on button "Go to Results" at bounding box center [1047, 265] width 103 height 31
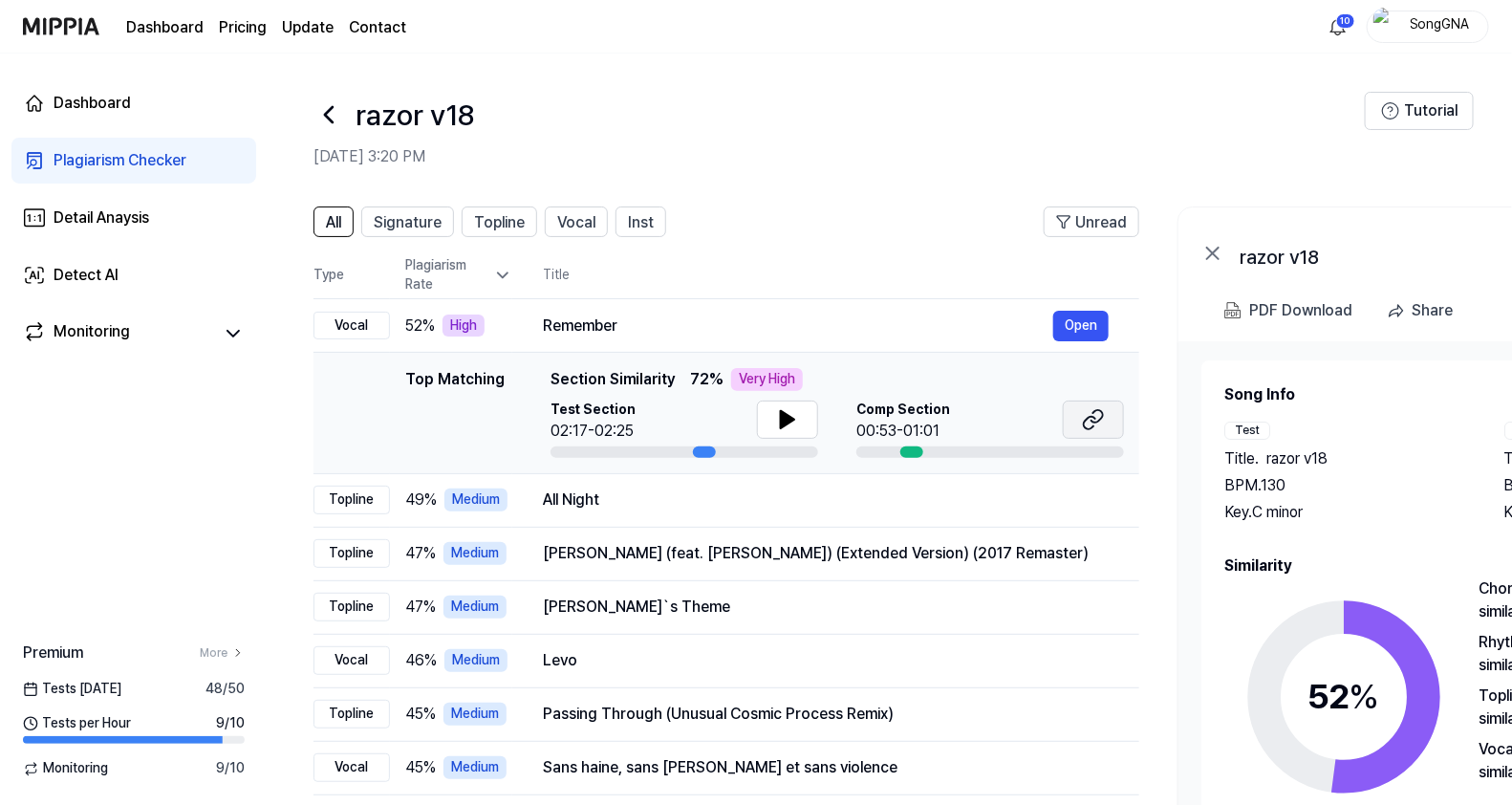
drag, startPoint x: 1096, startPoint y: 418, endPoint x: 1104, endPoint y: 409, distance: 12.0
click at [1097, 417] on icon at bounding box center [1094, 419] width 23 height 23
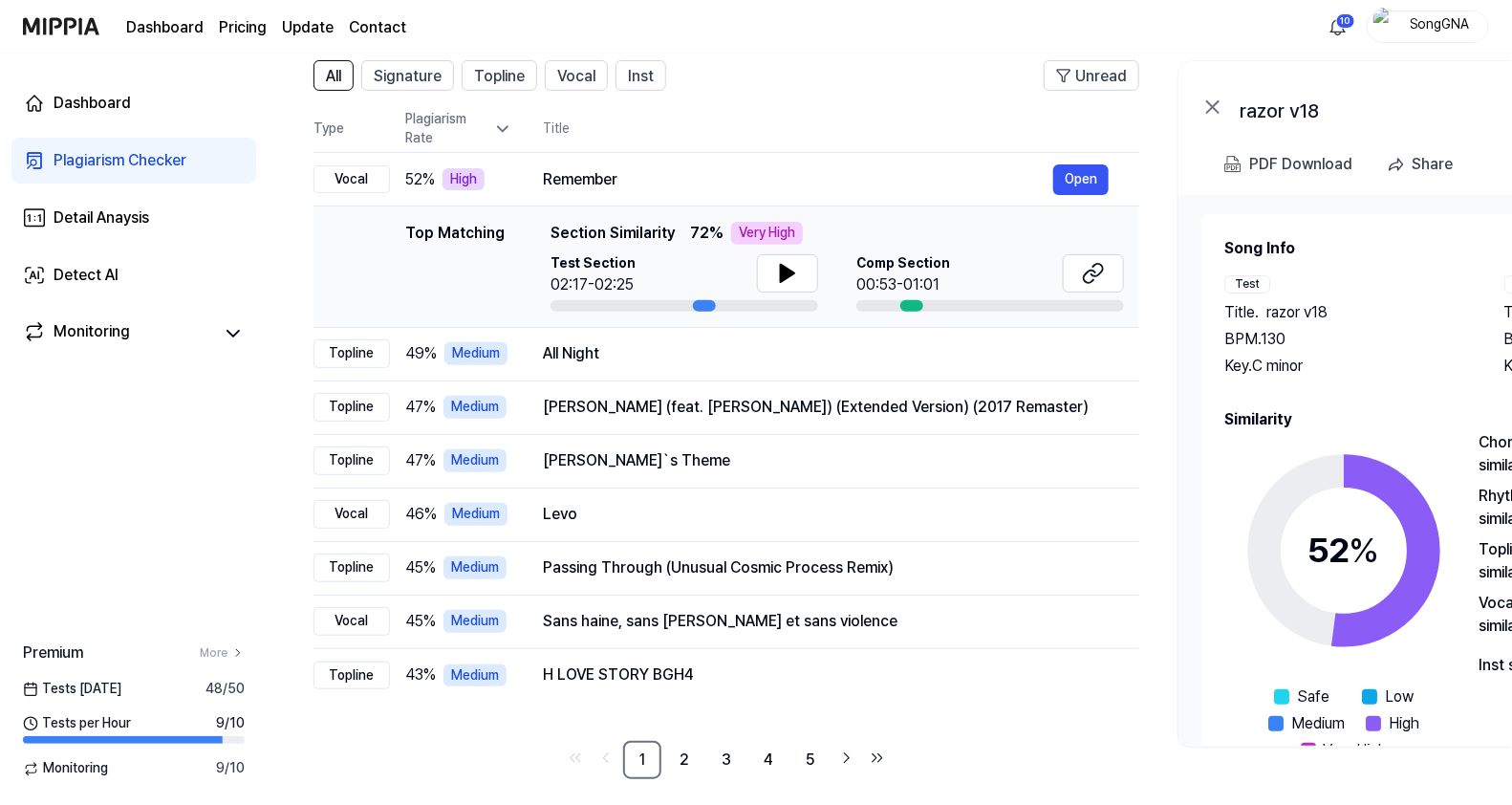
scroll to position [158, 0]
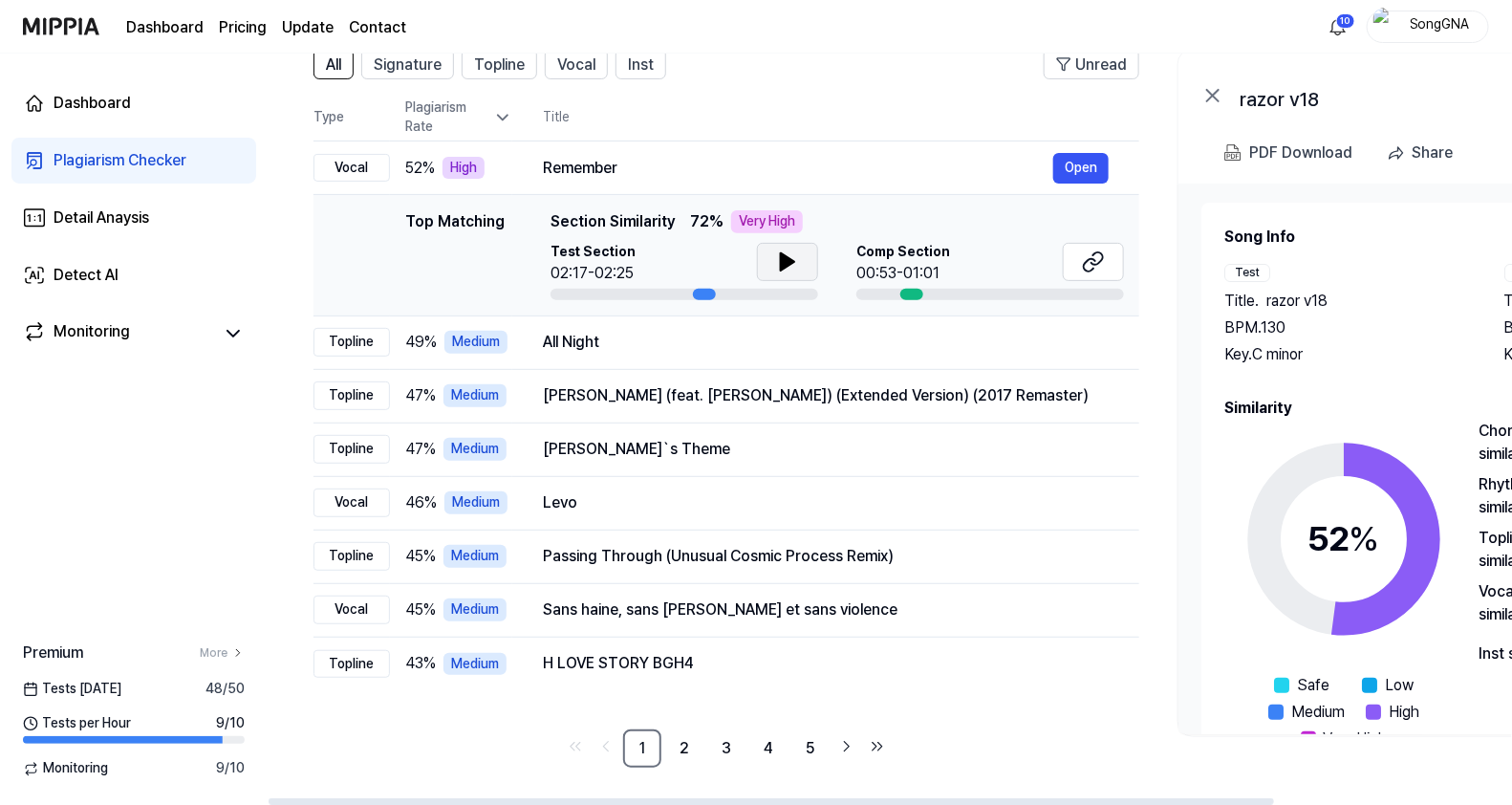
click at [777, 258] on icon at bounding box center [787, 263] width 23 height 23
click at [1107, 249] on button at bounding box center [1093, 262] width 61 height 38
click at [1086, 162] on button "Open" at bounding box center [1080, 169] width 55 height 31
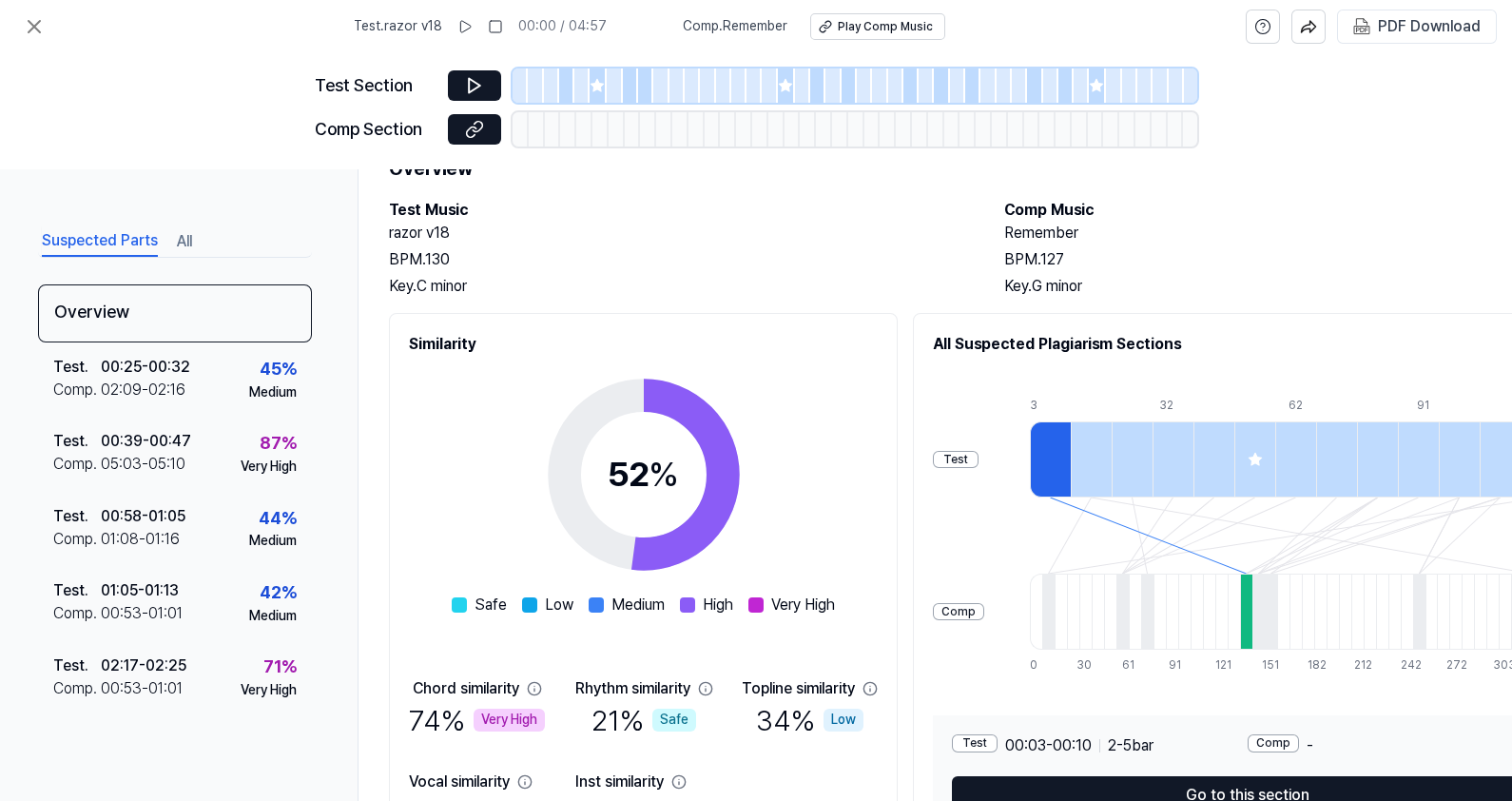
scroll to position [213, 0]
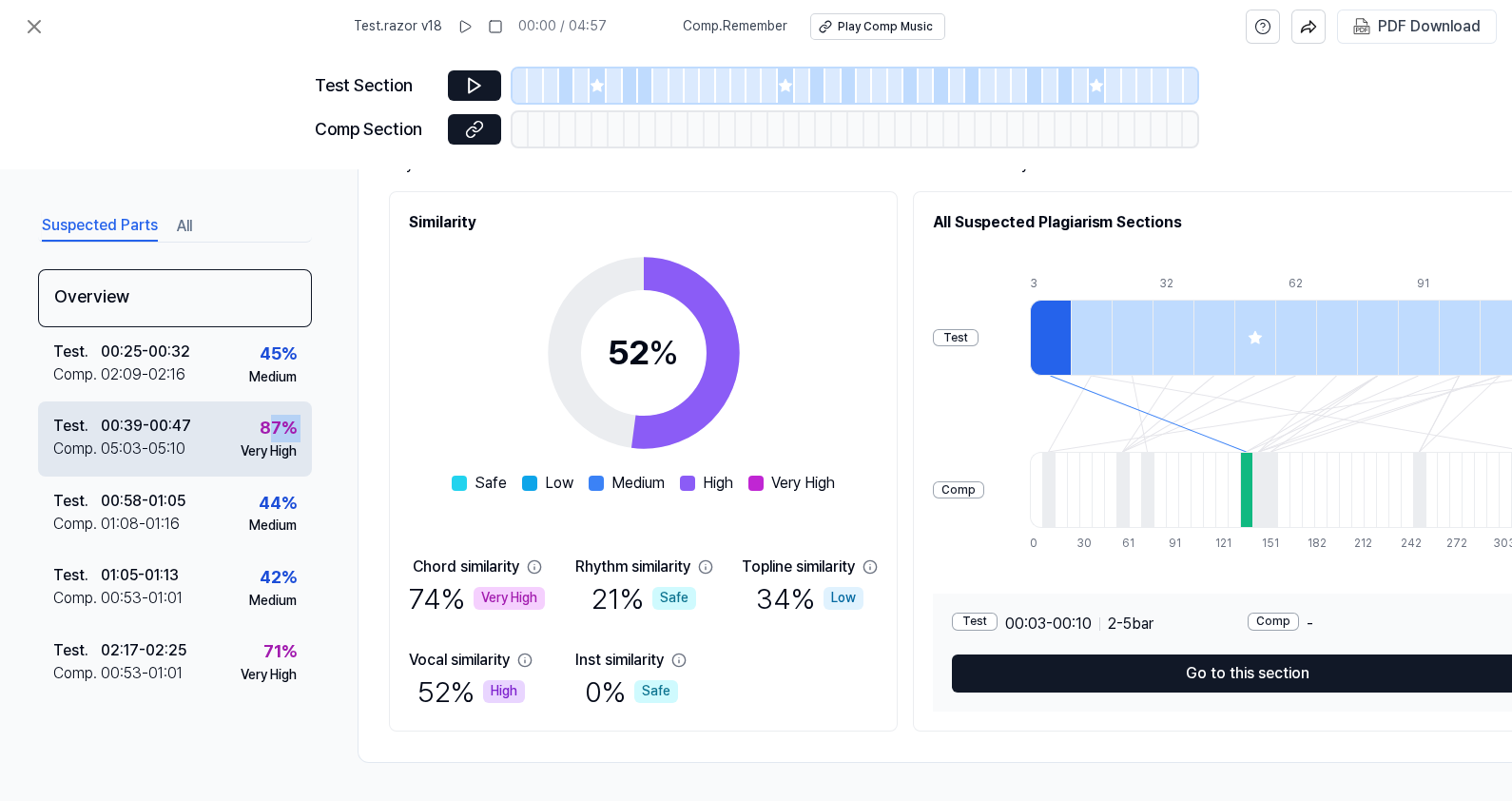
click at [258, 428] on div "Test . 00:39 - 00:47 Comp . 05:03 - 05:10 87 % Very High" at bounding box center [174, 438] width 274 height 74
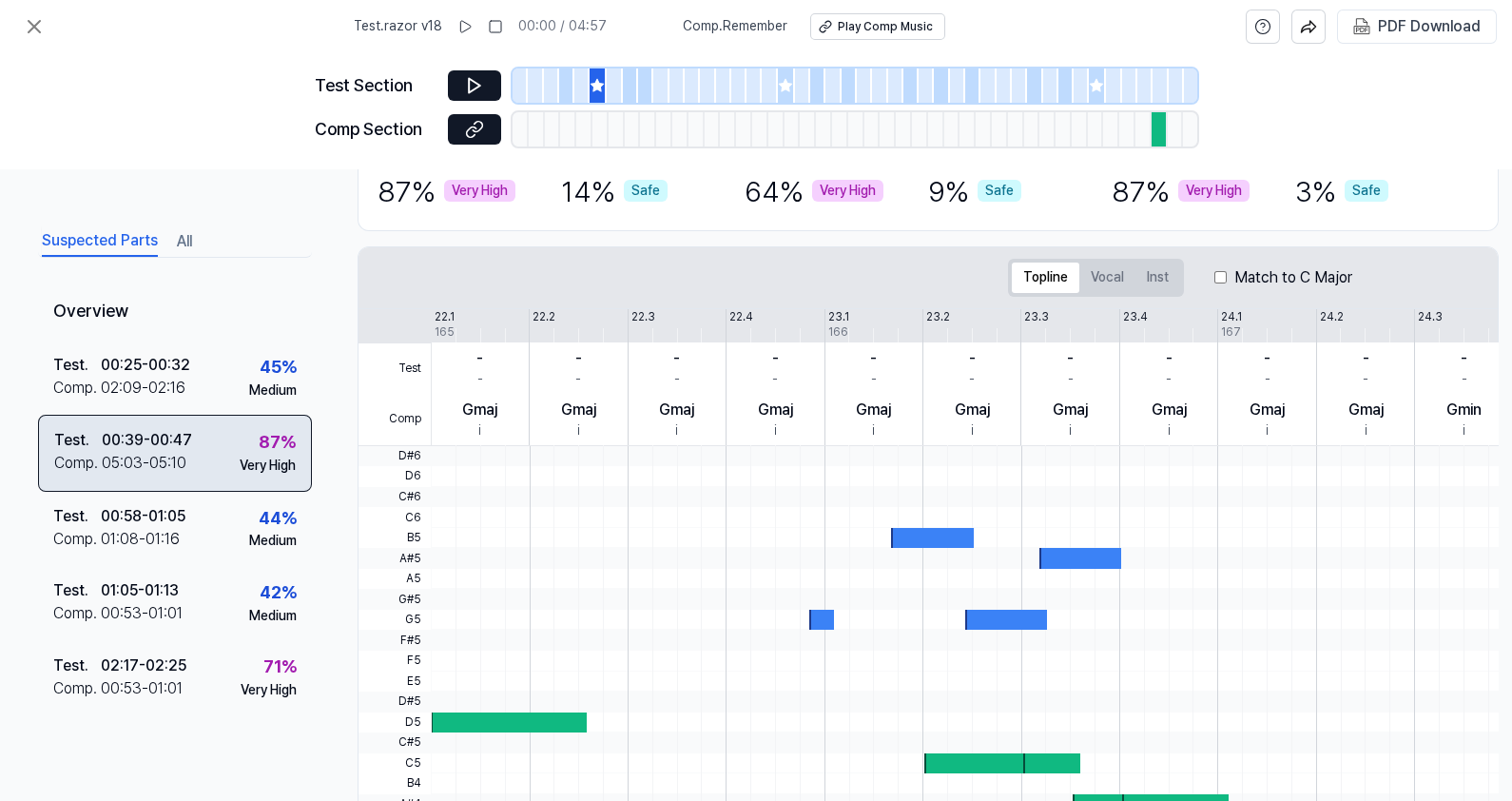
drag, startPoint x: 268, startPoint y: 441, endPoint x: 91, endPoint y: 467, distance: 178.9
click at [91, 467] on div "Comp ." at bounding box center [77, 464] width 47 height 23
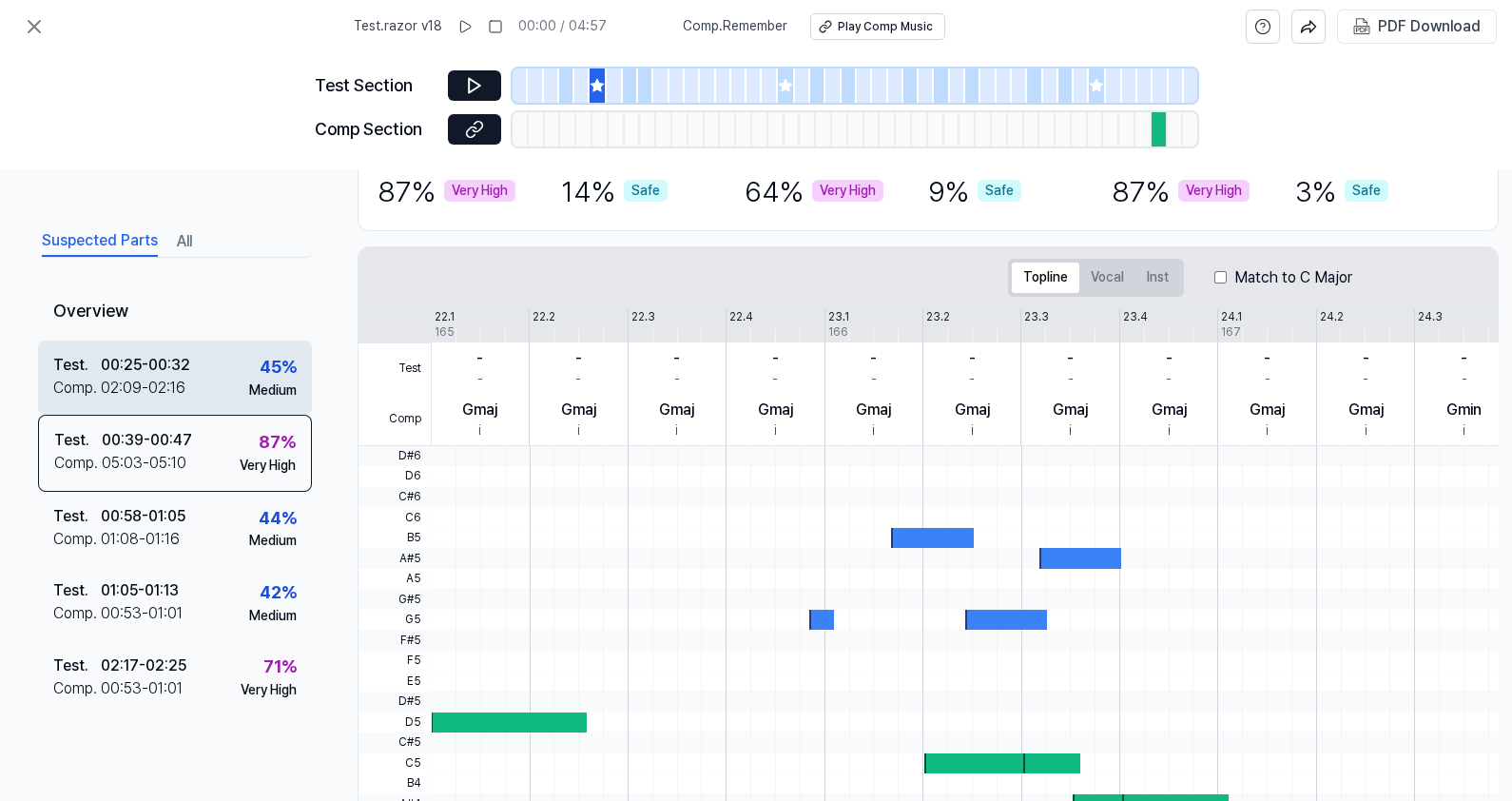
click at [112, 389] on div "02:09 - 02:16" at bounding box center [144, 388] width 85 height 23
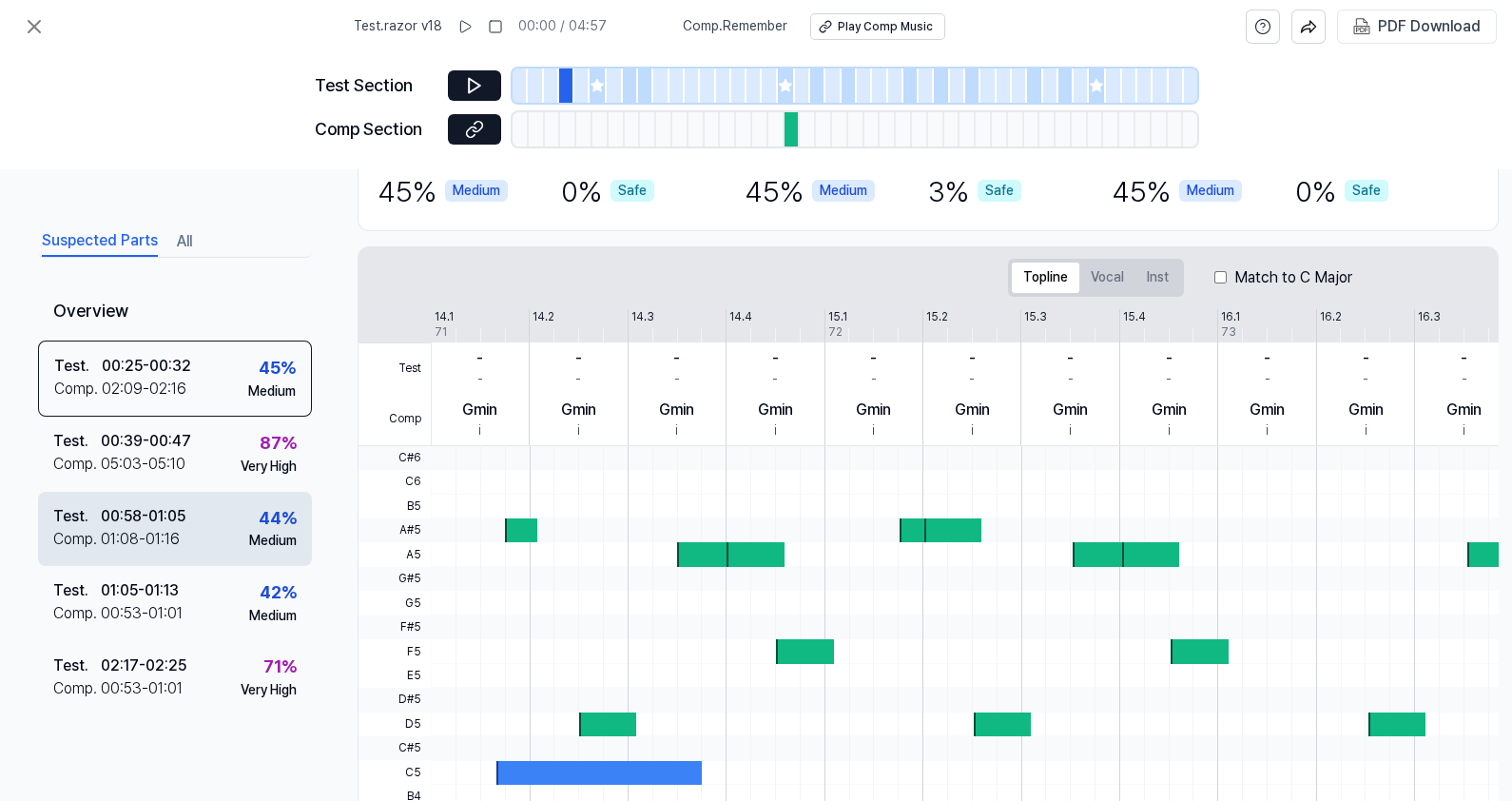
click at [91, 533] on div "Comp ." at bounding box center [76, 540] width 47 height 23
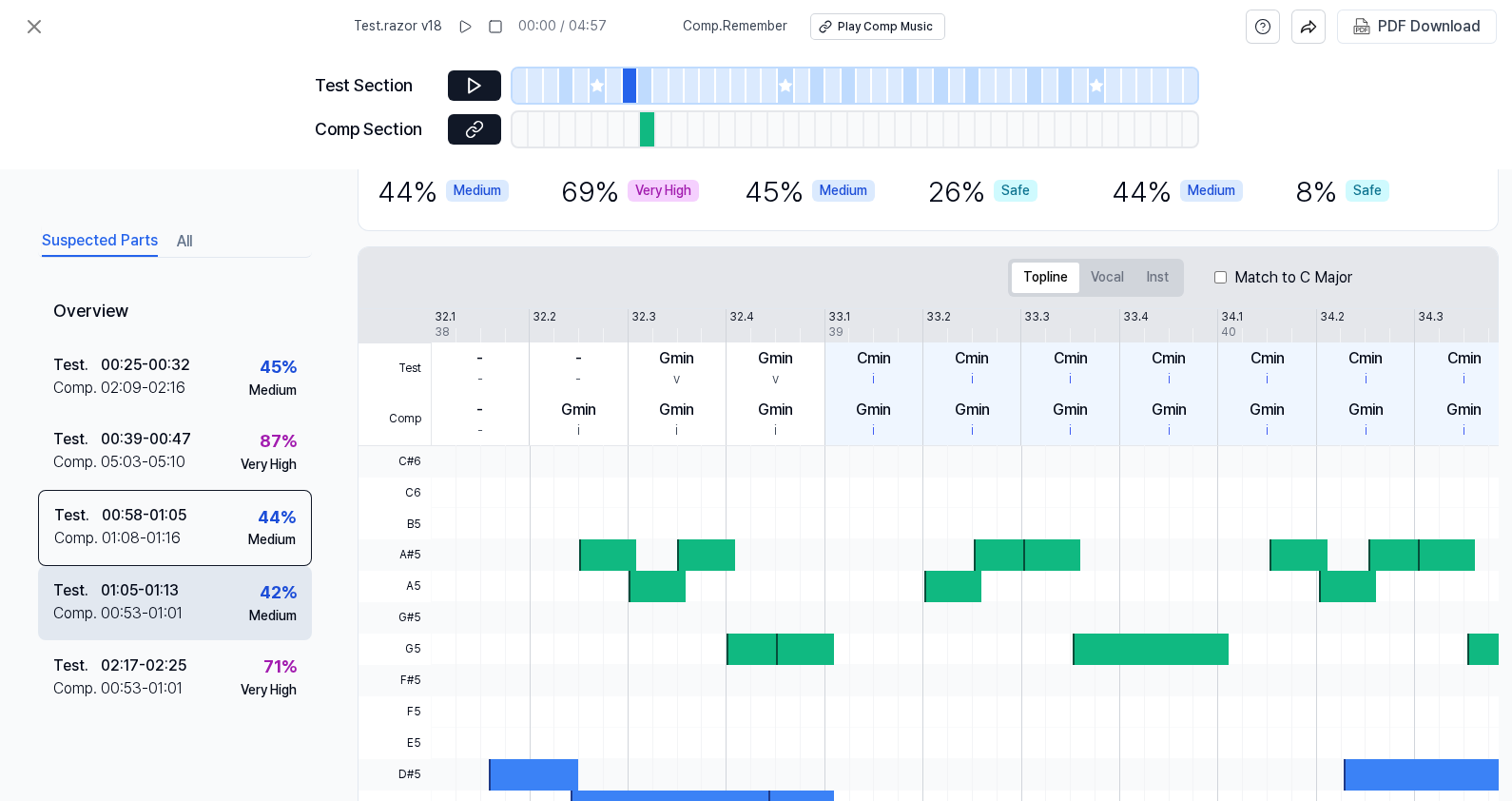
click at [99, 614] on div "Comp ." at bounding box center [76, 614] width 47 height 23
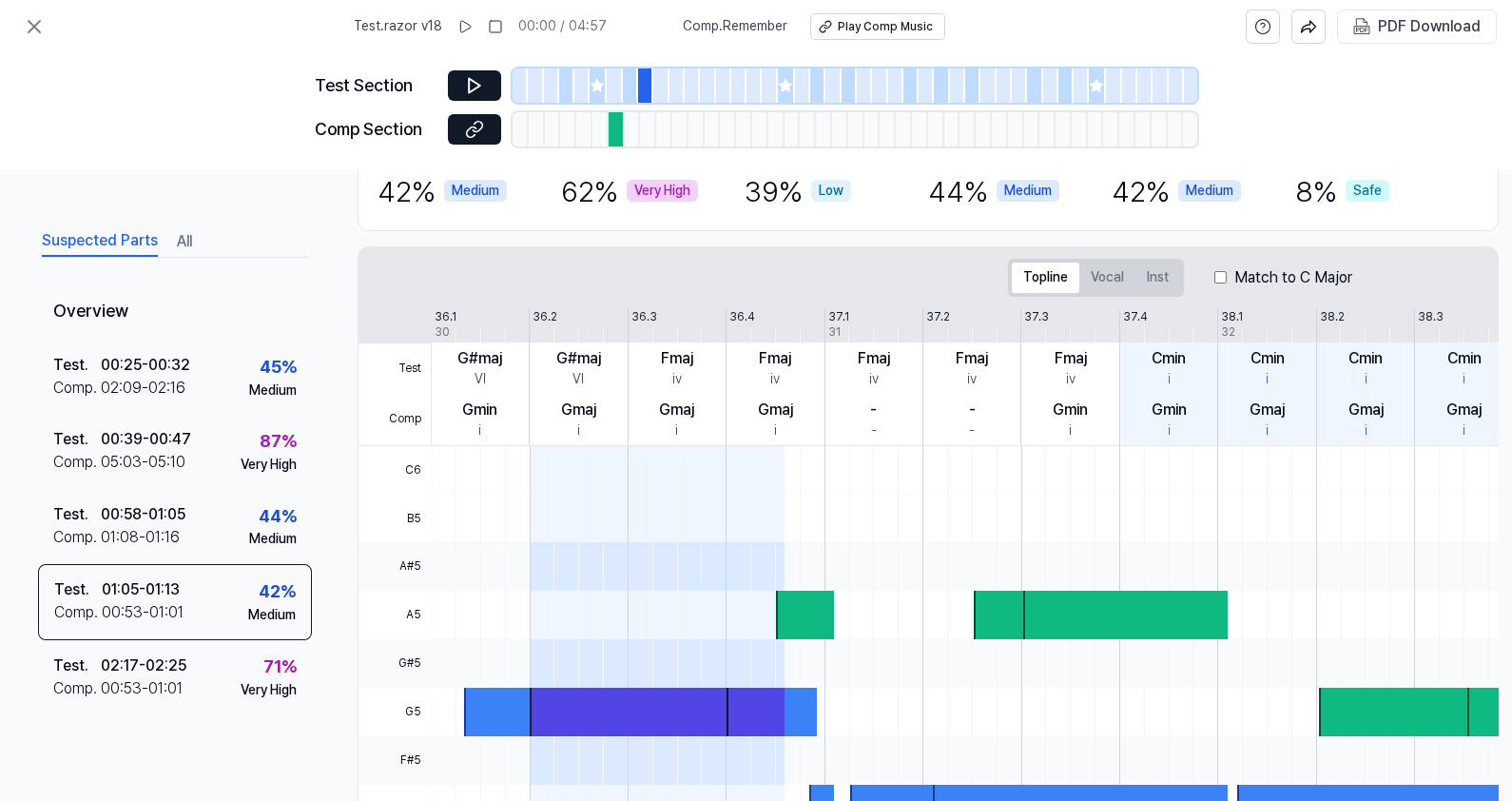
click at [114, 692] on div "Suspected Parts All Overview Test . 00:25 - 00:32 Comp . 02:09 - 02:16 45 % Med…" at bounding box center [174, 500] width 274 height 555
click at [102, 681] on div "00:53 - 01:01" at bounding box center [142, 689] width 82 height 23
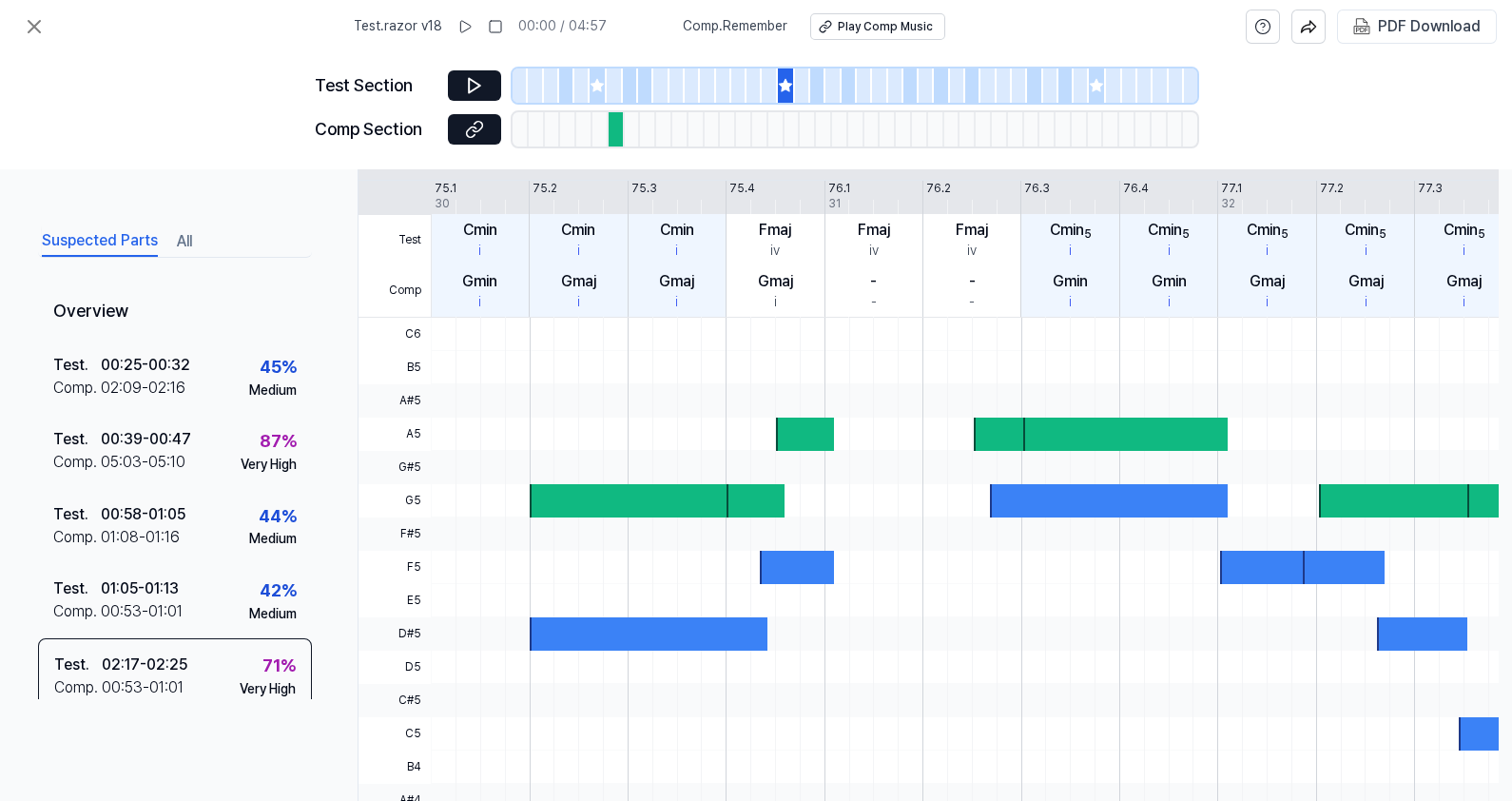
scroll to position [435, 0]
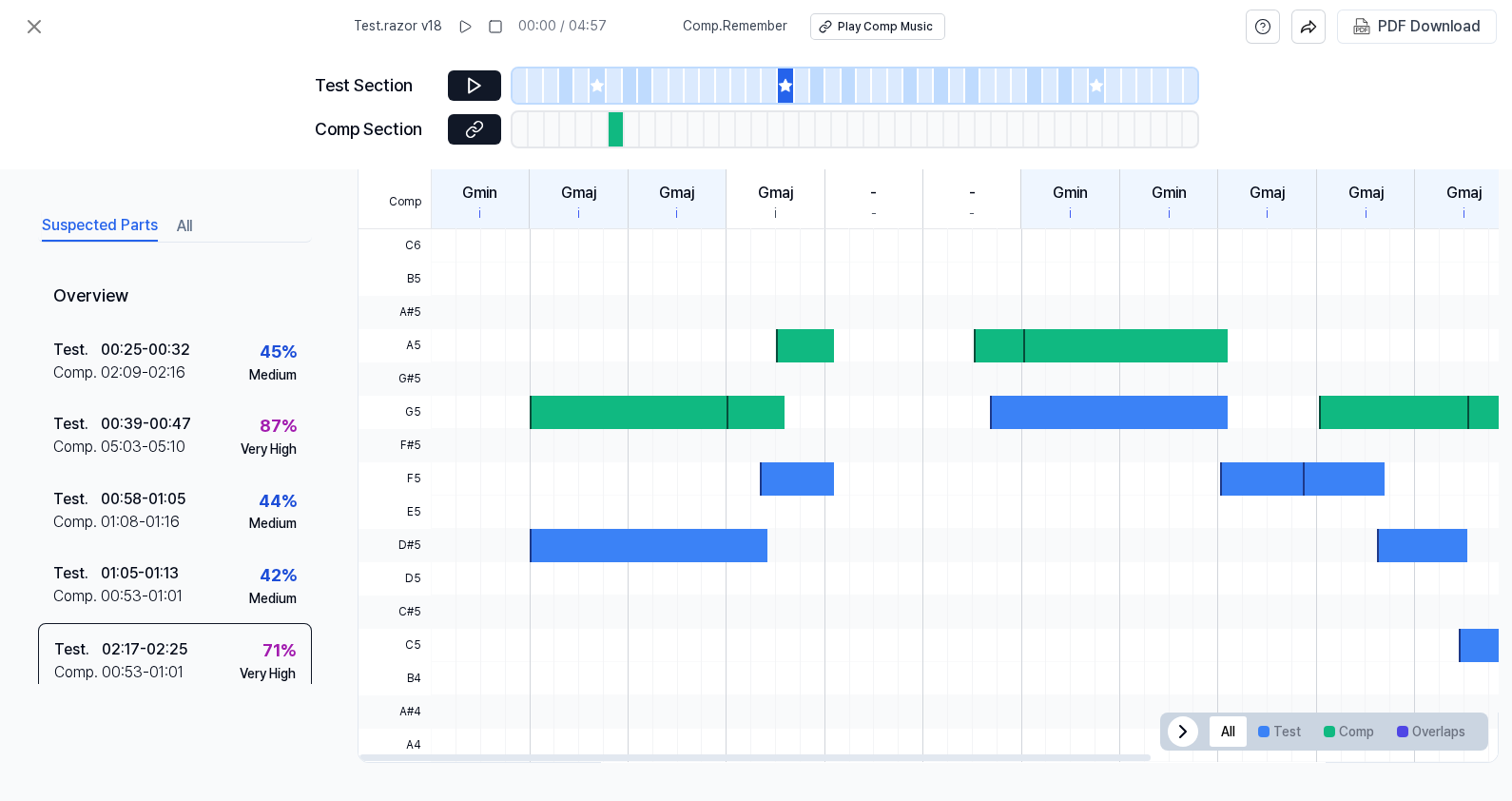
click at [1190, 732] on icon at bounding box center [1183, 732] width 23 height 23
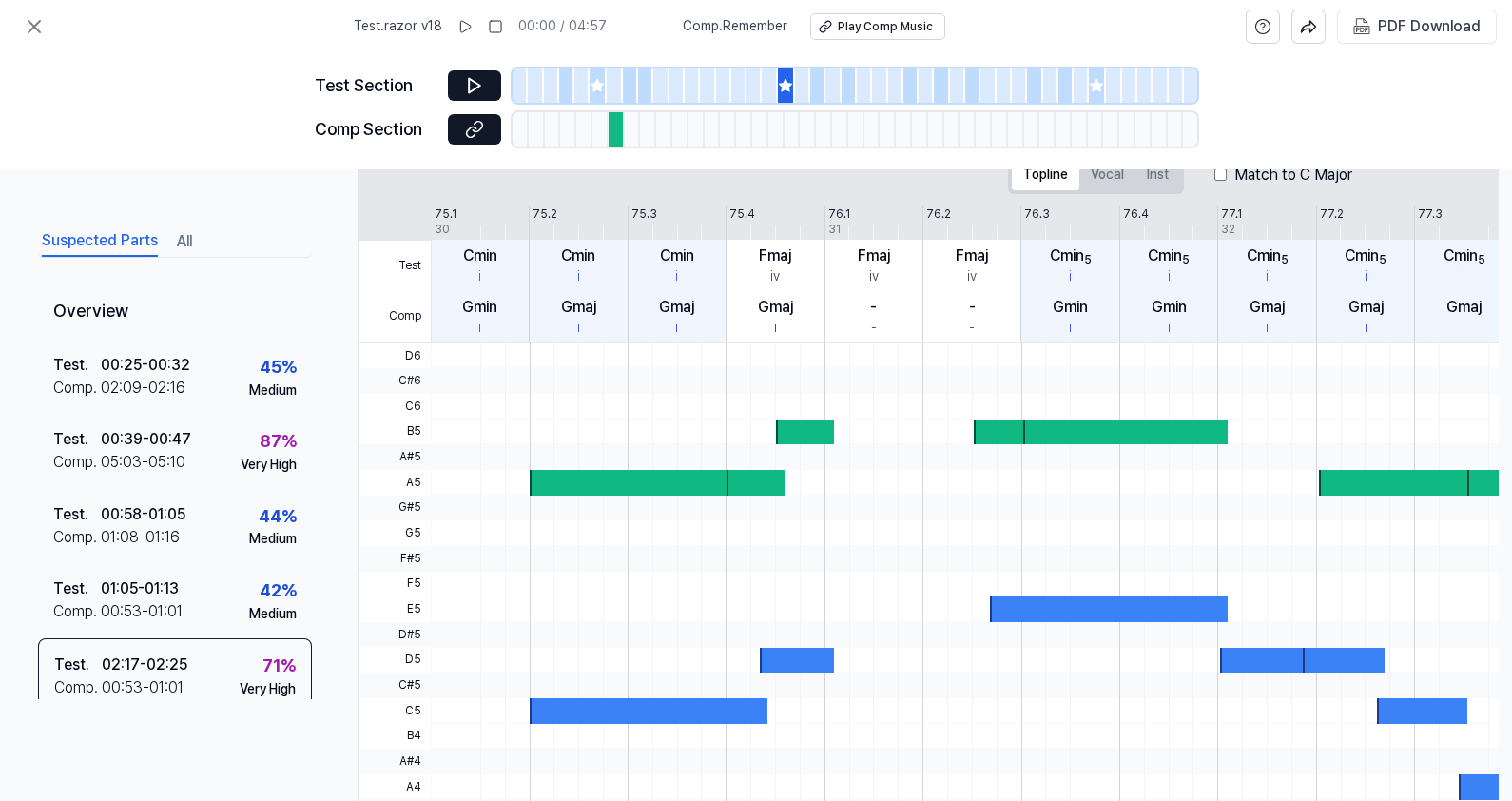
scroll to position [197, 0]
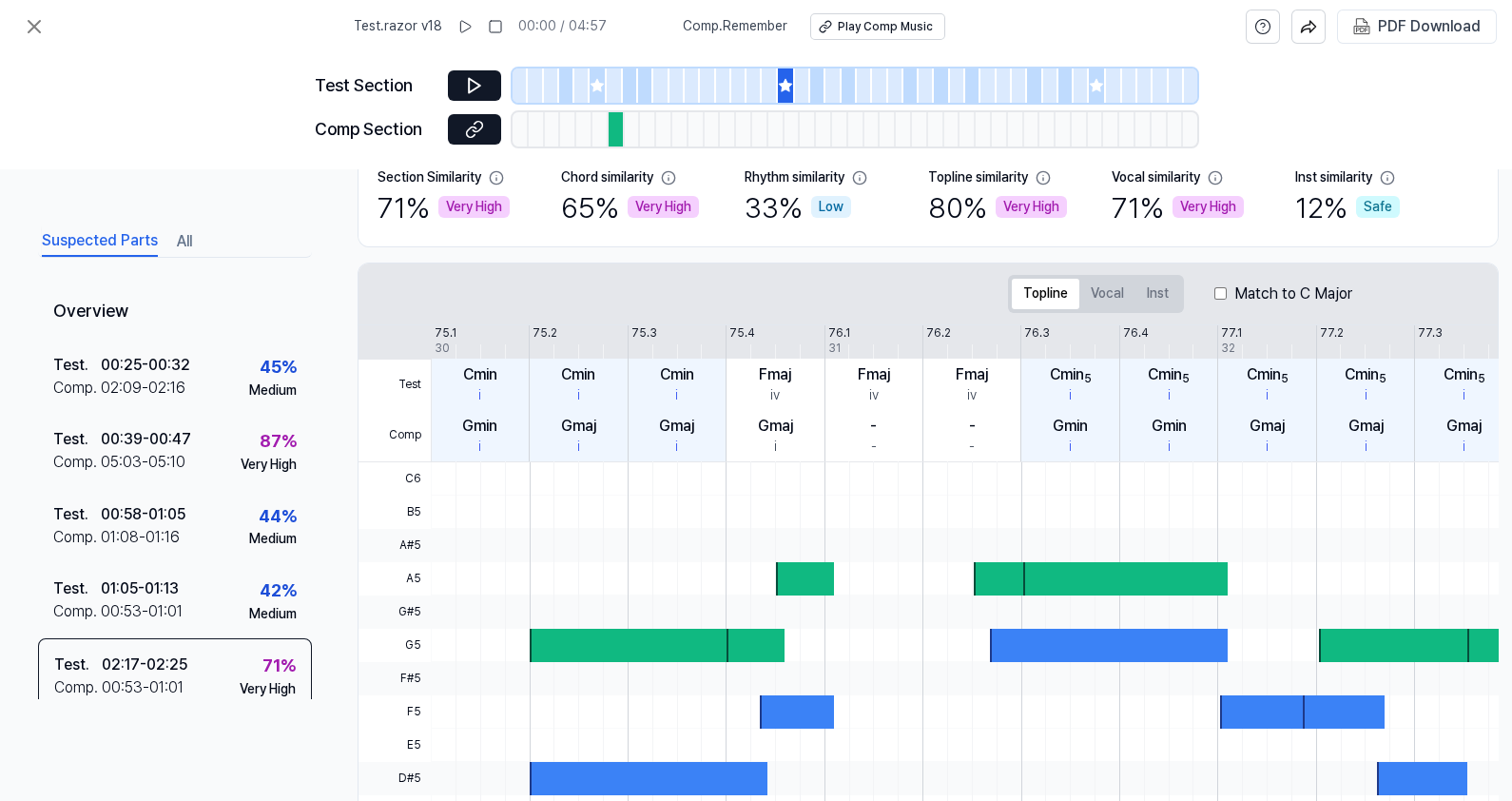
click at [969, 206] on div "80 % Very High" at bounding box center [997, 206] width 139 height 40
click at [955, 175] on div "Topline similarity" at bounding box center [978, 178] width 100 height 19
click at [1045, 172] on icon at bounding box center [1043, 177] width 13 height 13
click at [1039, 171] on icon at bounding box center [1044, 178] width 15 height 15
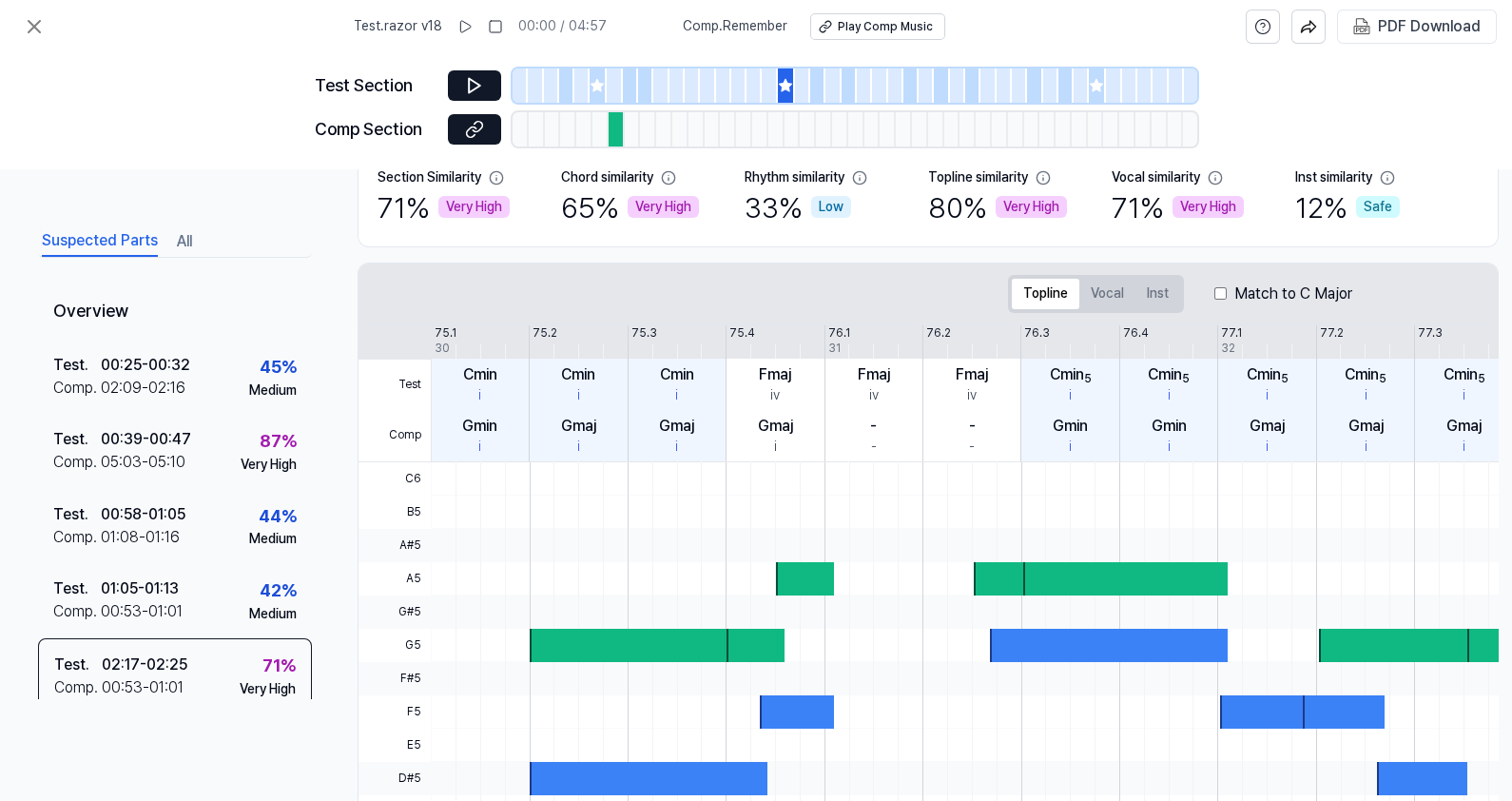
click at [1048, 173] on icon at bounding box center [1043, 177] width 13 height 13
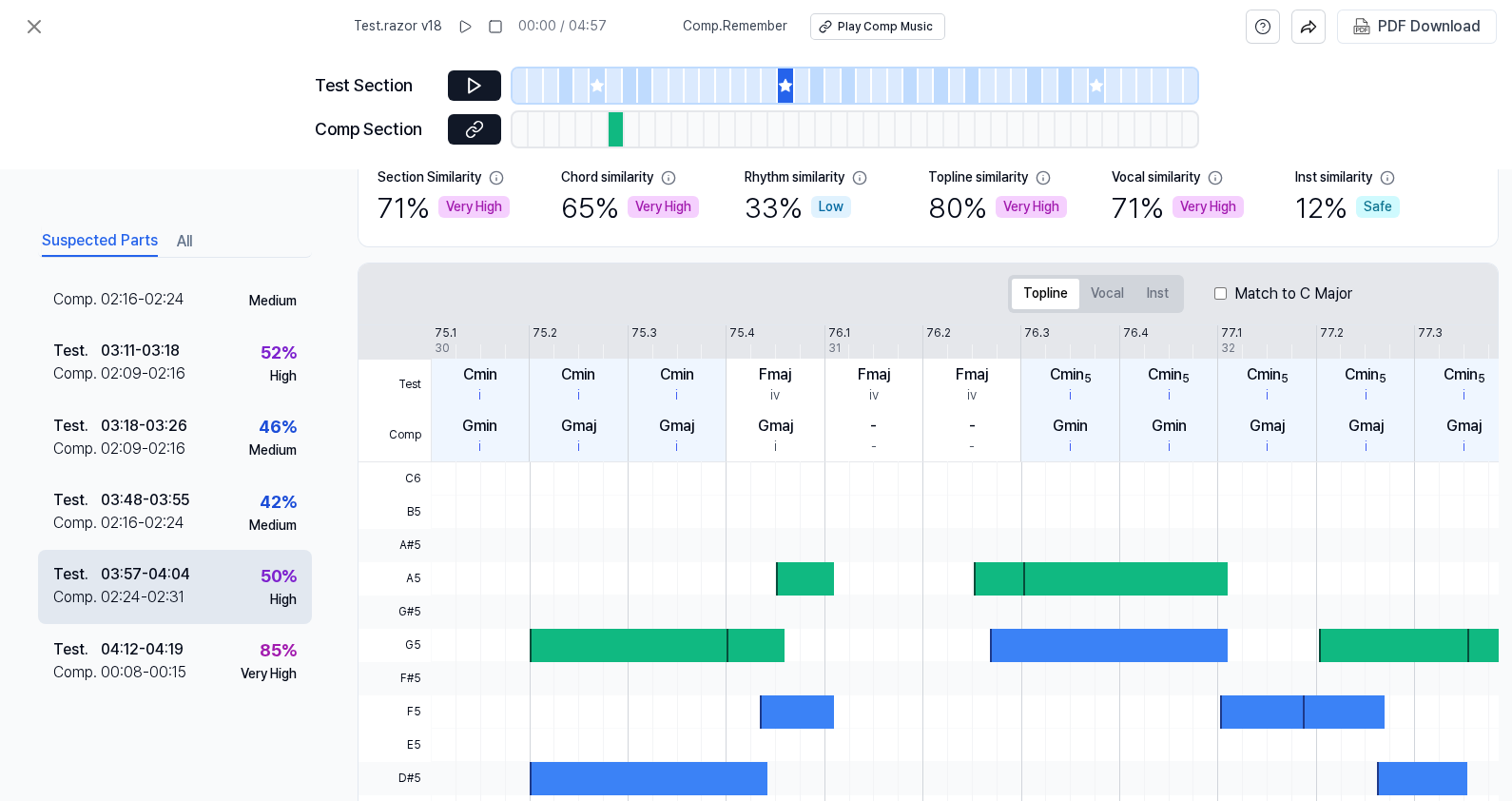
scroll to position [618, 0]
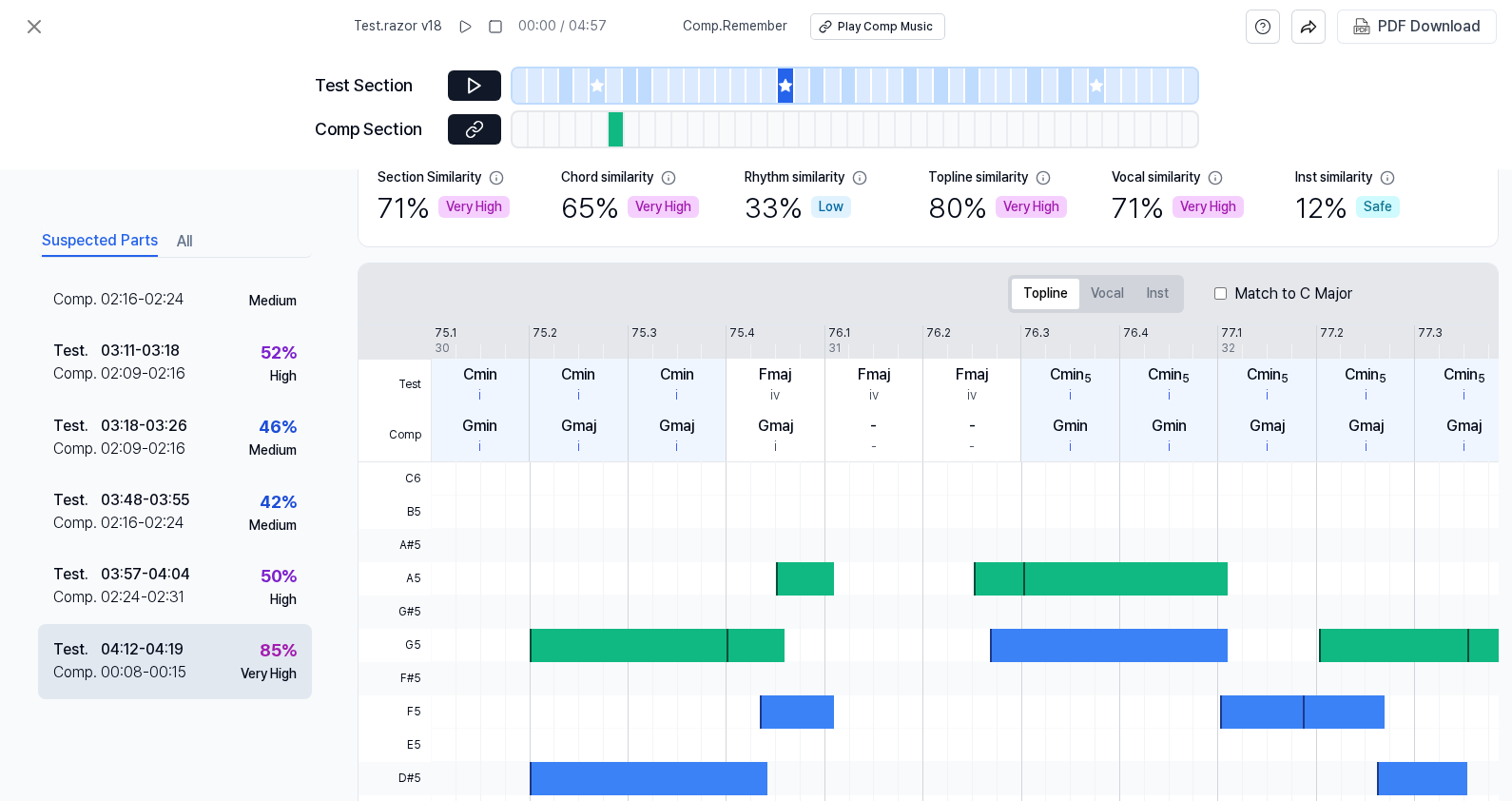
click at [139, 661] on div "00:08 - 00:15" at bounding box center [144, 673] width 86 height 23
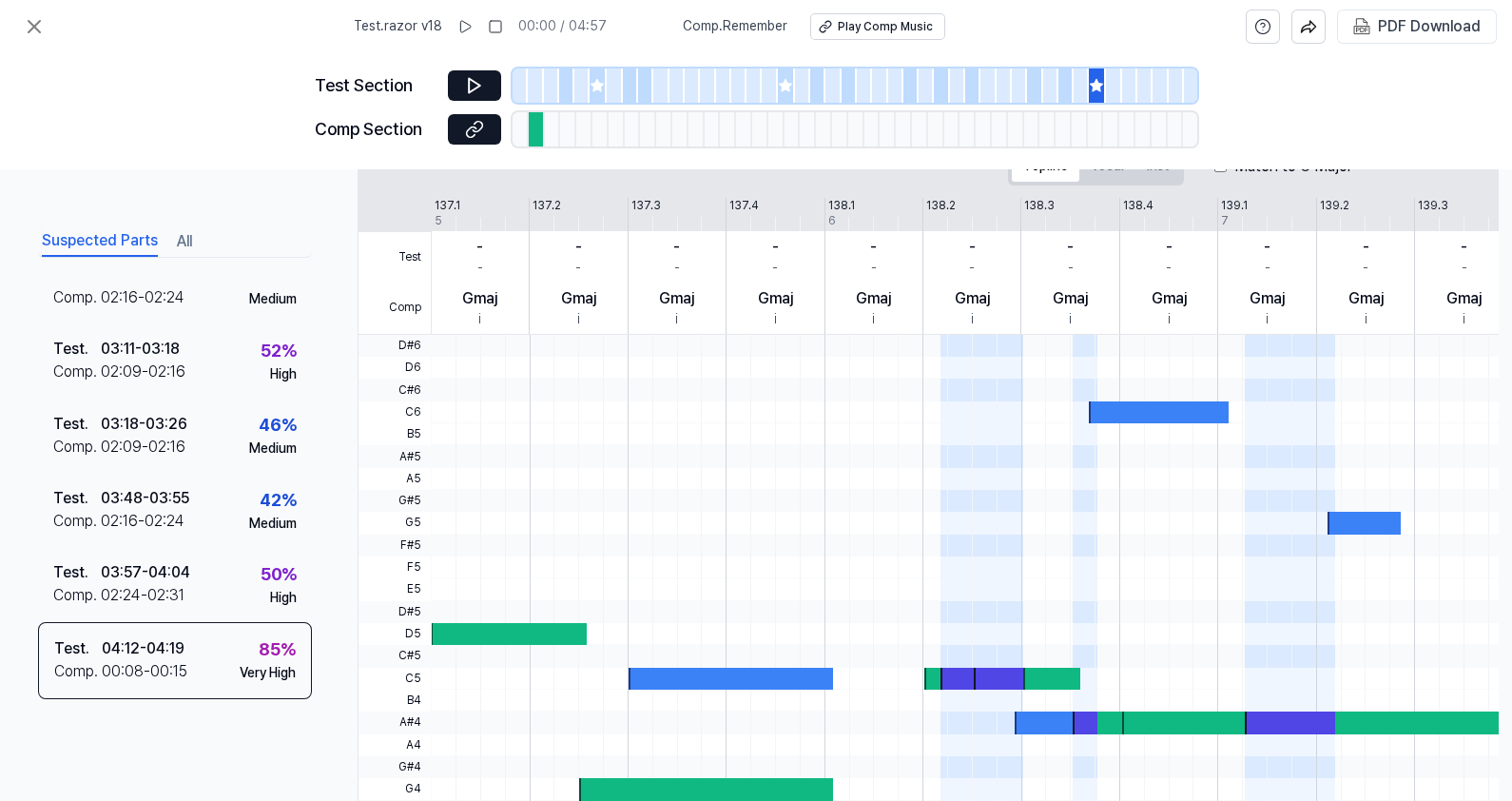
scroll to position [435, 0]
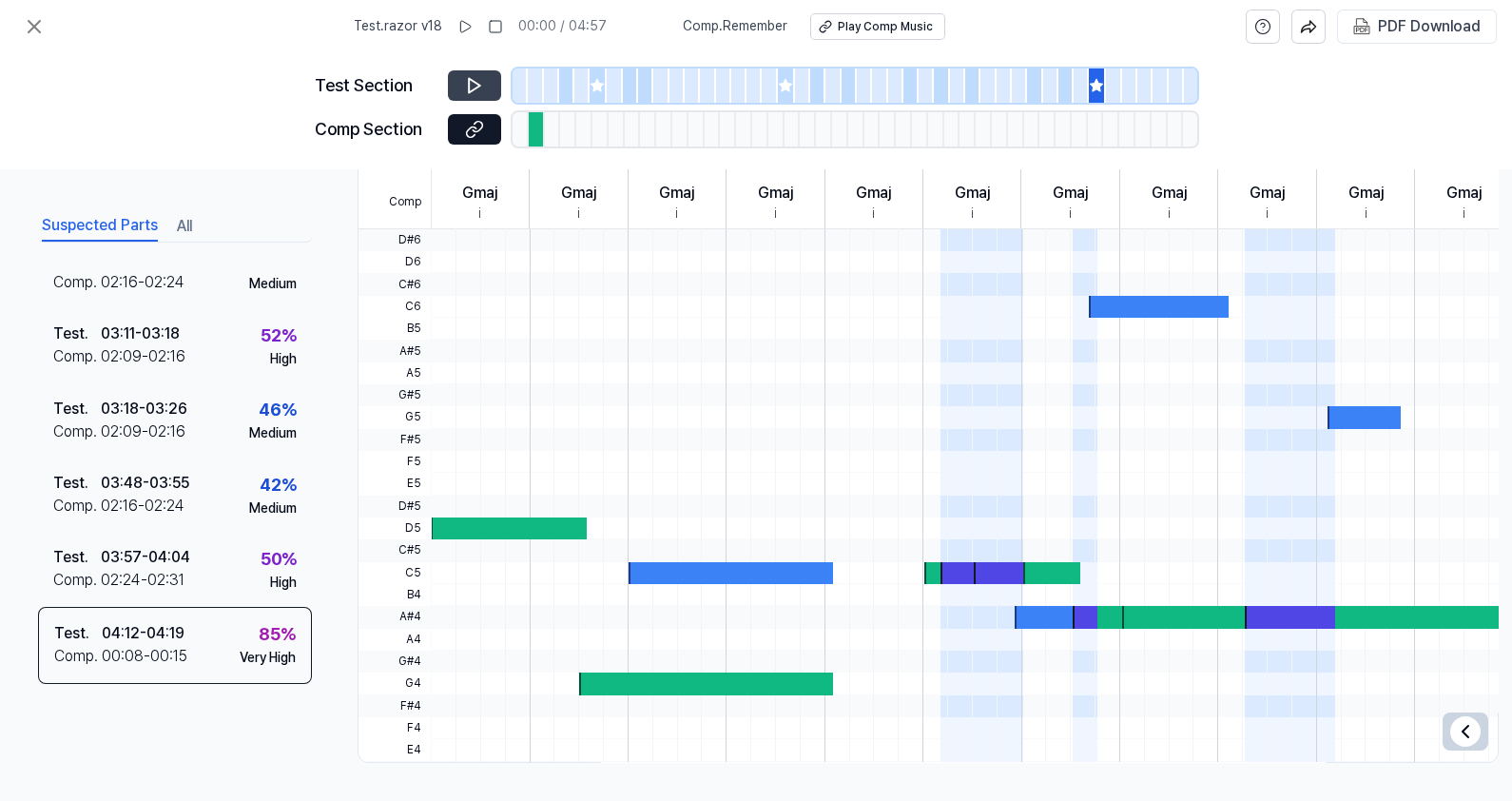
click at [481, 76] on icon at bounding box center [475, 86] width 19 height 19
click at [477, 78] on icon at bounding box center [475, 86] width 19 height 19
click at [474, 114] on button at bounding box center [474, 129] width 53 height 31
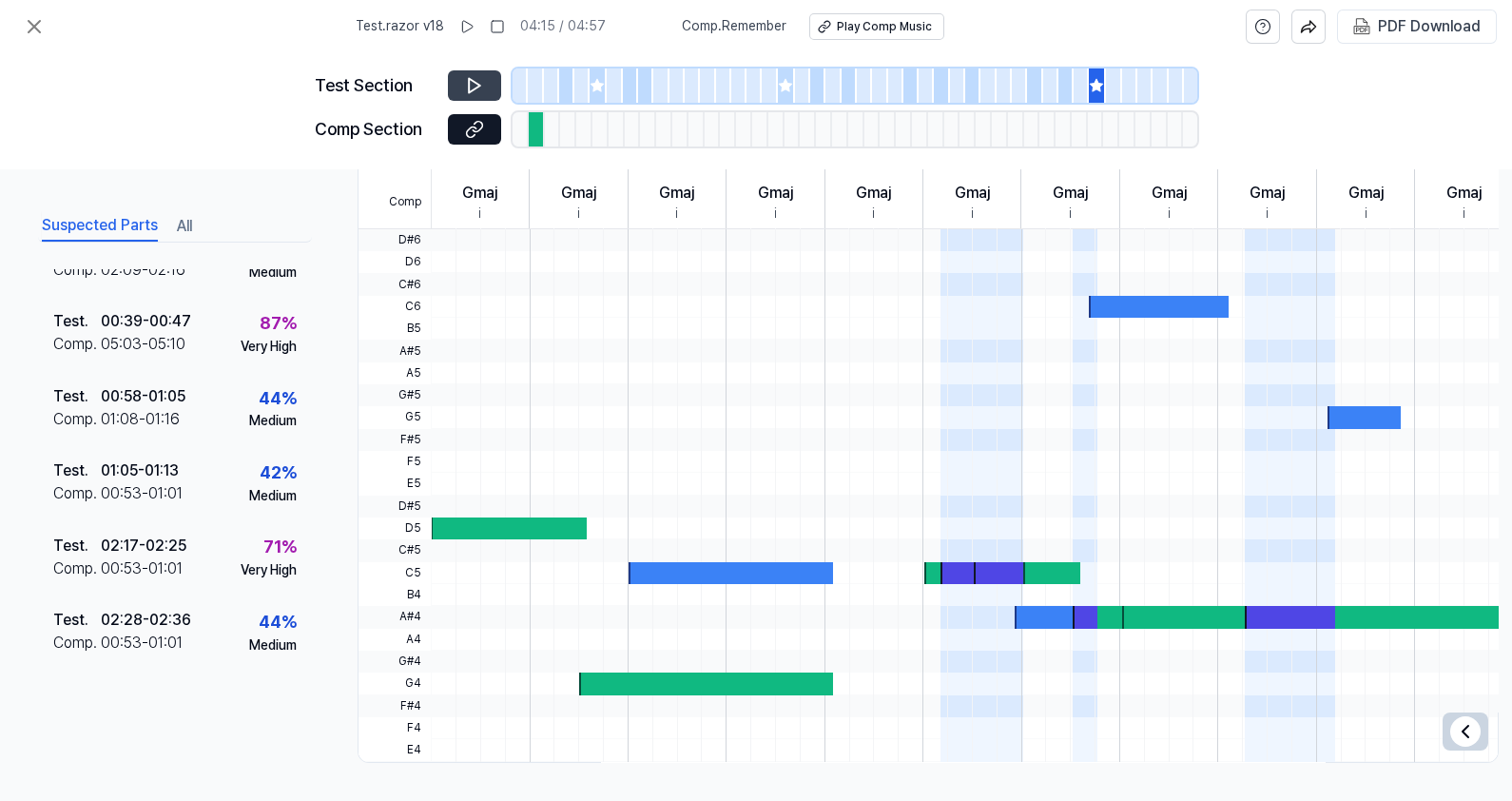
scroll to position [23, 0]
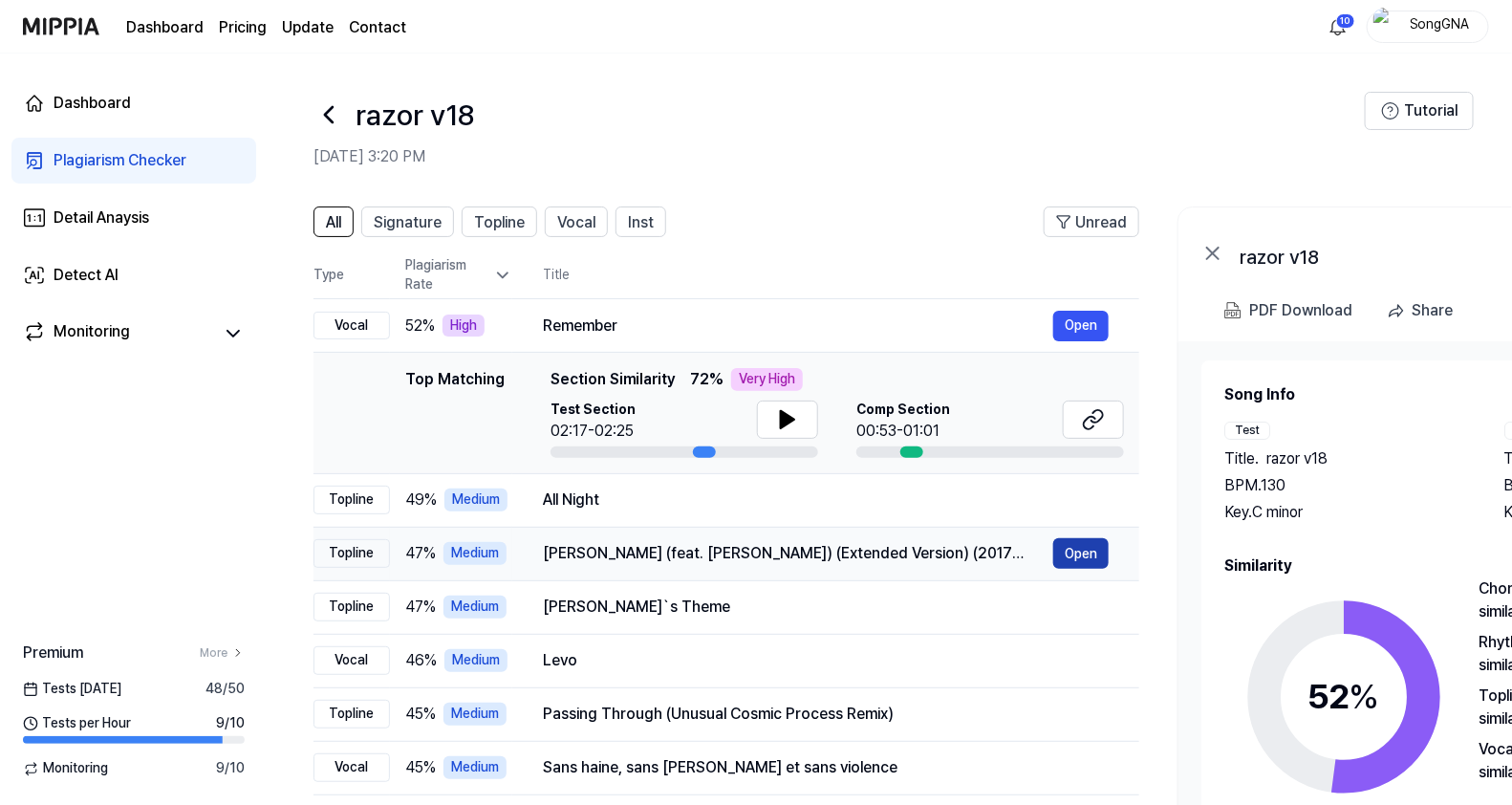
click at [1084, 550] on button "Open" at bounding box center [1080, 554] width 55 height 31
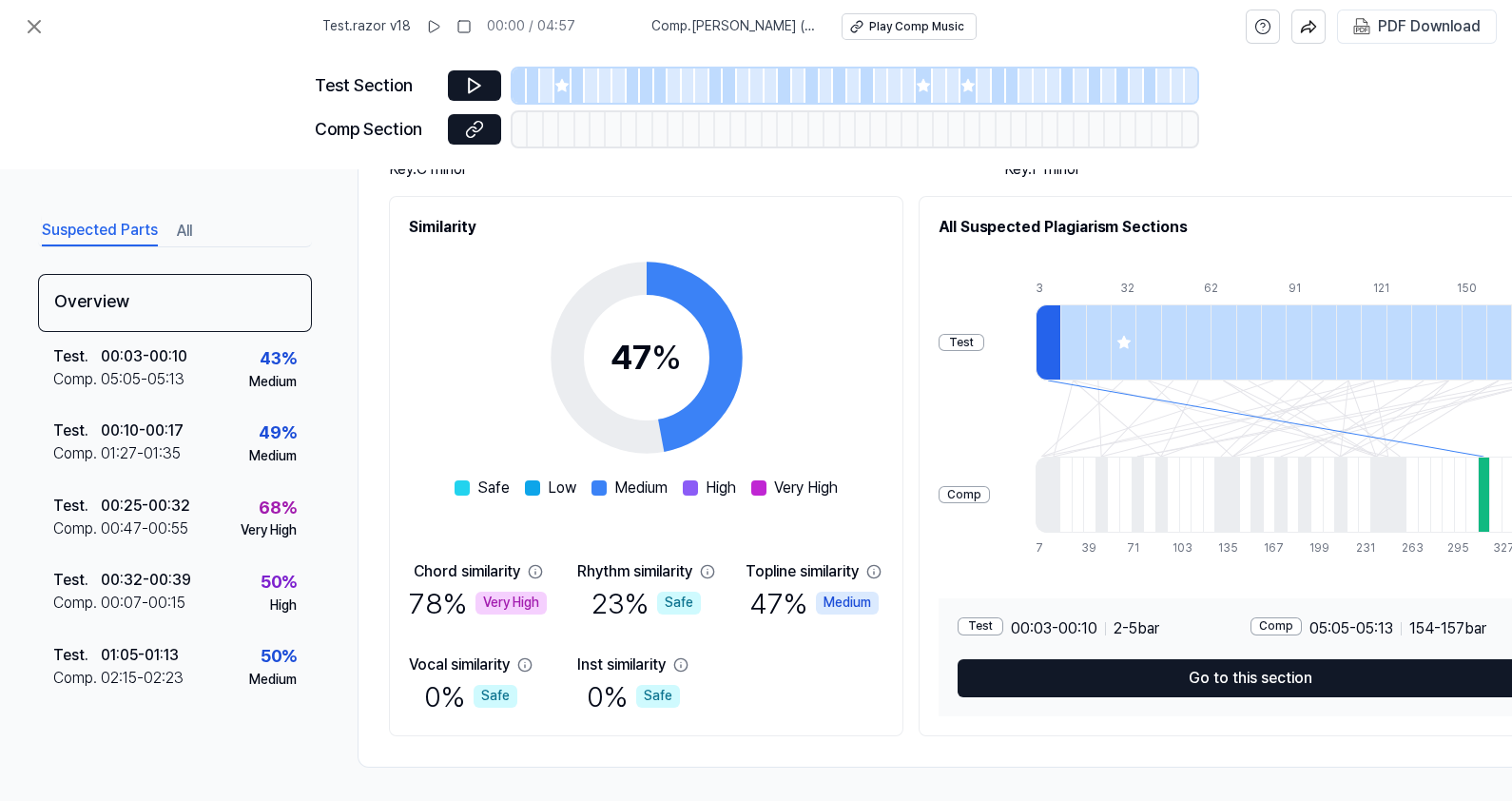
scroll to position [213, 0]
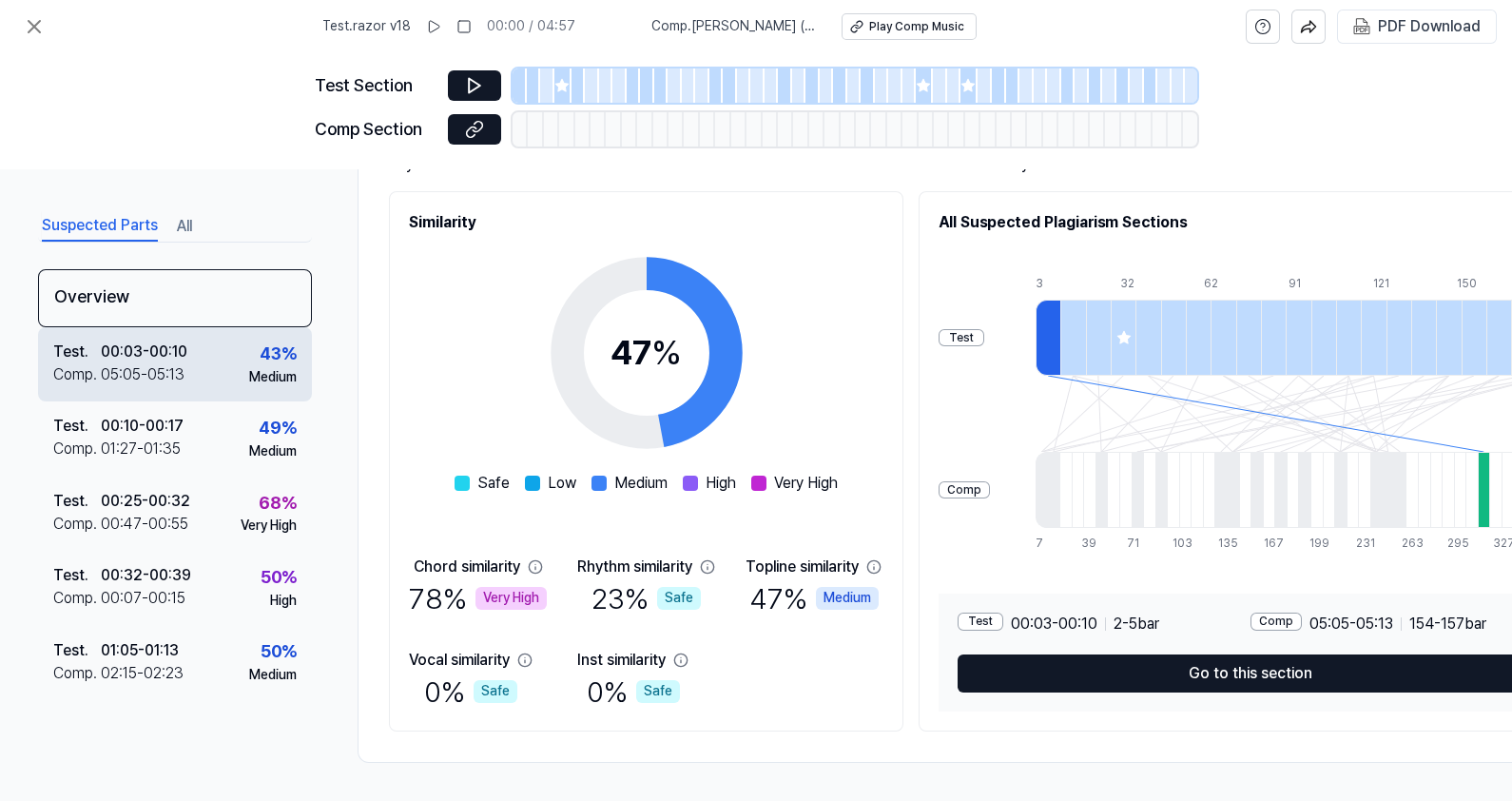
click at [250, 368] on div "Medium" at bounding box center [273, 378] width 47 height 19
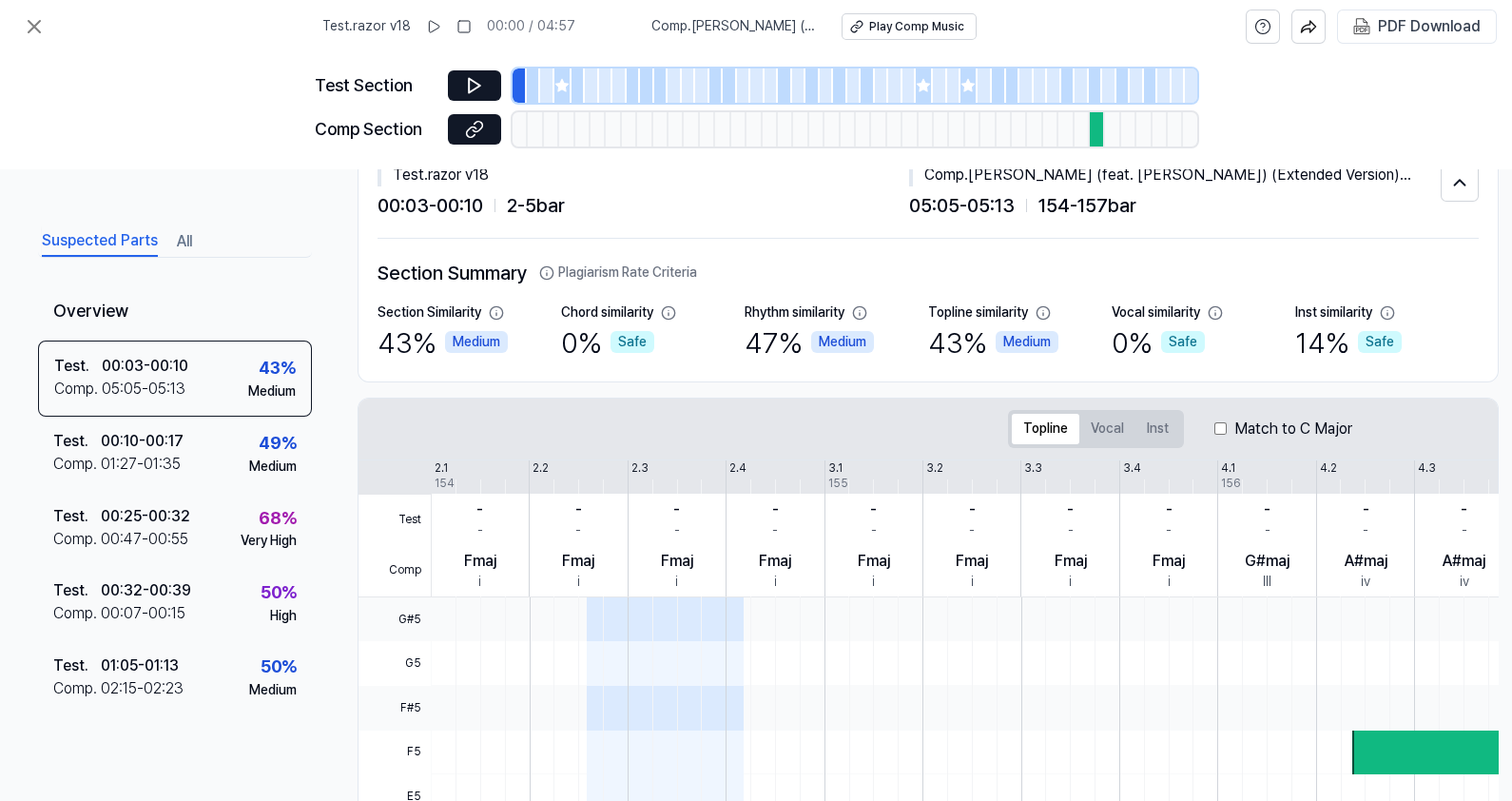
scroll to position [0, 0]
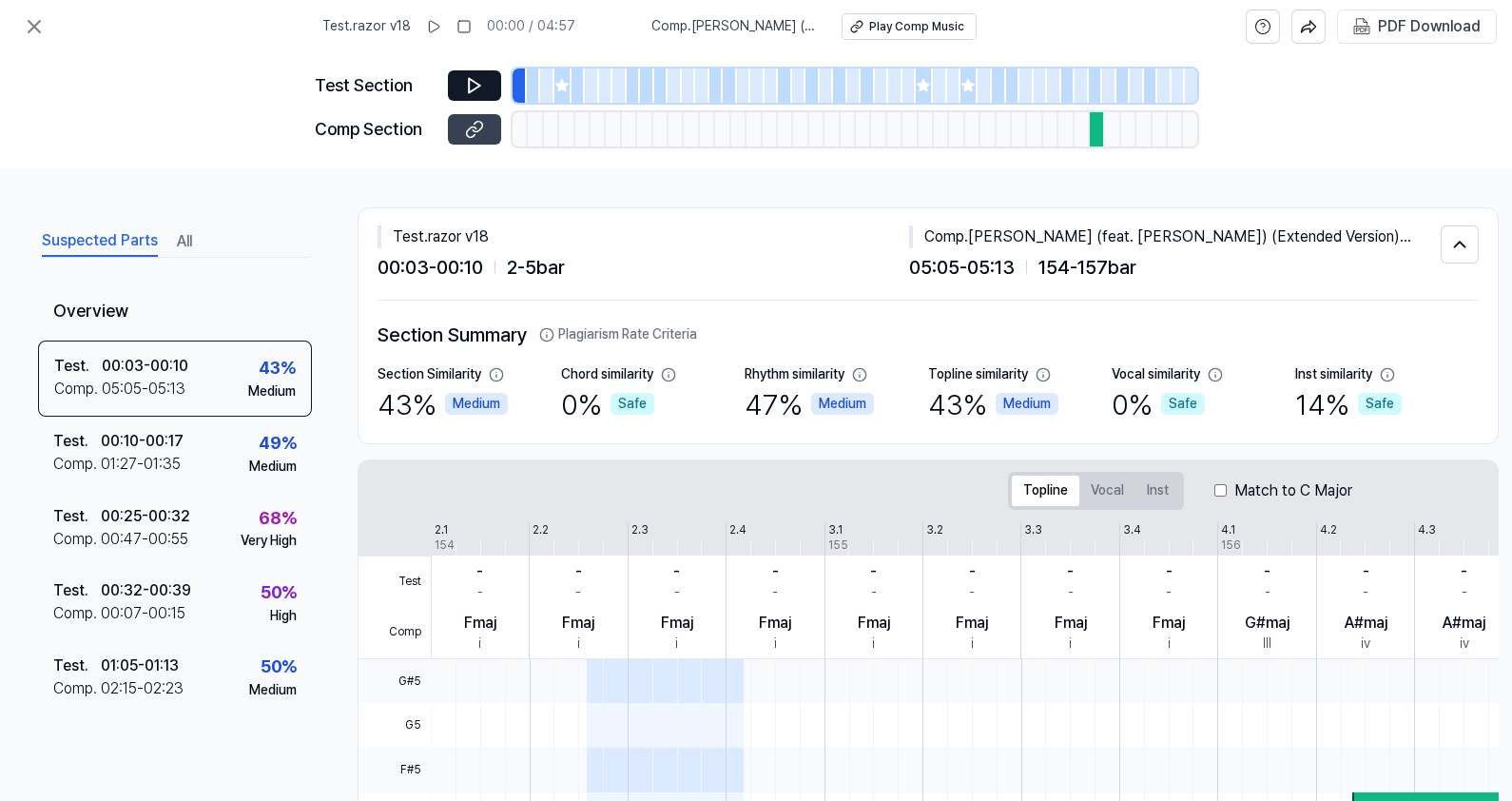
click at [469, 125] on icon at bounding box center [475, 129] width 19 height 19
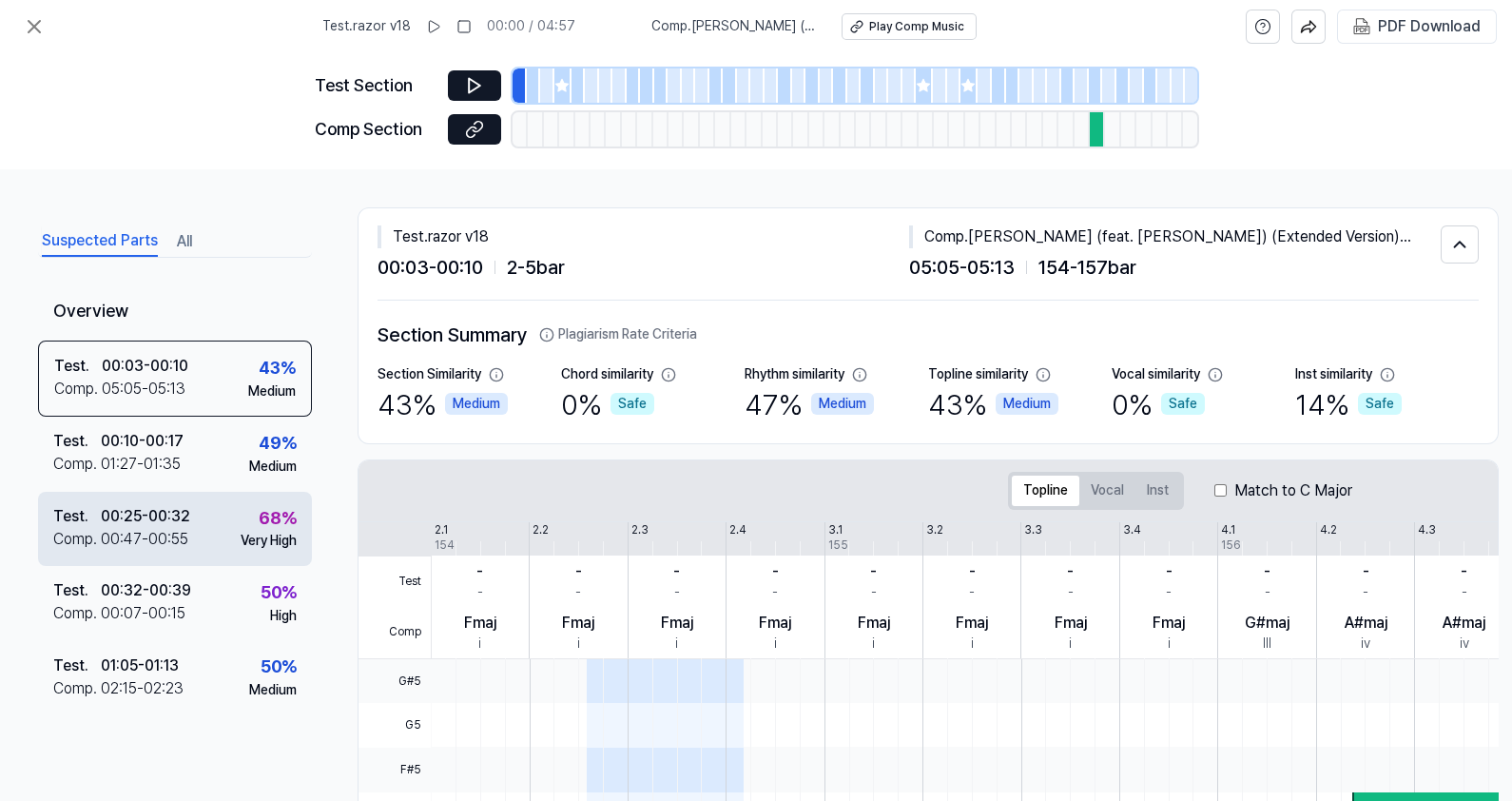
click at [116, 516] on div "00:25 - 00:32" at bounding box center [146, 517] width 90 height 23
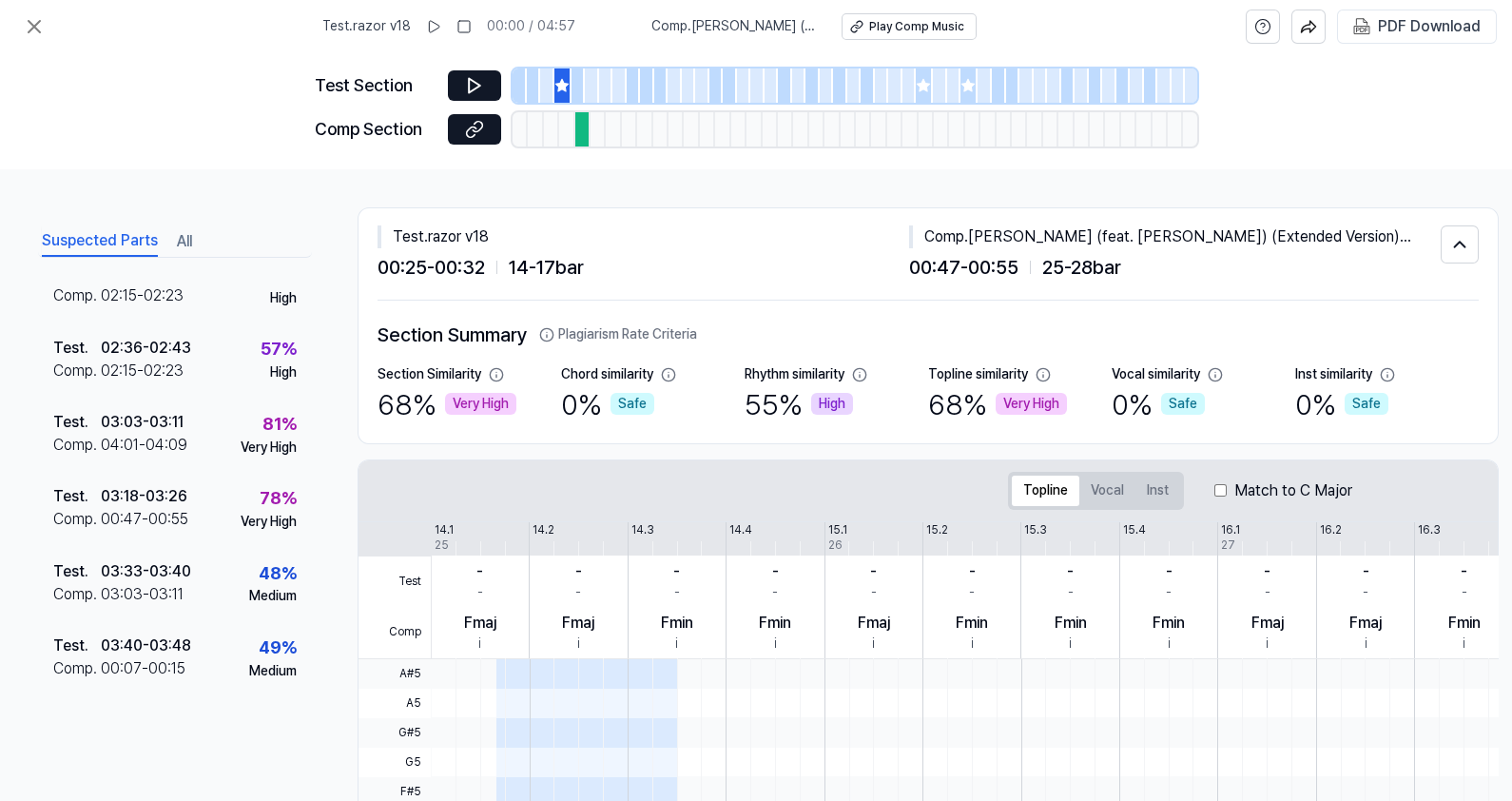
scroll to position [950, 0]
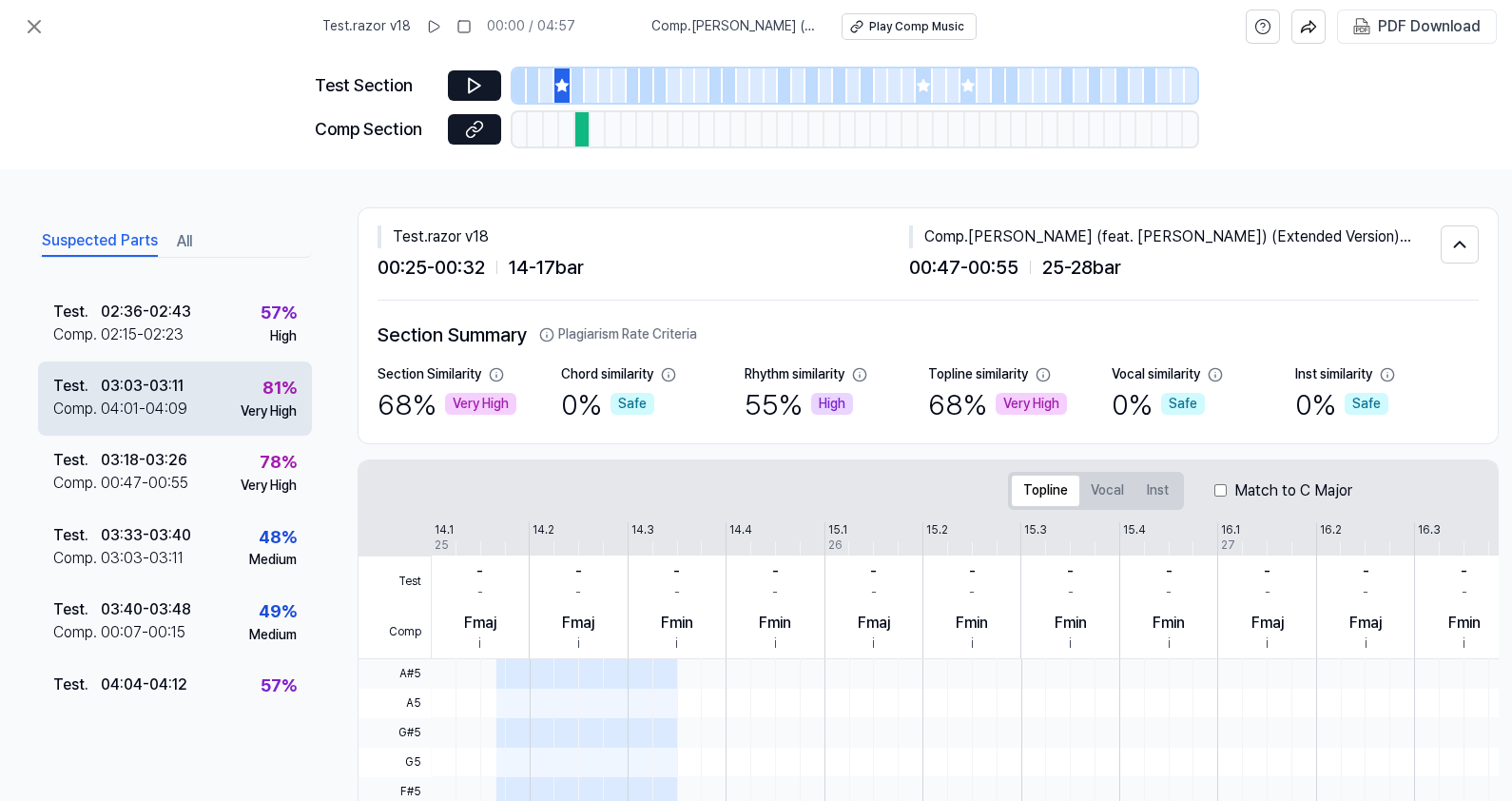
click at [98, 389] on div "Test ." at bounding box center [76, 387] width 47 height 23
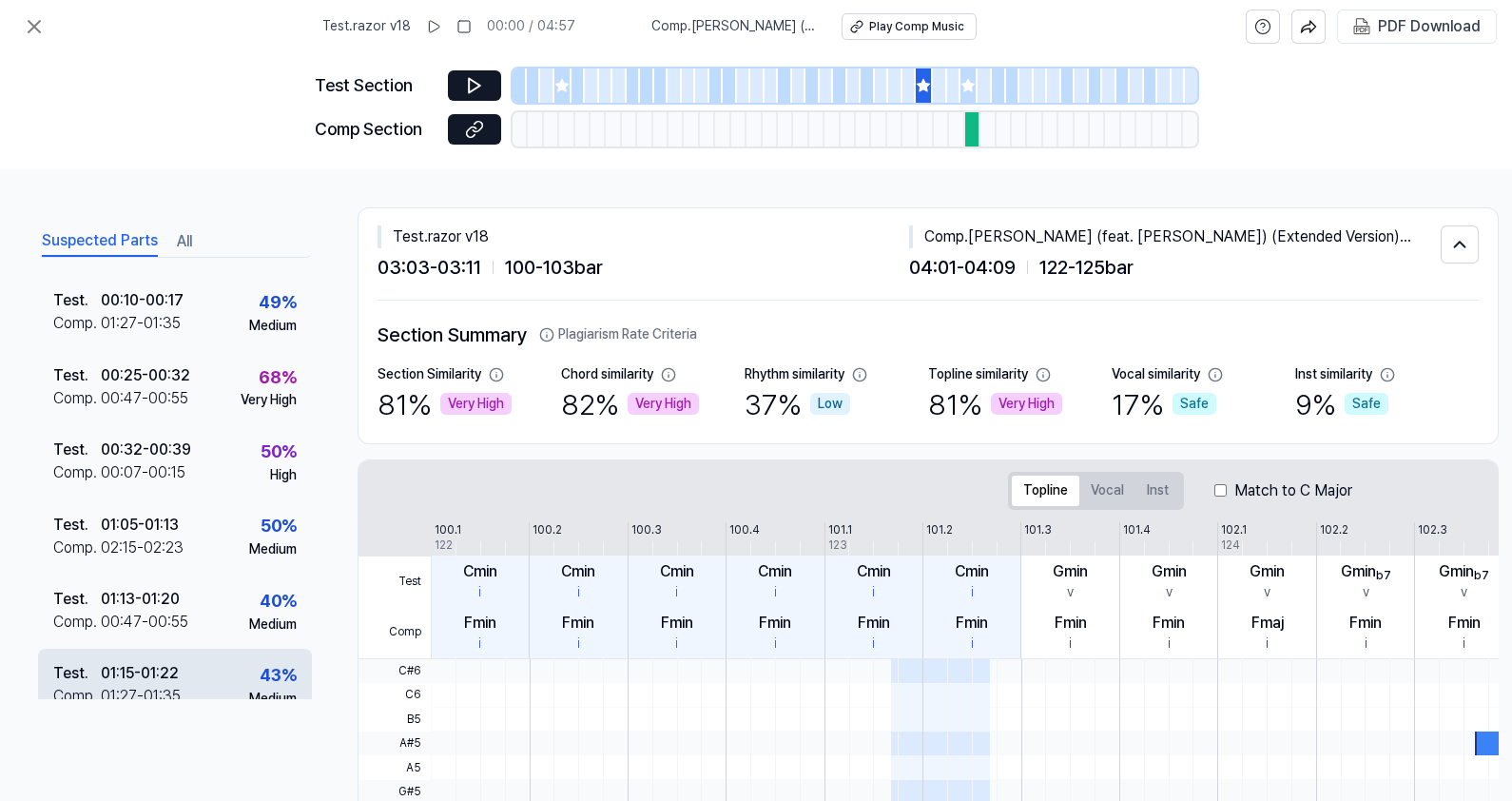
scroll to position [0, 0]
